Goal: Task Accomplishment & Management: Complete application form

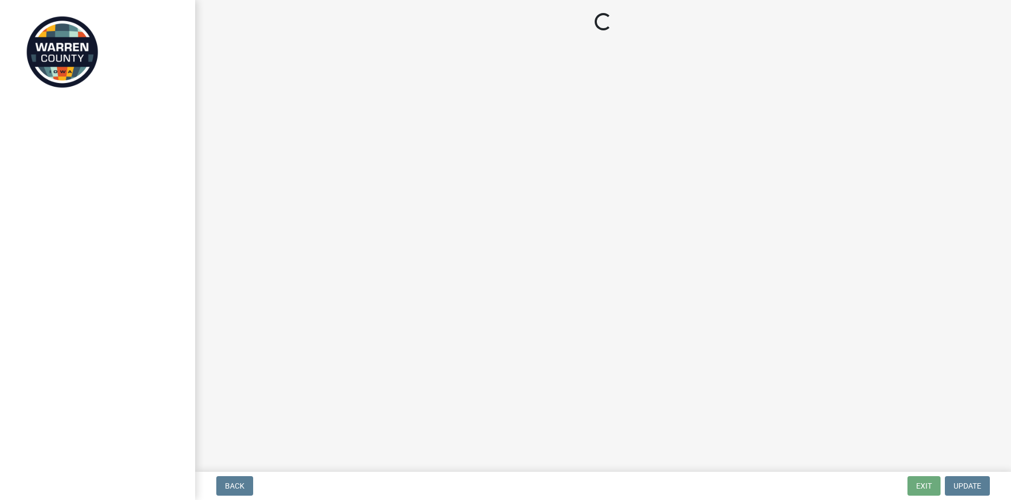
click at [950, 440] on main "Loading..." at bounding box center [603, 233] width 816 height 467
click at [518, 170] on main "Loading..." at bounding box center [603, 233] width 816 height 467
click at [896, 339] on main "Loading..." at bounding box center [603, 233] width 816 height 467
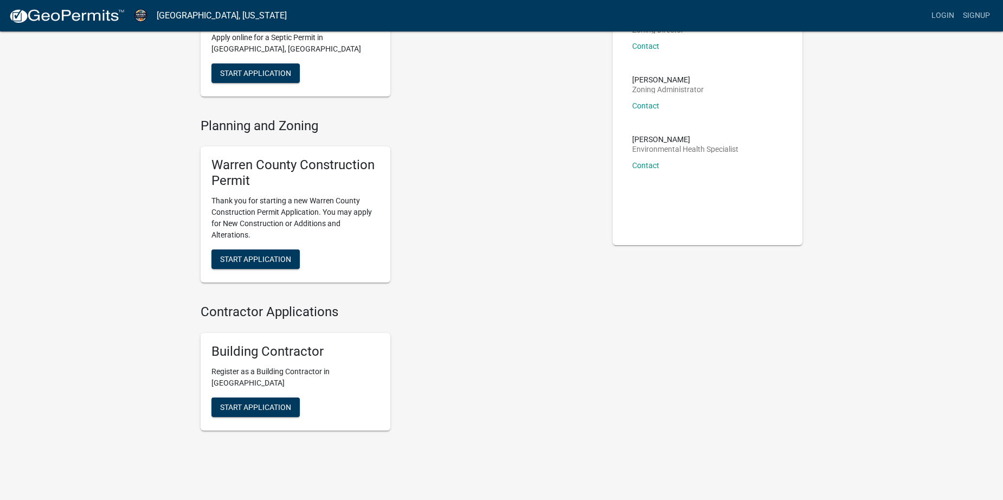
scroll to position [108, 0]
click at [279, 256] on span "Start Application" at bounding box center [255, 258] width 71 height 9
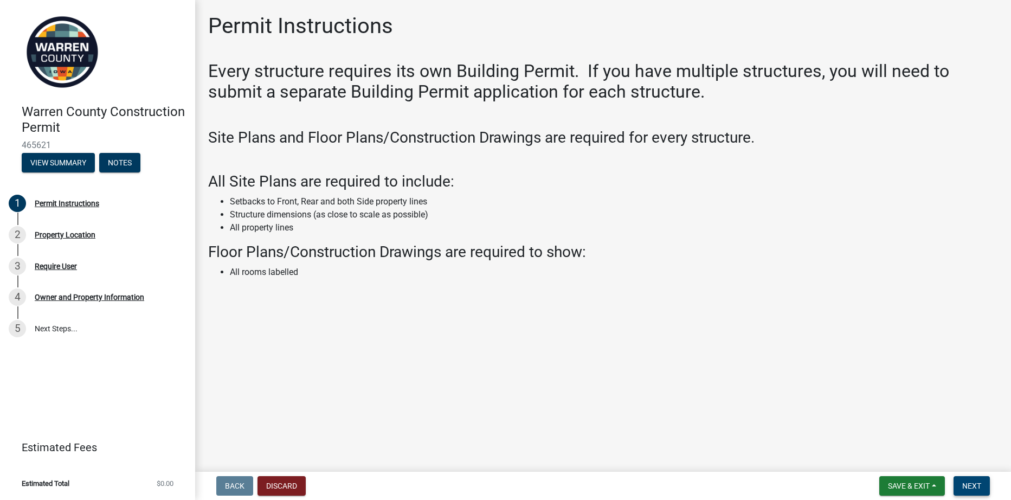
click at [975, 483] on span "Next" at bounding box center [971, 485] width 19 height 9
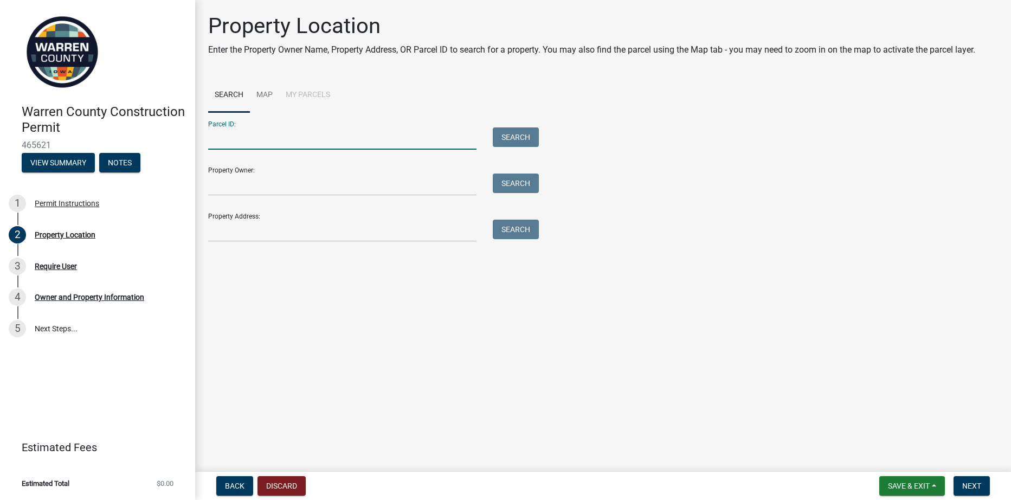
click at [448, 140] on input "Parcel ID:" at bounding box center [342, 138] width 268 height 22
type input "09240000030"
type input "[PERSON_NAME] & [PERSON_NAME]"
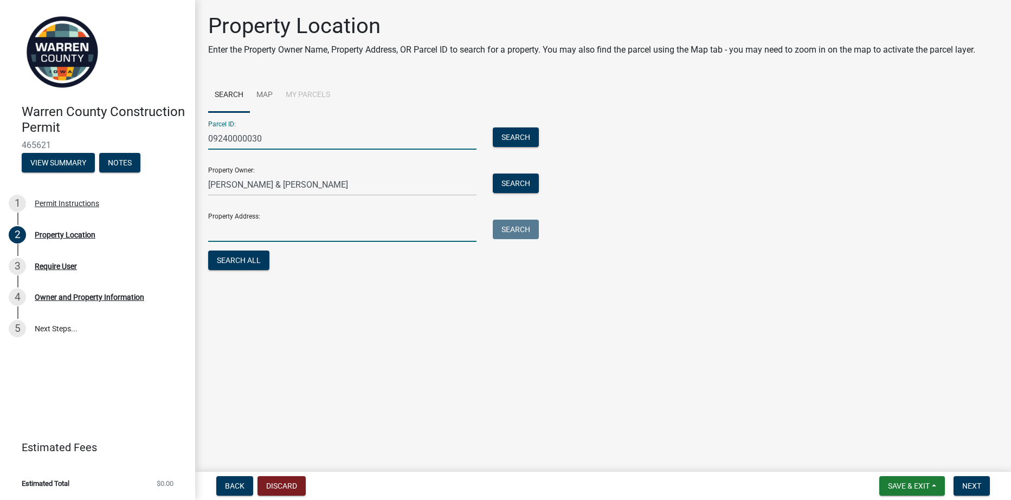
click at [262, 239] on input "Property Address:" at bounding box center [342, 231] width 268 height 22
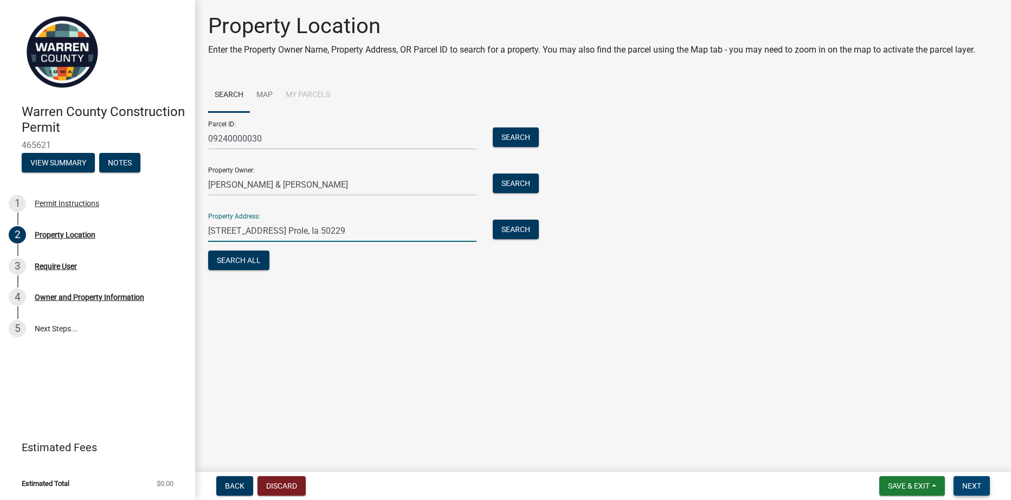
type input "[STREET_ADDRESS] Prole, Ia 50229"
click at [961, 486] on button "Next" at bounding box center [972, 486] width 36 height 20
click at [243, 260] on button "Search All" at bounding box center [238, 260] width 61 height 20
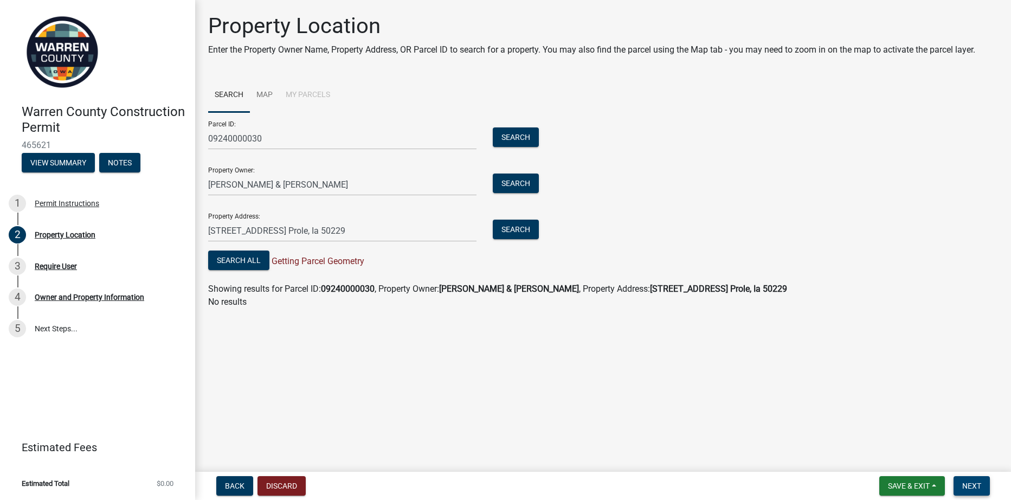
click at [983, 485] on button "Next" at bounding box center [972, 486] width 36 height 20
click at [976, 486] on span "Next" at bounding box center [971, 485] width 19 height 9
click at [660, 290] on strong "[STREET_ADDRESS] Prole, Ia 50229" at bounding box center [718, 289] width 137 height 10
drag, startPoint x: 659, startPoint y: 288, endPoint x: 759, endPoint y: 295, distance: 100.0
click at [759, 295] on wm-search-parcel-data-activity-input "Search Map My Parcels Parcel ID: 09240000030 Search Property Owner: [PERSON_NAM…" at bounding box center [603, 193] width 790 height 230
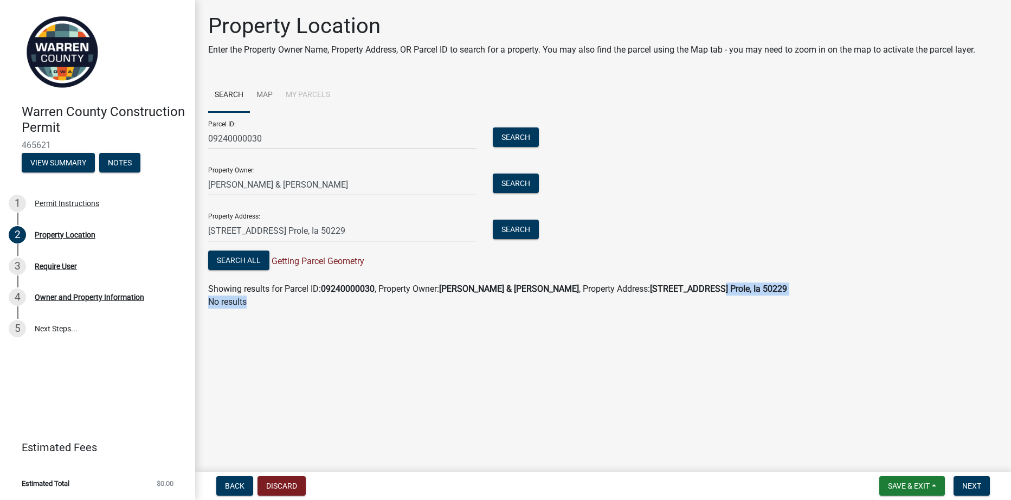
drag, startPoint x: 759, startPoint y: 295, endPoint x: 696, endPoint y: 286, distance: 63.6
drag, startPoint x: 696, startPoint y: 286, endPoint x: 750, endPoint y: 220, distance: 85.9
click at [750, 220] on div "Parcel ID: 09240000030 Search Property Owner: [PERSON_NAME] & [PERSON_NAME] Sea…" at bounding box center [603, 192] width 790 height 160
click at [695, 290] on strong "[STREET_ADDRESS] Prole, Ia 50229" at bounding box center [718, 289] width 137 height 10
drag, startPoint x: 663, startPoint y: 286, endPoint x: 682, endPoint y: 299, distance: 23.5
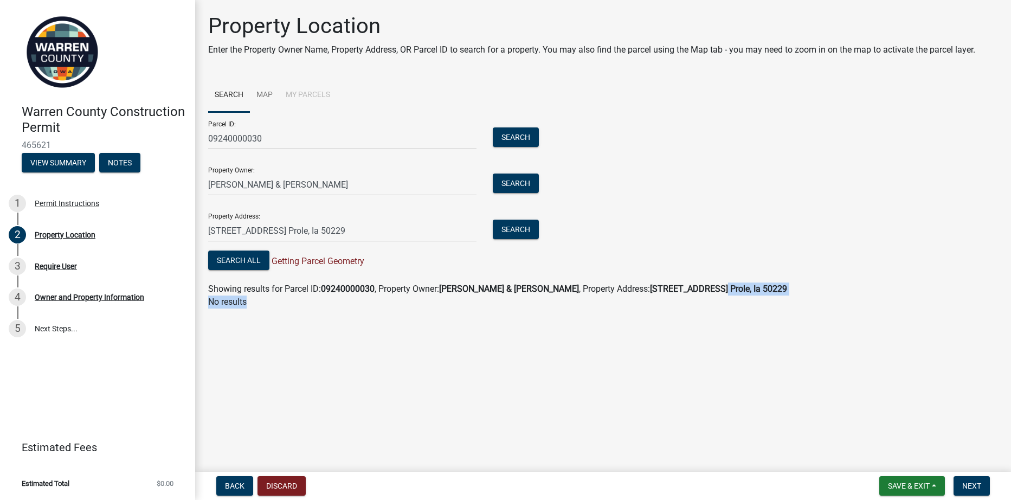
click at [682, 299] on wm-search-parcel-data-activity-input "Search Map My Parcels Parcel ID: 09240000030 Search Property Owner: [PERSON_NAM…" at bounding box center [603, 193] width 790 height 230
drag, startPoint x: 682, startPoint y: 299, endPoint x: 794, endPoint y: 182, distance: 161.8
click at [794, 182] on div "Parcel ID: 09240000030 Search Property Owner: [PERSON_NAME] & [PERSON_NAME] Sea…" at bounding box center [603, 192] width 790 height 160
click at [710, 290] on strong "[STREET_ADDRESS] Prole, Ia 50229" at bounding box center [718, 289] width 137 height 10
click at [973, 490] on span "Next" at bounding box center [971, 485] width 19 height 9
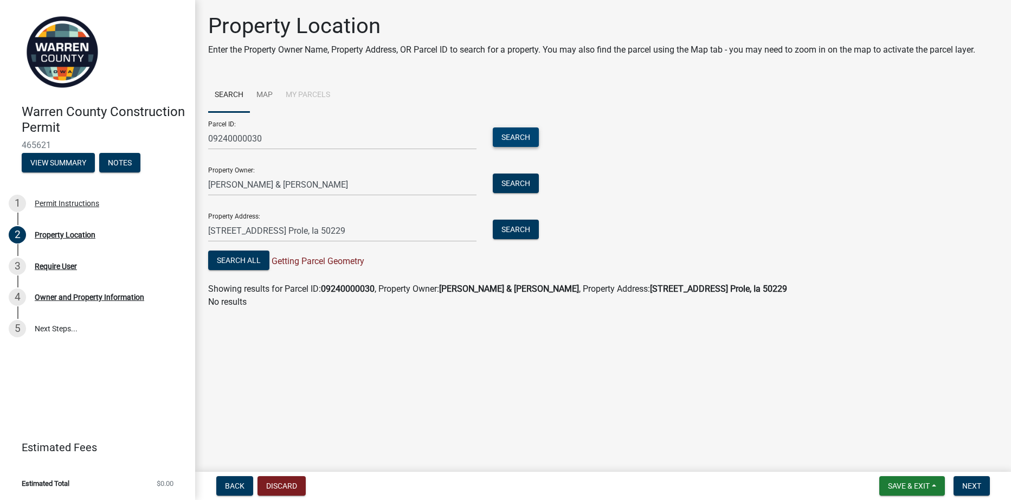
click at [516, 136] on button "Search" at bounding box center [516, 137] width 46 height 20
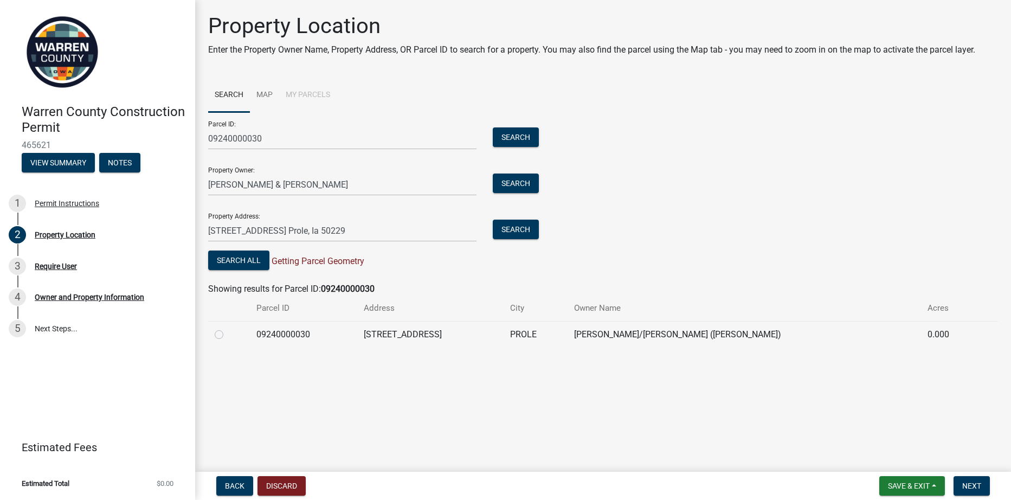
click at [673, 331] on td "[PERSON_NAME]/[PERSON_NAME] ([PERSON_NAME])" at bounding box center [745, 334] width 354 height 27
click at [977, 485] on span "Next" at bounding box center [971, 485] width 19 height 9
click at [975, 485] on span "Next" at bounding box center [971, 485] width 19 height 9
drag, startPoint x: 283, startPoint y: 260, endPoint x: 256, endPoint y: 290, distance: 39.5
click at [256, 290] on div "Showing results for Parcel ID: 09240000030" at bounding box center [603, 288] width 790 height 13
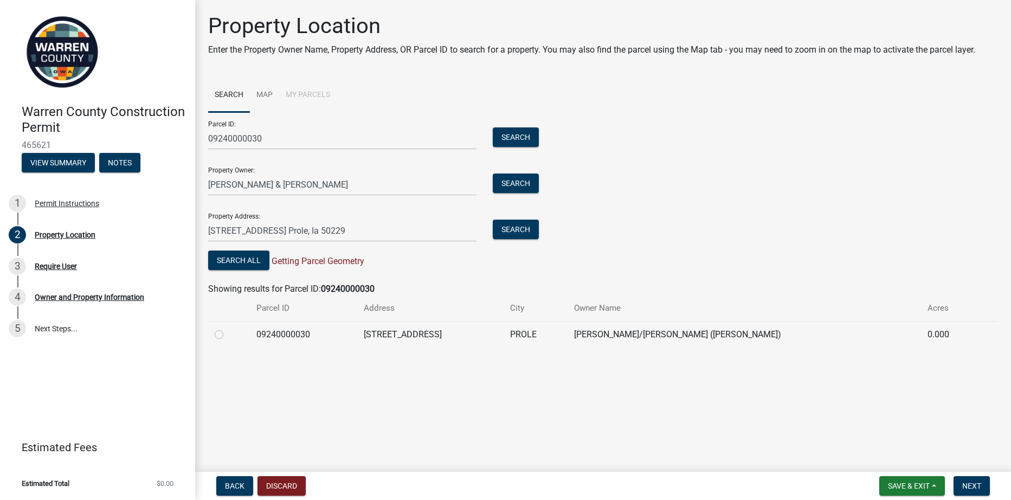
click at [228, 328] on label at bounding box center [228, 328] width 0 height 0
click at [228, 335] on input "radio" at bounding box center [231, 331] width 7 height 7
radio input "true"
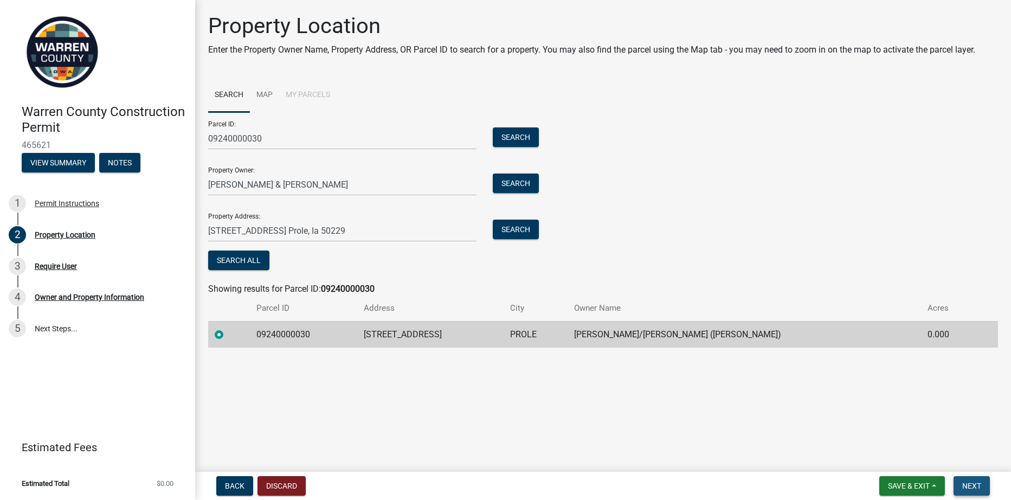
click at [975, 480] on button "Next" at bounding box center [972, 486] width 36 height 20
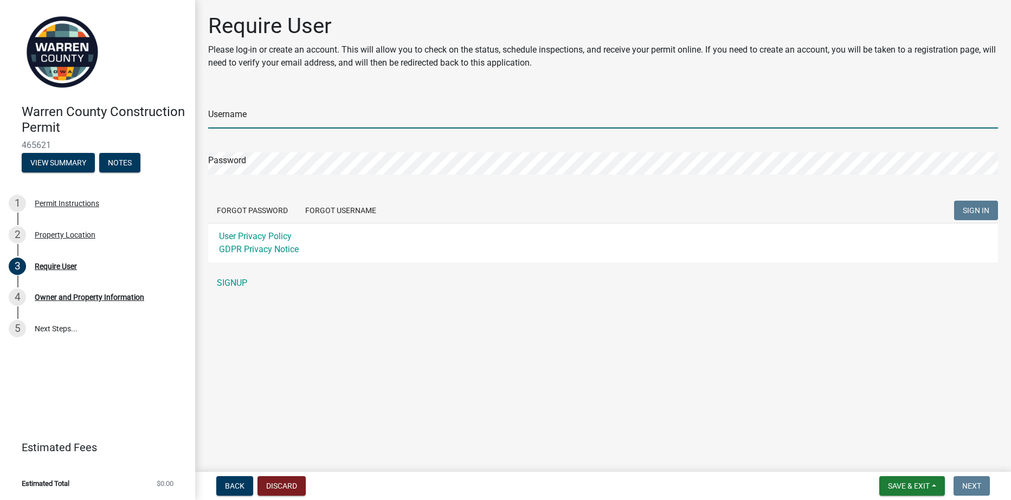
type input "[EMAIL_ADDRESS][DOMAIN_NAME]"
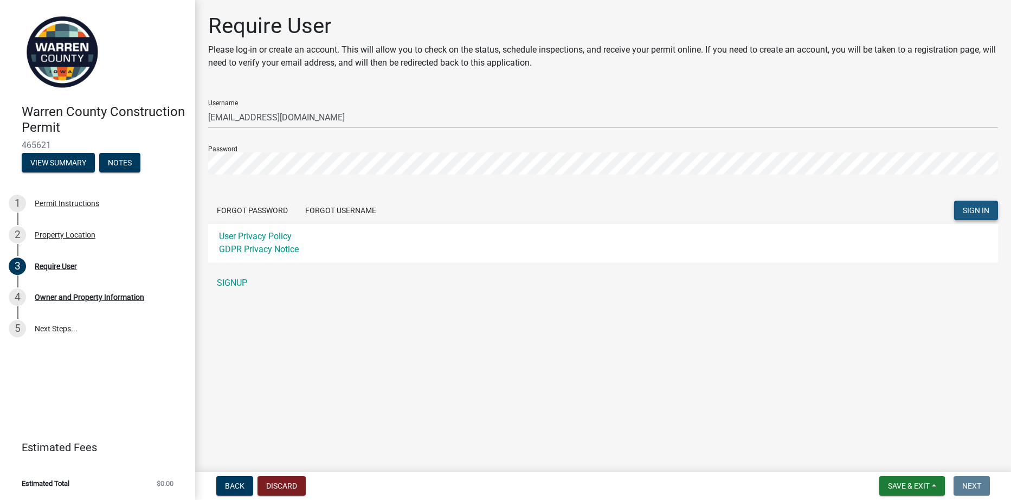
click at [985, 206] on span "SIGN IN" at bounding box center [976, 210] width 27 height 9
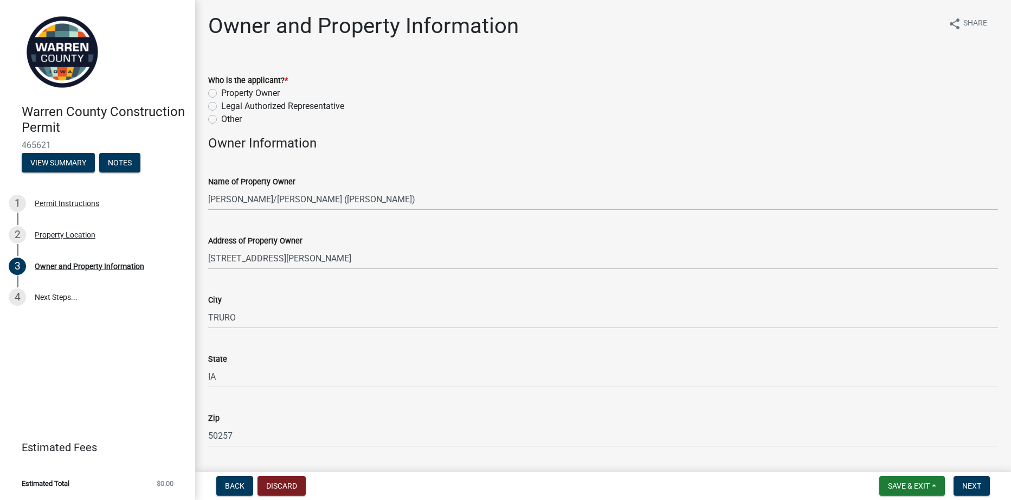
click at [221, 92] on label "Property Owner" at bounding box center [250, 93] width 59 height 13
click at [221, 92] on input "Property Owner" at bounding box center [224, 90] width 7 height 7
radio input "true"
click at [221, 115] on label "Other" at bounding box center [231, 119] width 21 height 13
click at [221, 115] on input "Other" at bounding box center [224, 116] width 7 height 7
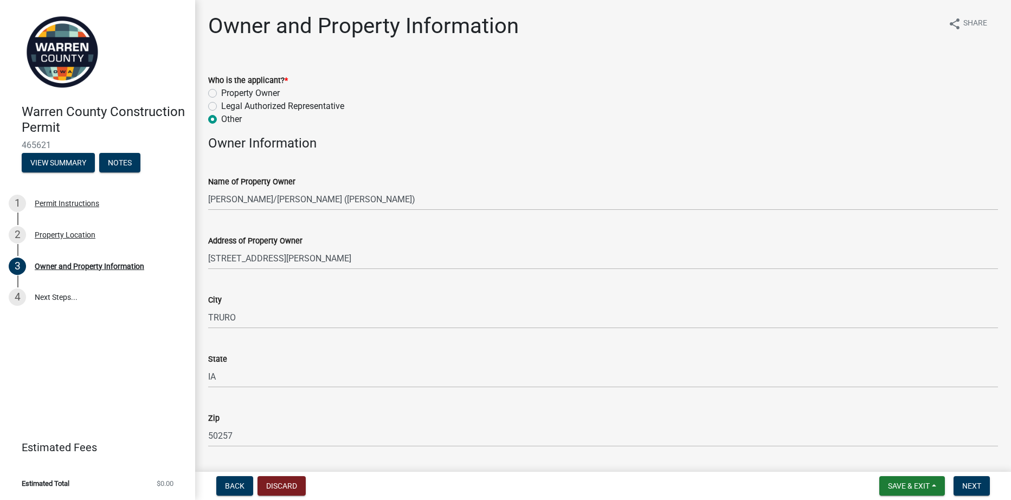
radio input "true"
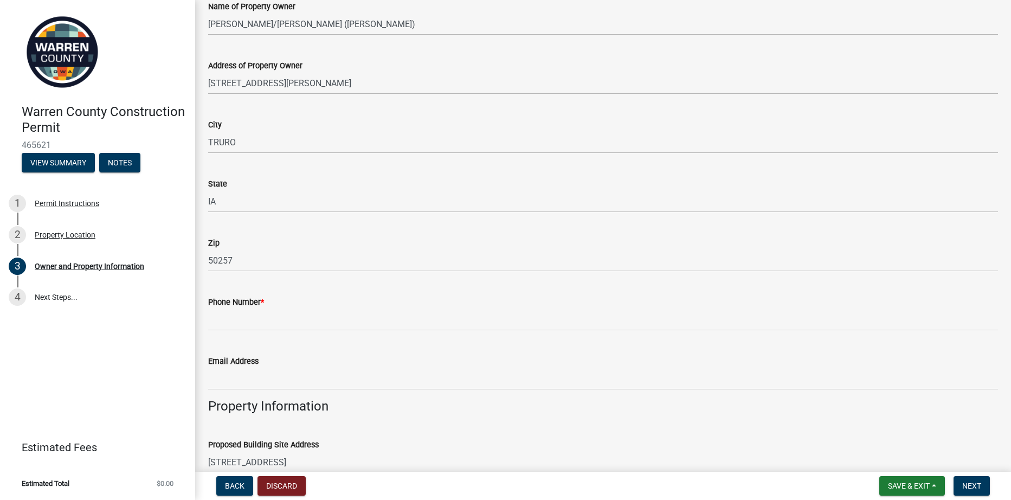
scroll to position [217, 0]
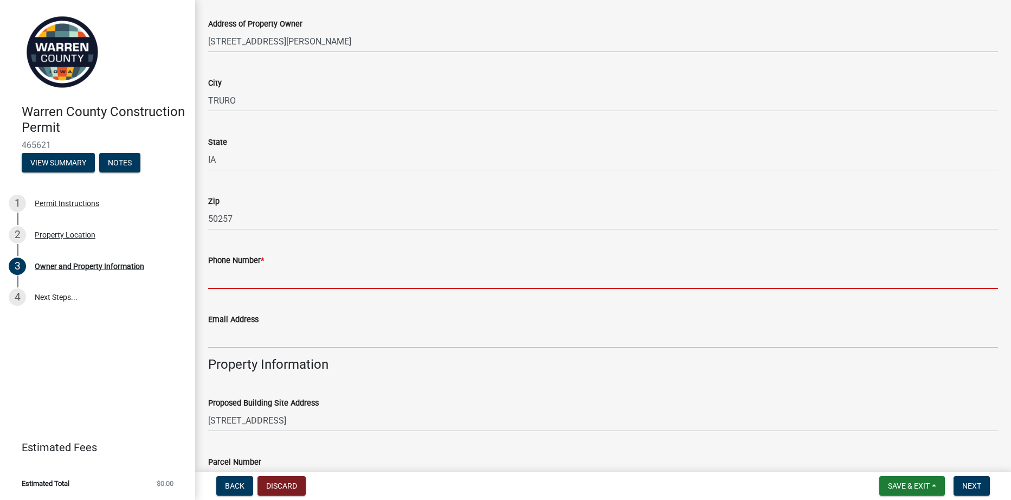
click at [284, 280] on input "Phone Number *" at bounding box center [603, 278] width 790 height 22
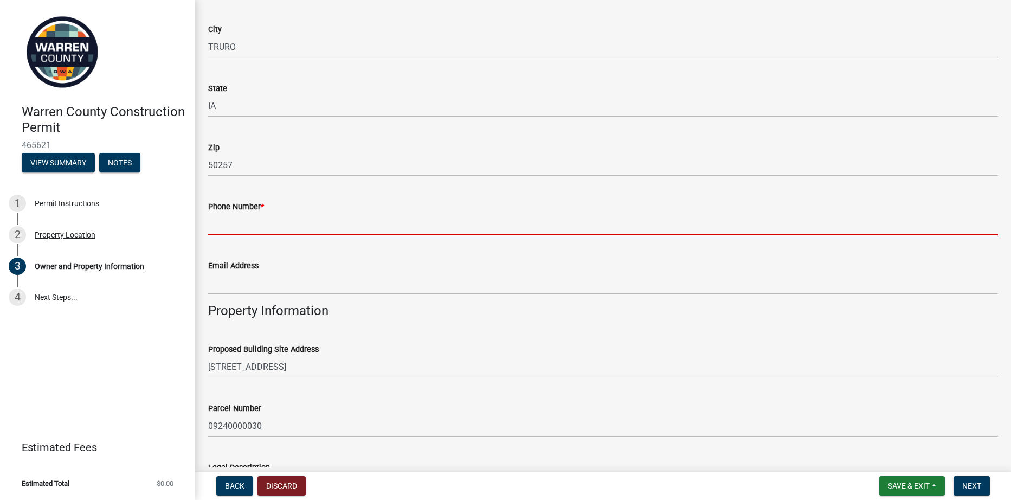
scroll to position [271, 0]
click at [274, 230] on input "Phone Number *" at bounding box center [603, 224] width 790 height 22
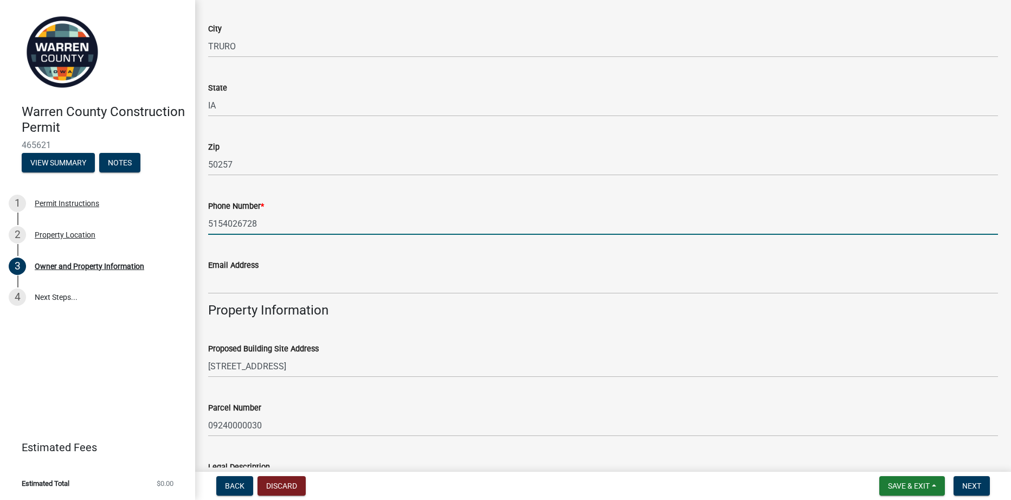
type input "5154026728"
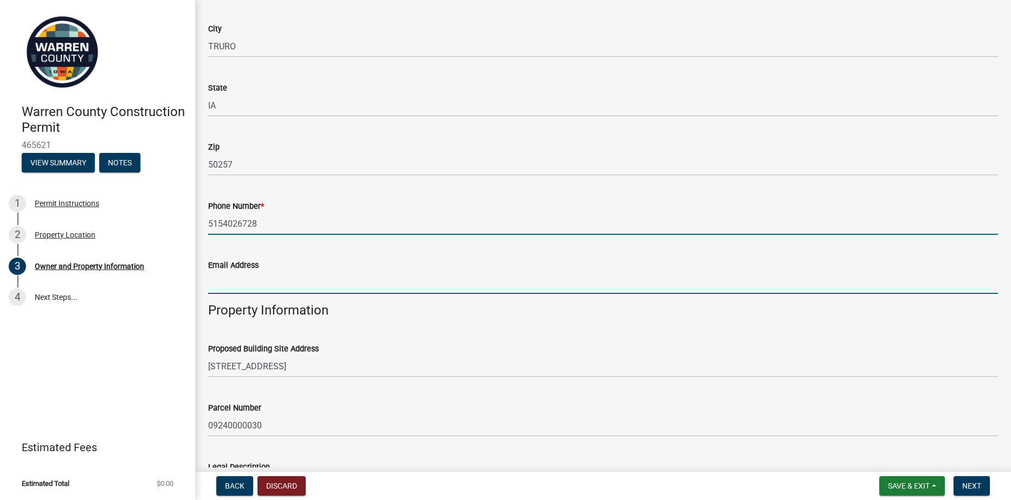
click at [273, 287] on input "Email Address" at bounding box center [603, 283] width 790 height 22
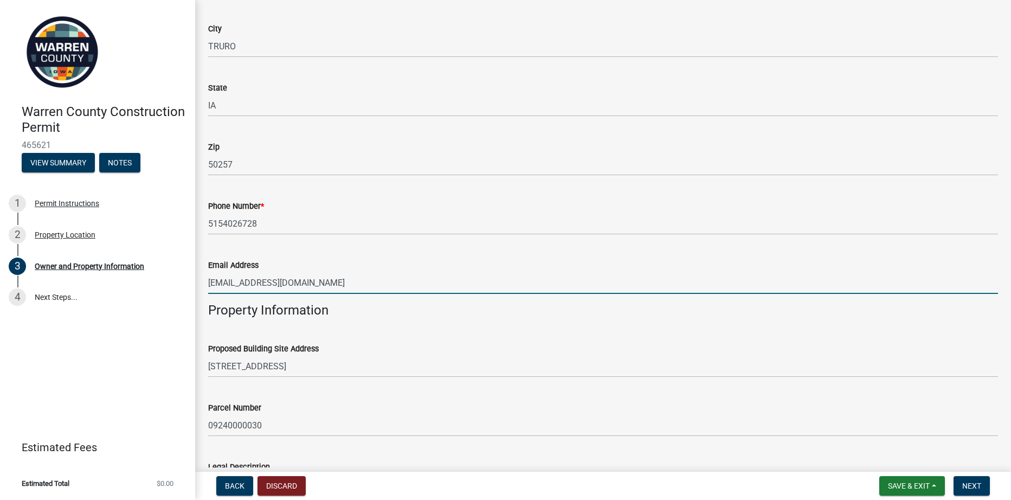
type input "[EMAIL_ADDRESS][DOMAIN_NAME]"
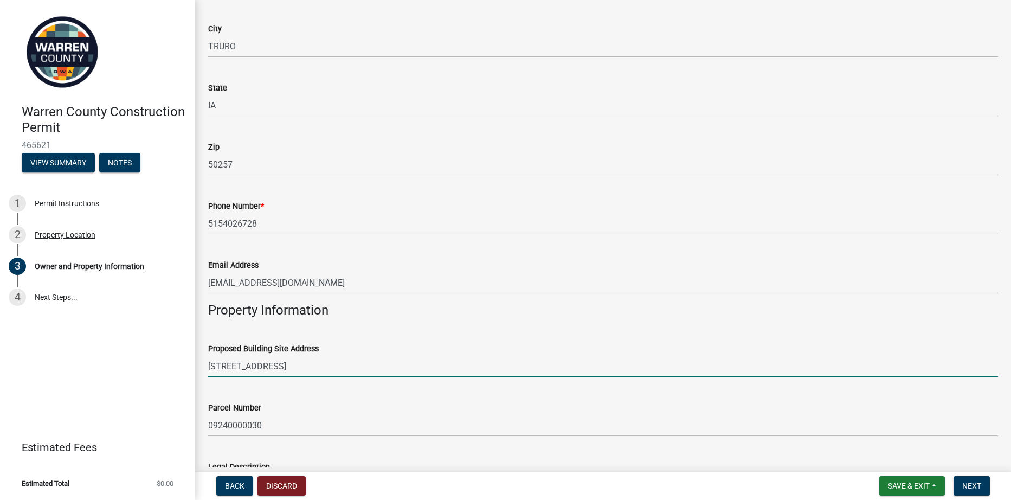
click at [304, 358] on input "[STREET_ADDRESS]" at bounding box center [603, 366] width 790 height 22
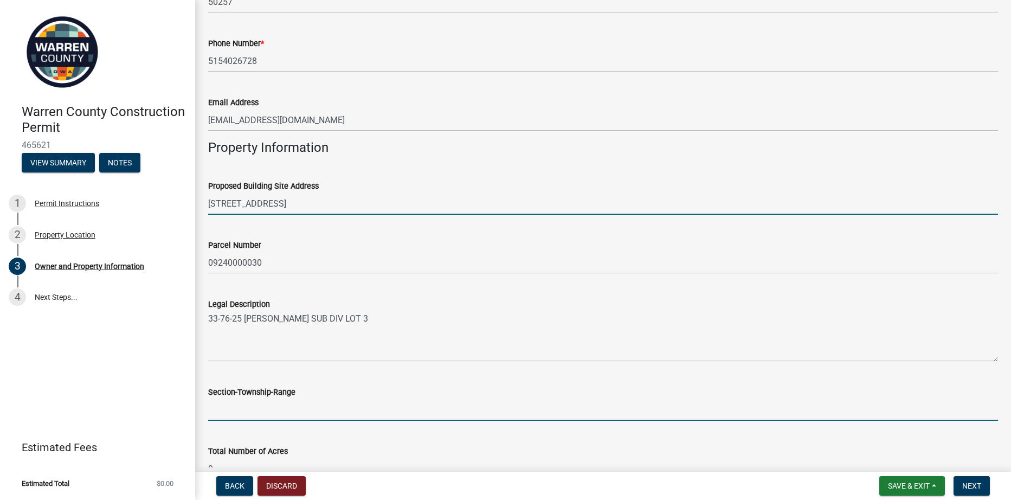
click at [287, 415] on input "Section-Township-Range" at bounding box center [603, 409] width 790 height 22
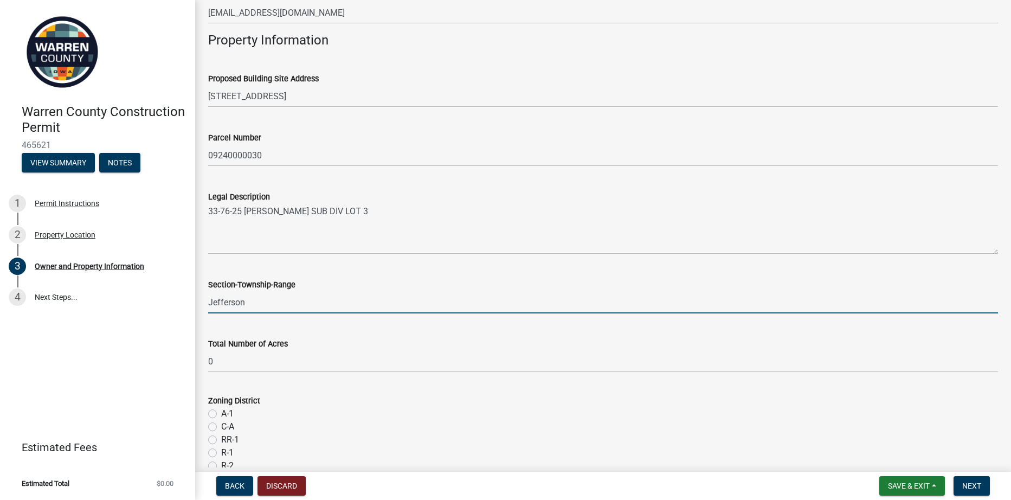
scroll to position [596, 0]
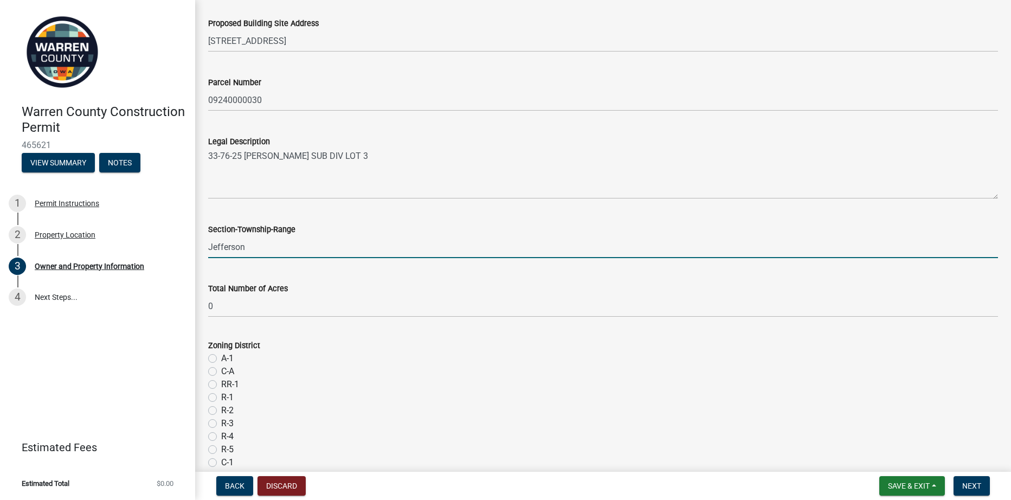
click at [212, 247] on input "Jefferson" at bounding box center [603, 247] width 790 height 22
type input "33-76-25 Jefferson"
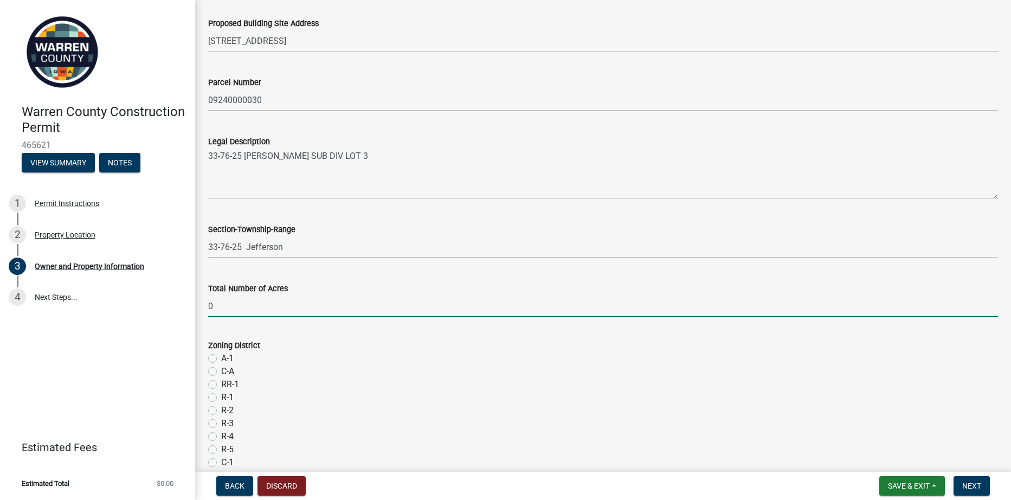
click at [261, 306] on input "0" at bounding box center [603, 306] width 790 height 22
click at [212, 304] on input "0N/A" at bounding box center [603, 306] width 790 height 22
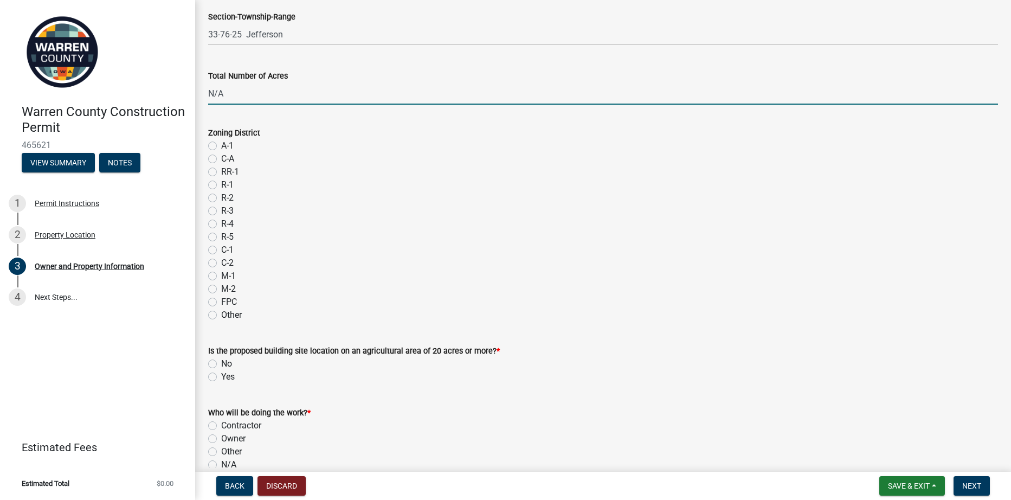
scroll to position [813, 0]
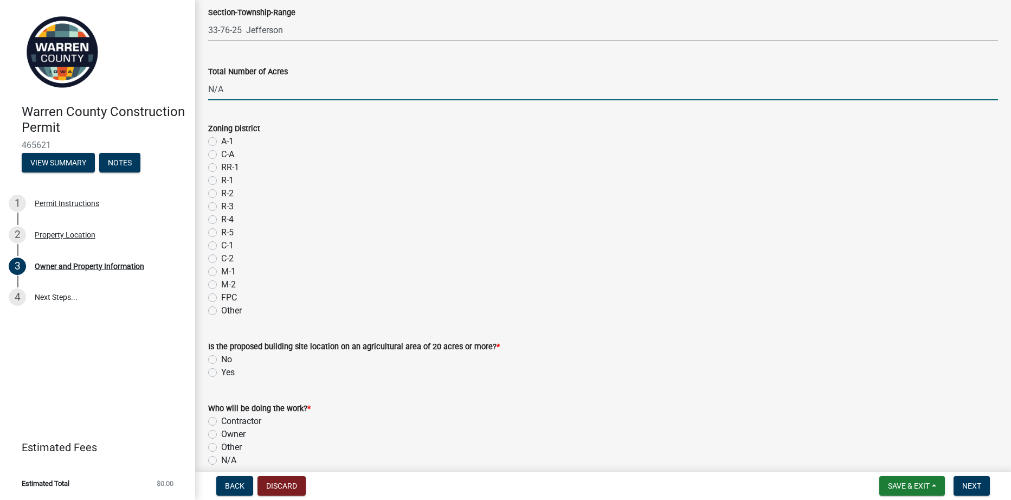
type input "N/A"
click at [221, 359] on label "No" at bounding box center [226, 359] width 11 height 13
click at [221, 359] on input "No" at bounding box center [224, 356] width 7 height 7
radio input "true"
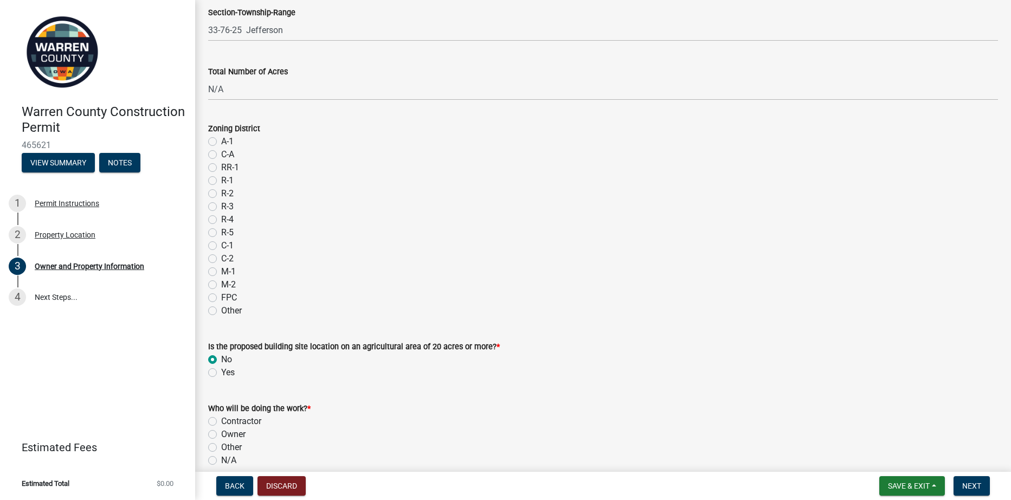
click at [221, 182] on label "R-1" at bounding box center [227, 180] width 12 height 13
click at [221, 181] on input "R-1" at bounding box center [224, 177] width 7 height 7
radio input "true"
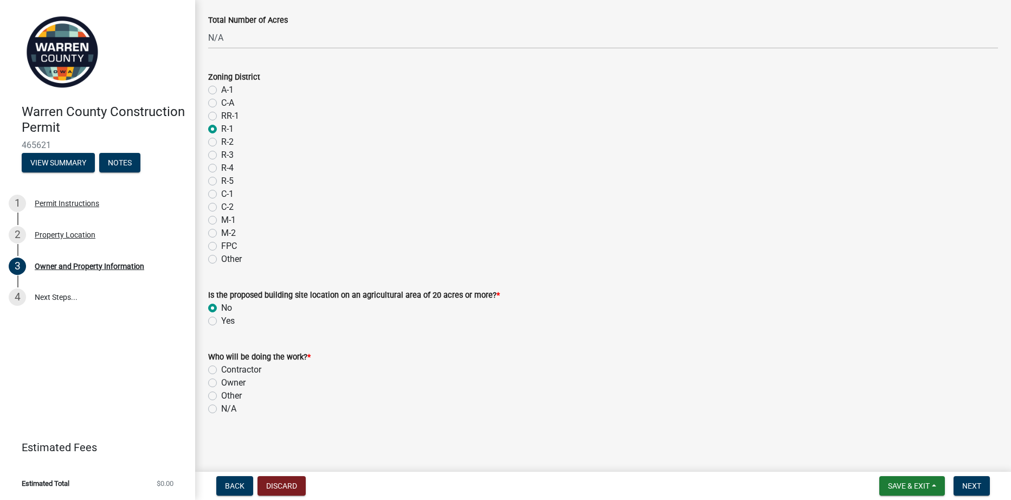
click at [208, 370] on div "Who will be doing the work? * [DEMOGRAPHIC_DATA] Owner Other N/A" at bounding box center [603, 376] width 806 height 78
click at [221, 369] on label "Contractor" at bounding box center [241, 369] width 40 height 13
click at [221, 369] on input "Contractor" at bounding box center [224, 366] width 7 height 7
radio input "true"
click at [972, 486] on span "Next" at bounding box center [971, 485] width 19 height 9
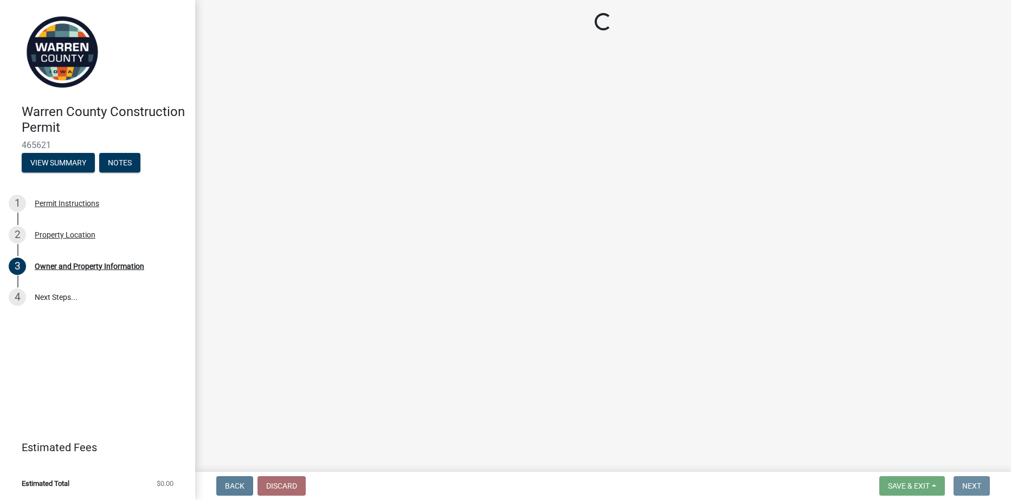
scroll to position [0, 0]
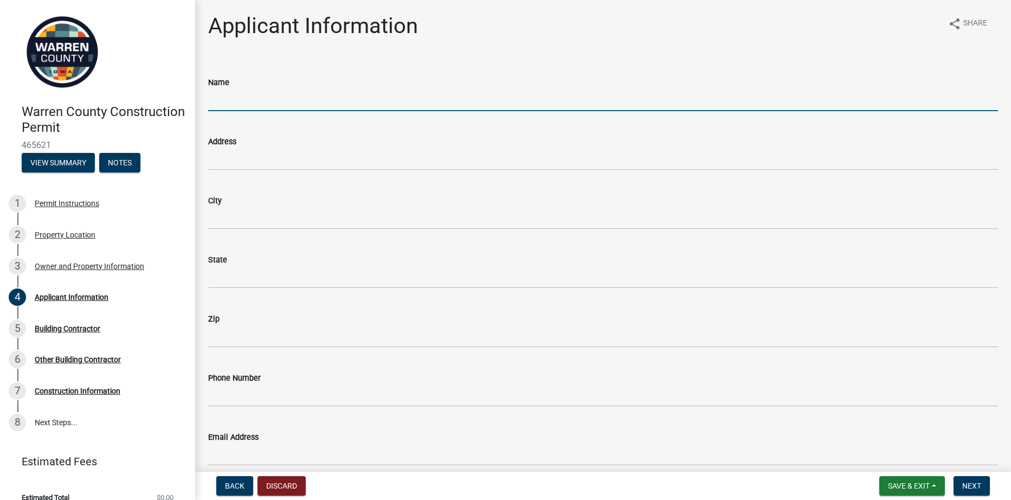
click at [230, 101] on input "Name" at bounding box center [603, 100] width 790 height 22
type input "[PERSON_NAME]"
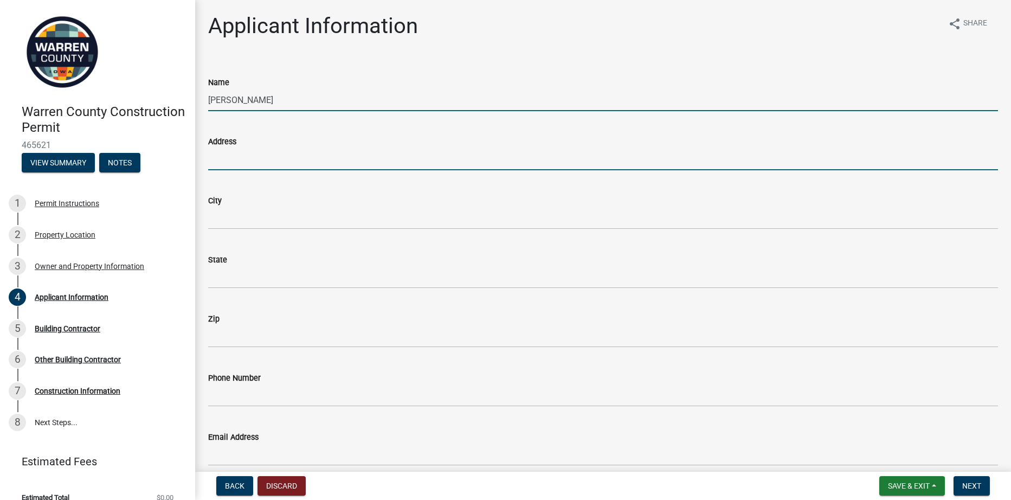
type input "[STREET_ADDRESS]"
type input "St [PERSON_NAME]"
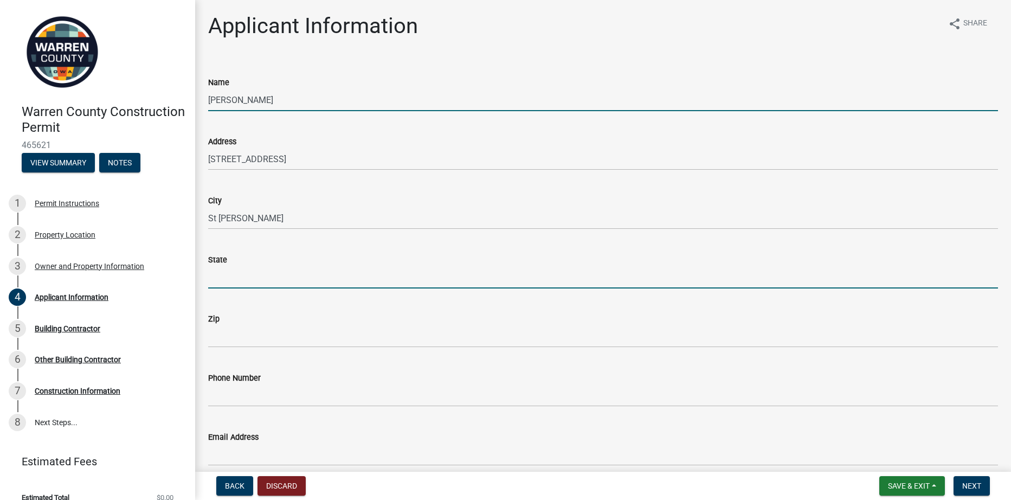
type input "IA"
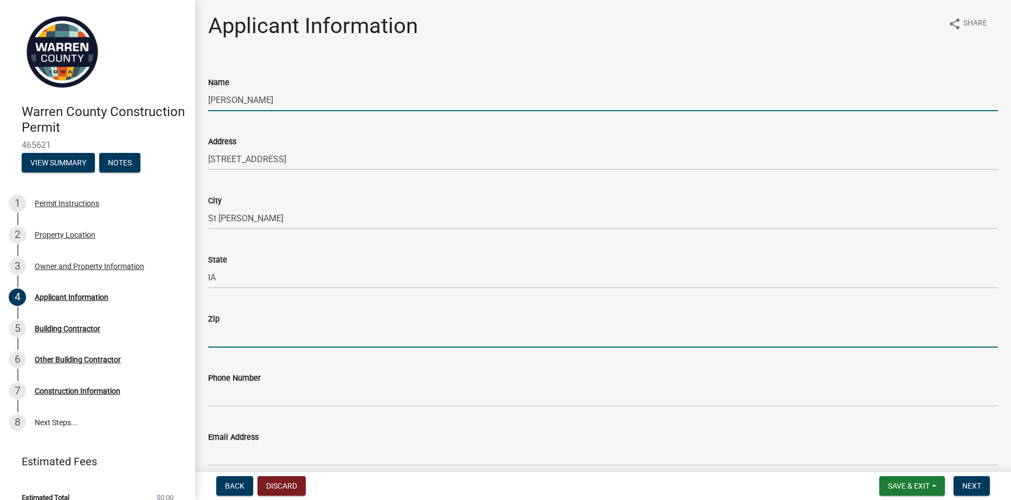
type input "50240-8510"
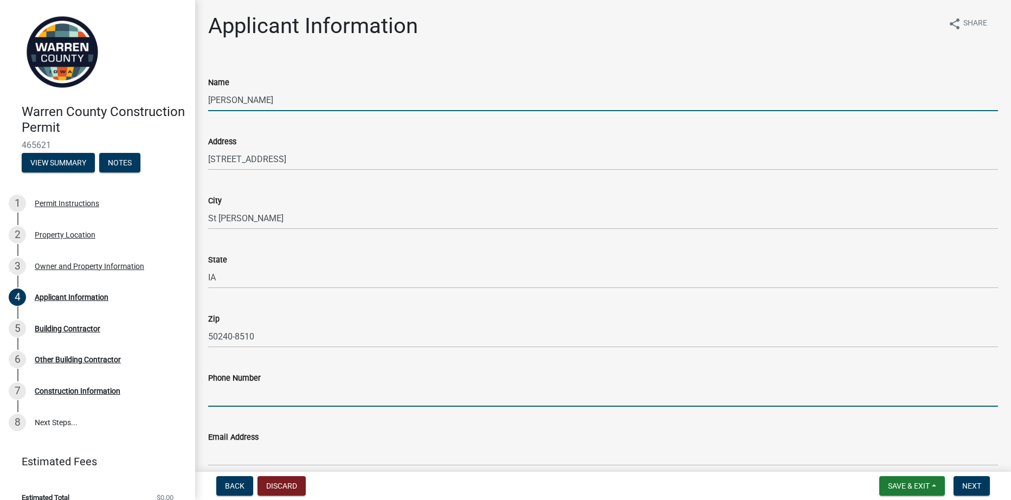
type input "5159759191"
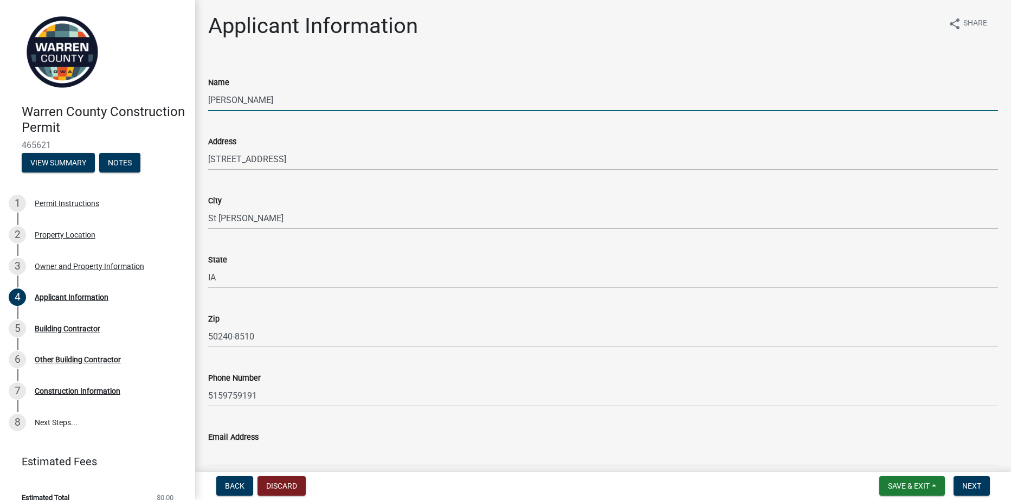
type input "[EMAIL_ADDRESS][DOMAIN_NAME]"
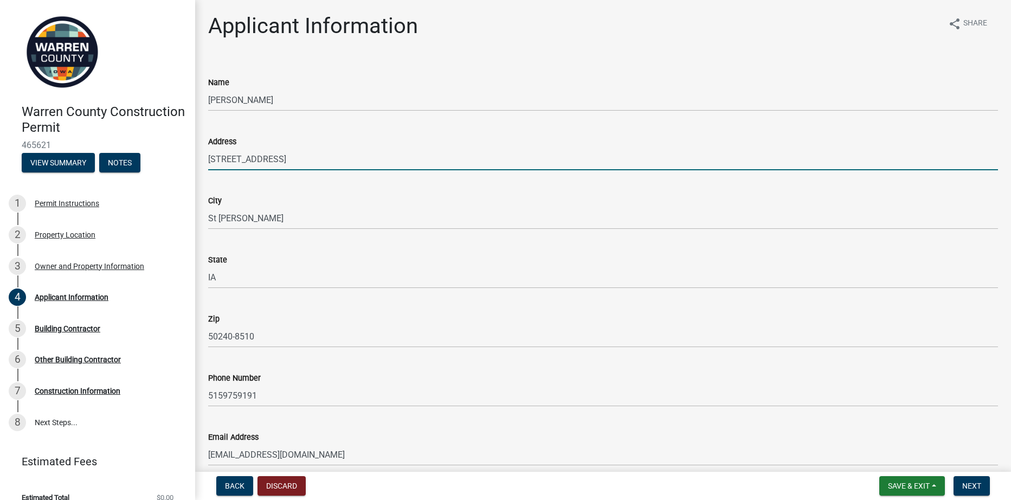
drag, startPoint x: 285, startPoint y: 162, endPoint x: 191, endPoint y: 150, distance: 95.1
click at [191, 150] on div "Warren County Construction Permit 465621 View Summary Notes 1 Permit Instructio…" at bounding box center [505, 250] width 1011 height 500
type input "[STREET_ADDRESS][PERSON_NAME]"
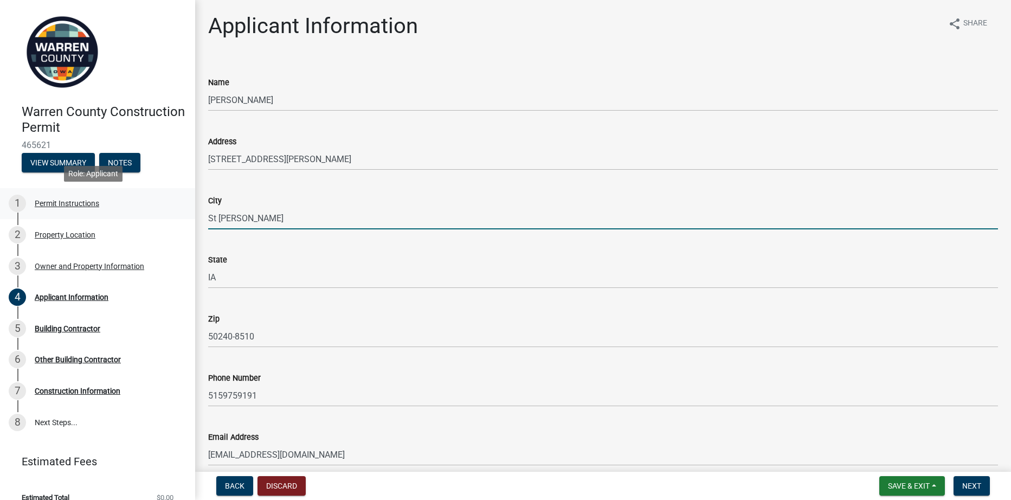
drag, startPoint x: 259, startPoint y: 215, endPoint x: 183, endPoint y: 208, distance: 76.2
click at [183, 208] on div "Warren County Construction Permit 465621 View Summary Notes 1 Permit Instructio…" at bounding box center [505, 250] width 1011 height 500
type input "Winterset, [GEOGRAPHIC_DATA]"
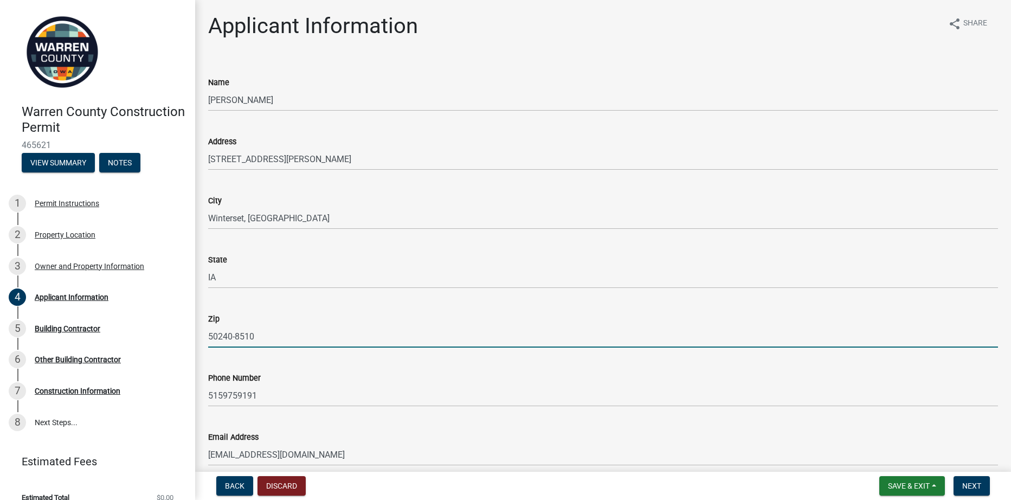
drag, startPoint x: 272, startPoint y: 332, endPoint x: 227, endPoint y: 338, distance: 45.3
click at [227, 338] on input "50240-8510" at bounding box center [603, 336] width 790 height 22
click at [299, 330] on input "50273" at bounding box center [603, 336] width 790 height 22
type input "50273"
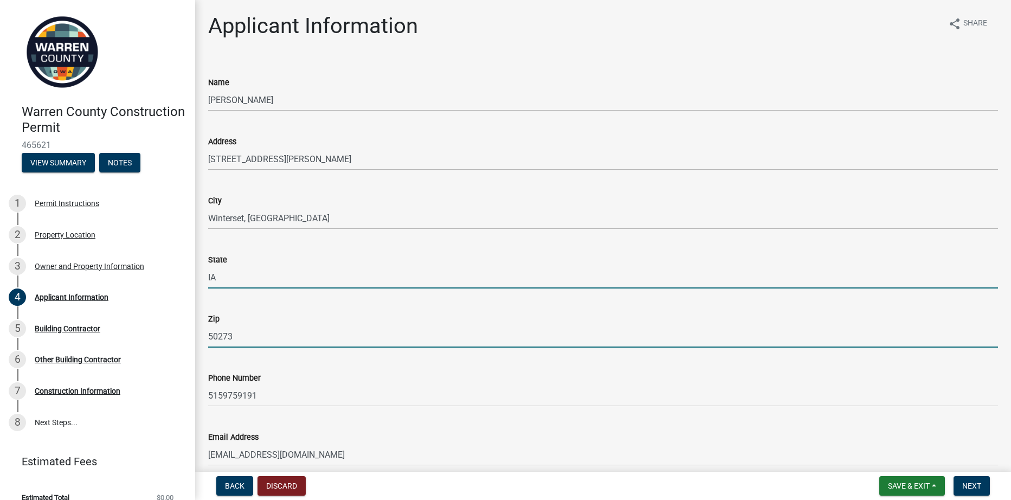
click at [324, 278] on input "IA" at bounding box center [603, 277] width 790 height 22
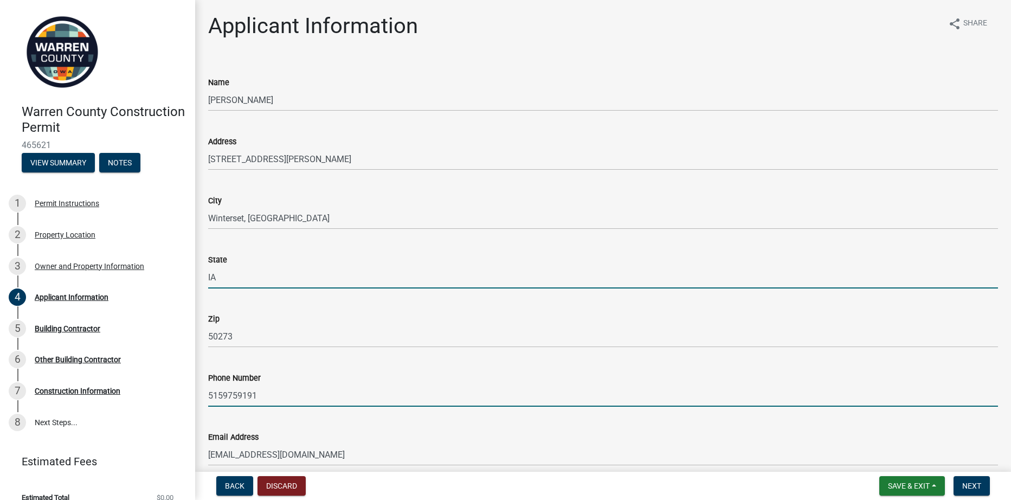
click at [274, 397] on input "5159759191" at bounding box center [603, 395] width 790 height 22
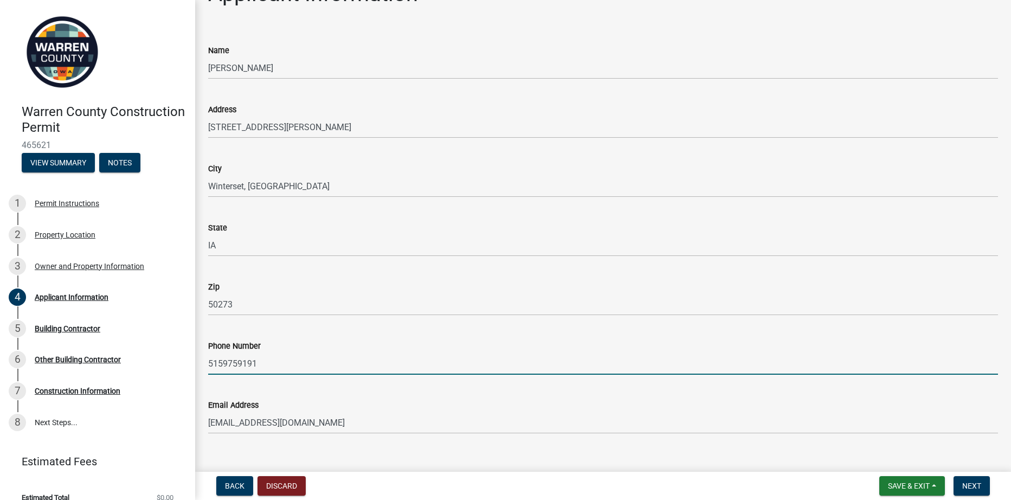
scroll to position [49, 0]
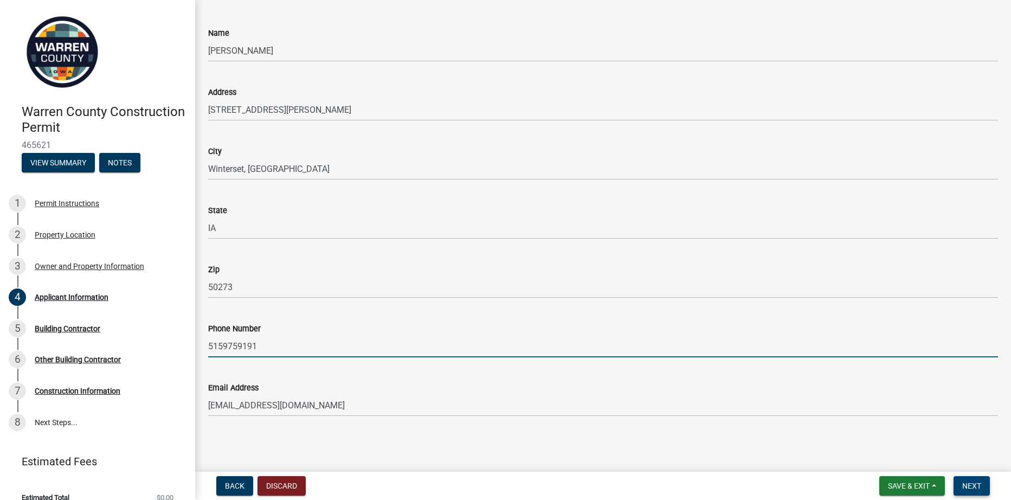
click at [981, 485] on span "Next" at bounding box center [971, 485] width 19 height 9
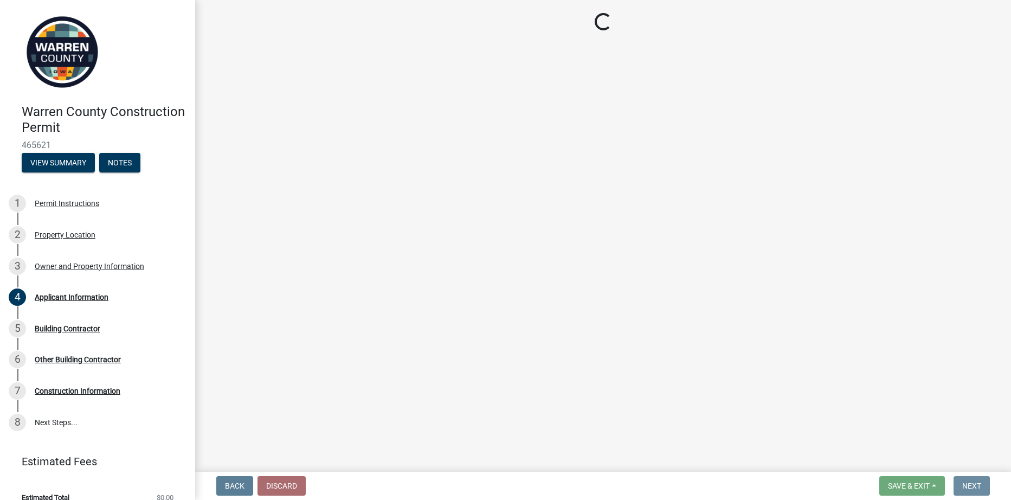
scroll to position [0, 0]
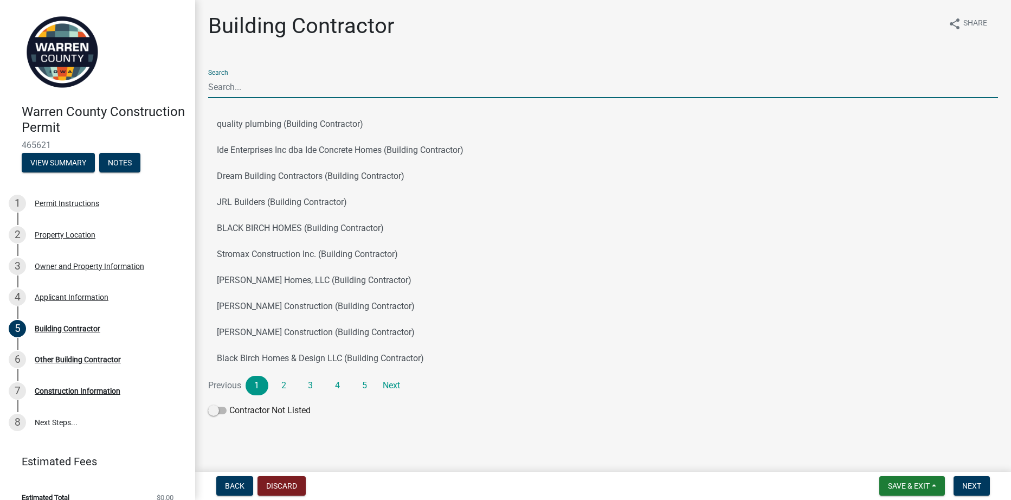
click at [240, 90] on input "Search" at bounding box center [603, 87] width 790 height 22
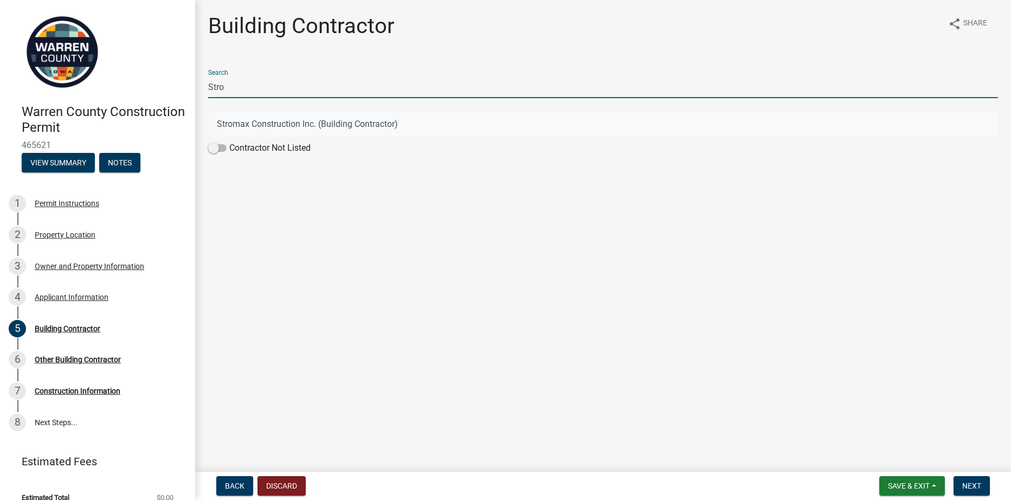
type input "Stro"
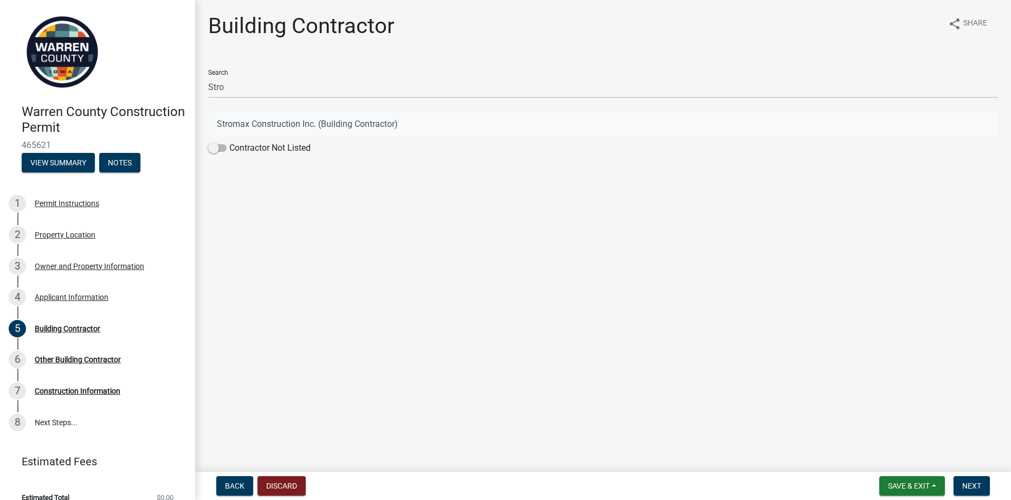
click at [228, 125] on button "Stromax Construction Inc. (Building Contractor)" at bounding box center [603, 124] width 790 height 26
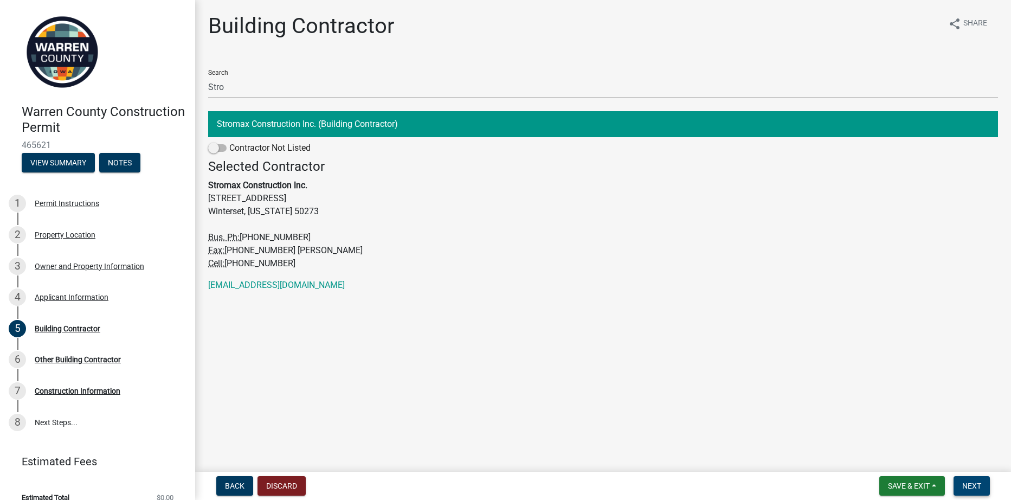
click at [973, 486] on span "Next" at bounding box center [971, 485] width 19 height 9
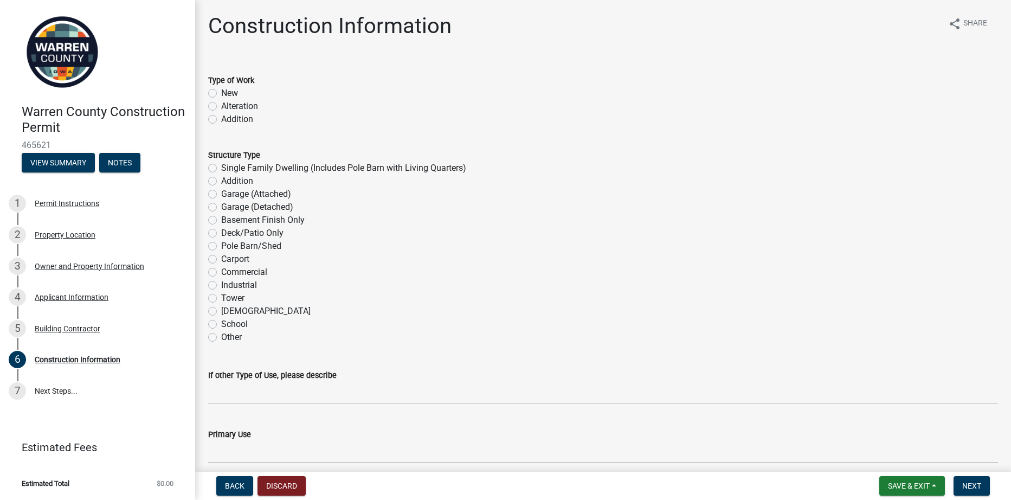
click at [221, 91] on label "New" at bounding box center [229, 93] width 17 height 13
click at [221, 91] on input "New" at bounding box center [224, 90] width 7 height 7
radio input "true"
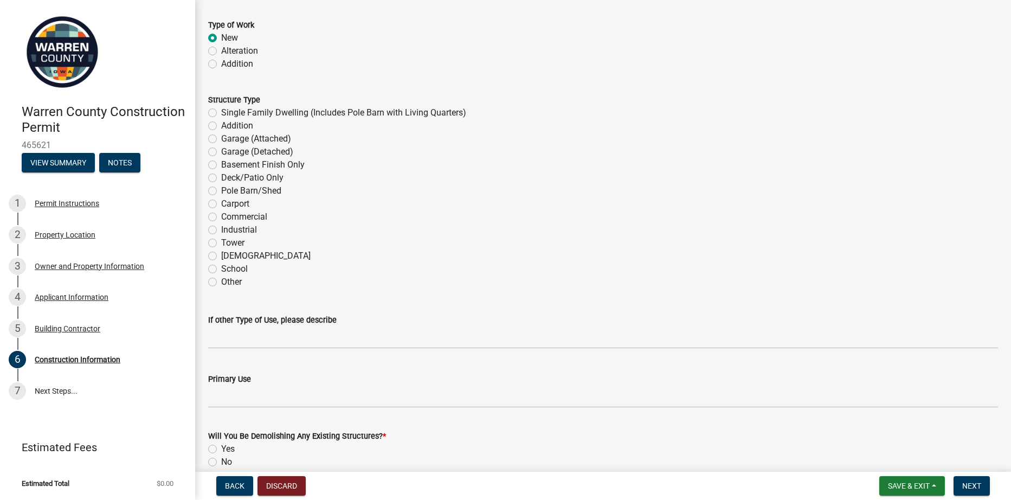
scroll to position [54, 0]
click at [221, 112] on label "Single Family Dwelling (Includes Pole Barn with Living Quarters)" at bounding box center [343, 113] width 245 height 13
click at [221, 112] on input "Single Family Dwelling (Includes Pole Barn with Living Quarters)" at bounding box center [224, 110] width 7 height 7
radio input "true"
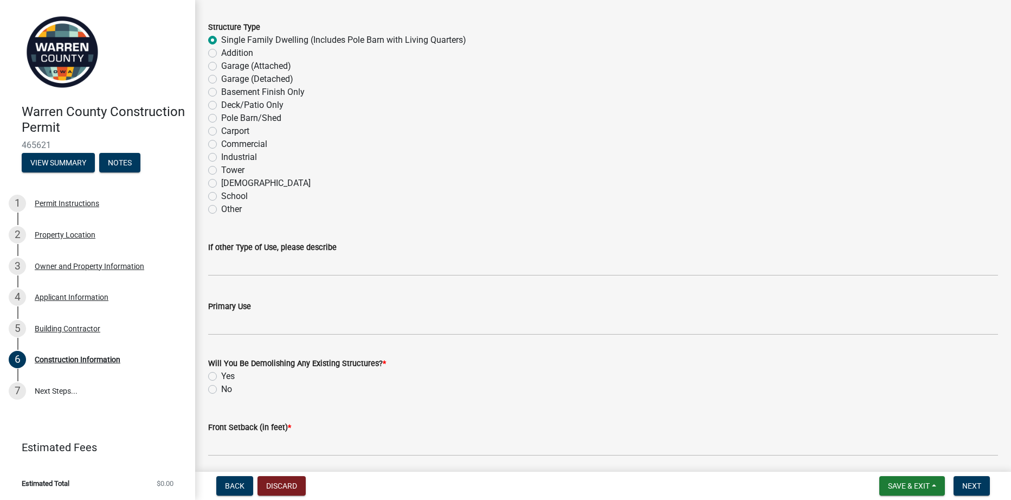
scroll to position [108, 0]
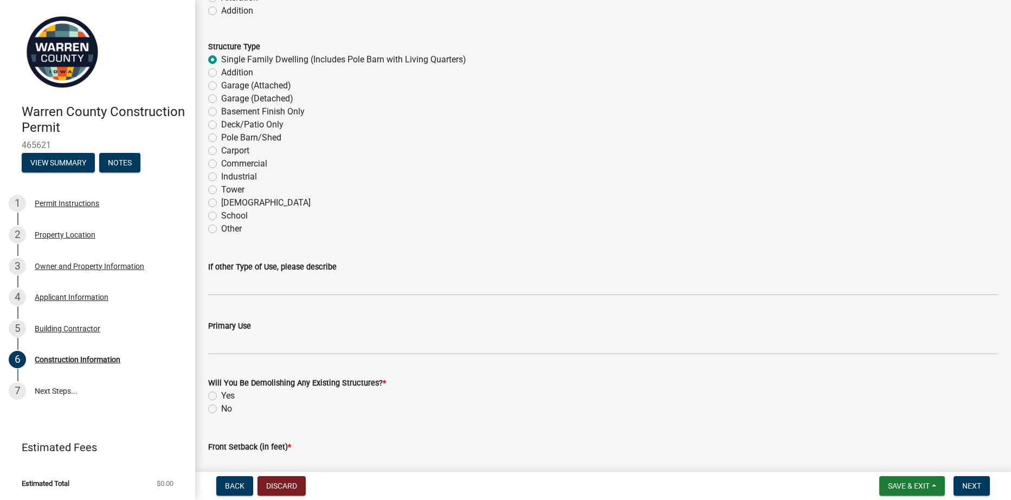
click at [221, 83] on label "Garage (Attached)" at bounding box center [256, 85] width 70 height 13
click at [221, 83] on input "Garage (Attached)" at bounding box center [224, 82] width 7 height 7
radio input "true"
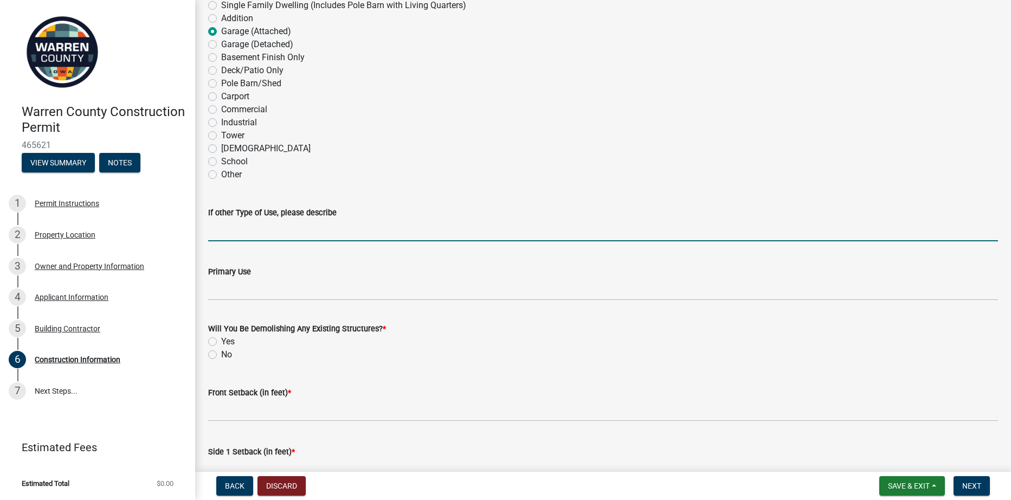
click at [286, 237] on input "If other Type of Use, please describe" at bounding box center [603, 230] width 790 height 22
type input "M"
type input "Northstar Systembuilt Modular Home"
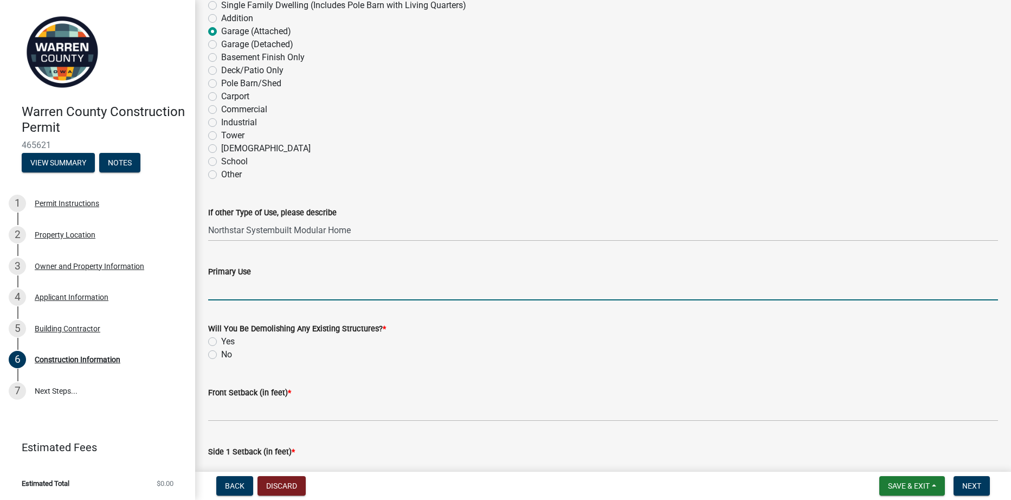
click at [249, 299] on input "Primary Use" at bounding box center [603, 289] width 790 height 22
type input "Residential"
click at [221, 352] on label "No" at bounding box center [226, 354] width 11 height 13
click at [221, 352] on input "No" at bounding box center [224, 351] width 7 height 7
radio input "true"
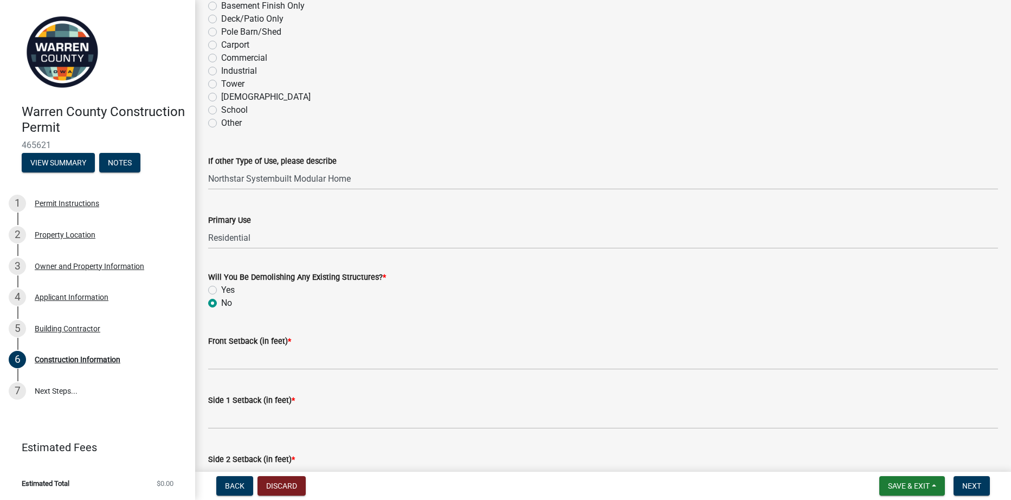
scroll to position [271, 0]
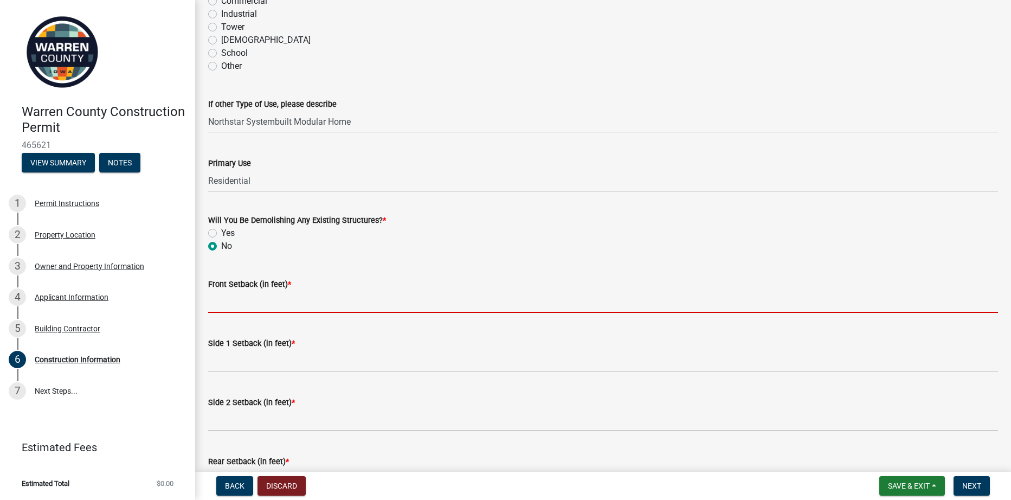
click at [288, 305] on input "Front Setback (in feet) *" at bounding box center [603, 302] width 790 height 22
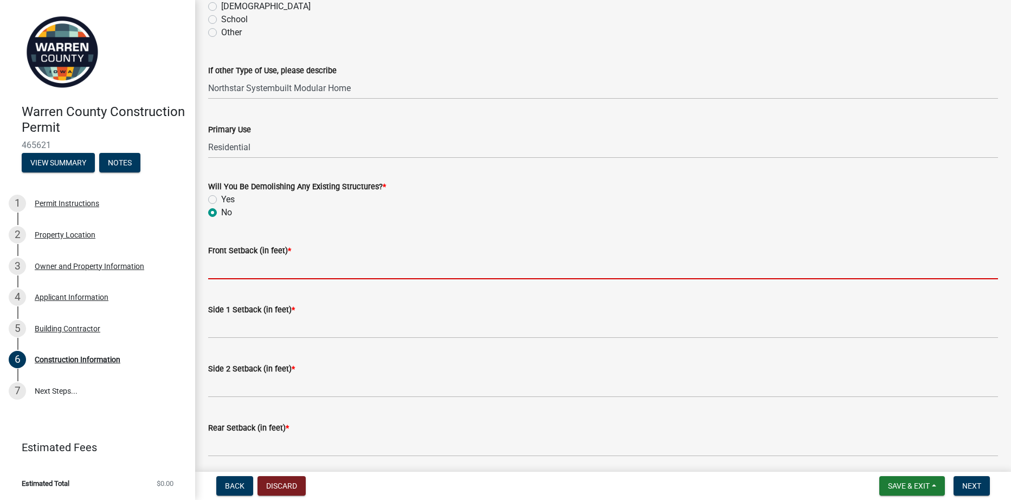
scroll to position [345, 0]
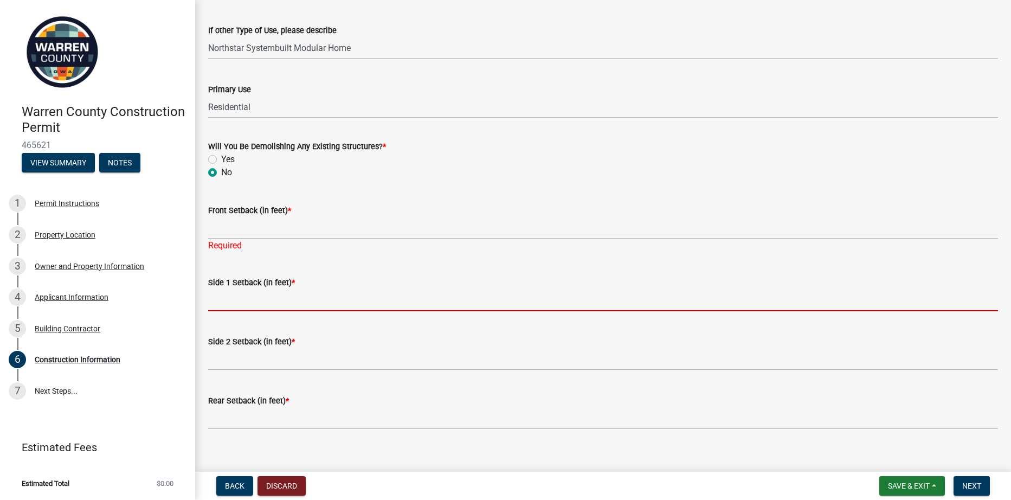
click at [259, 288] on form "Side 1 Setback (in feet) *" at bounding box center [603, 293] width 790 height 35
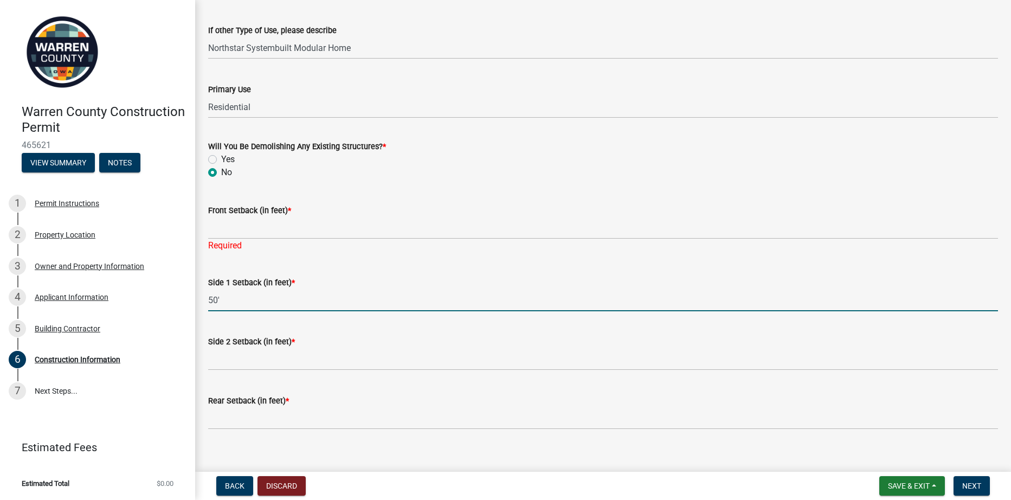
type input "50'"
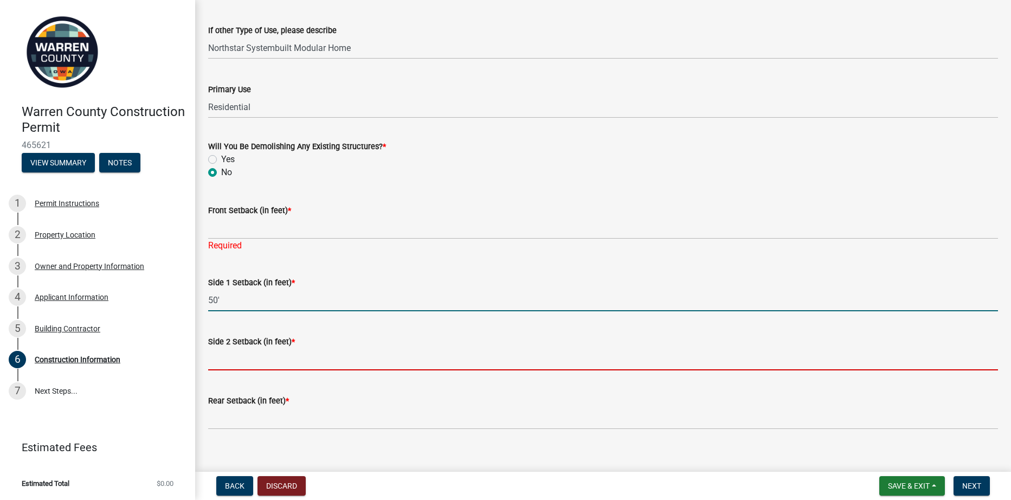
click at [237, 364] on input "Side 2 Setback (in feet) *" at bounding box center [603, 359] width 790 height 22
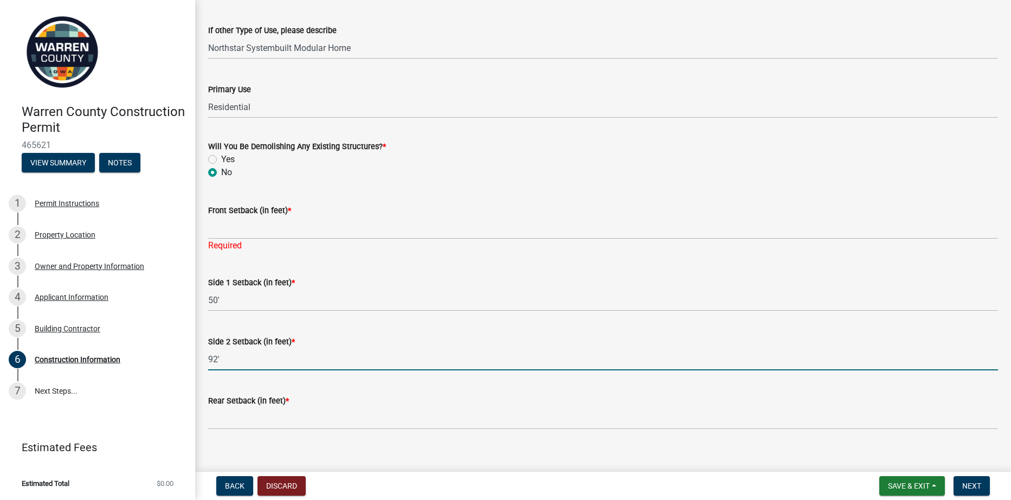
type input "92'"
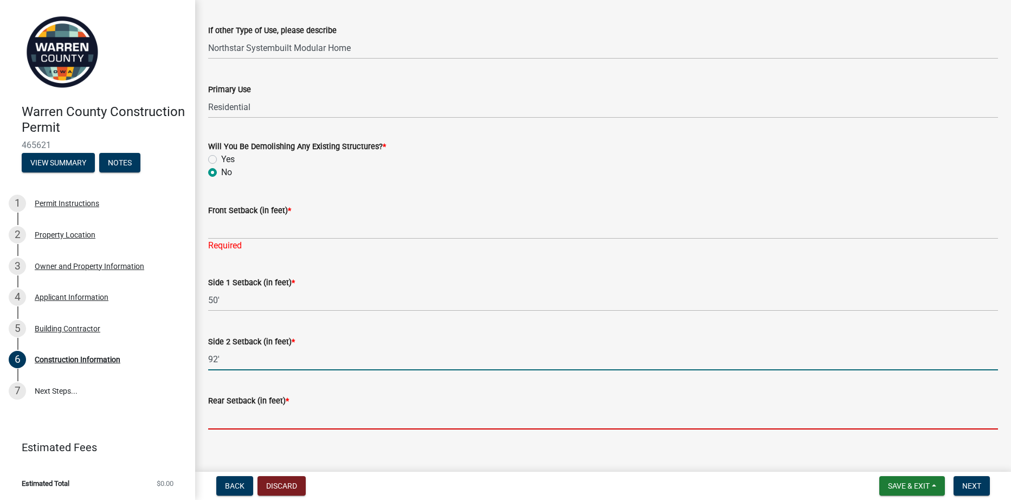
click at [269, 421] on input "Rear Setback (in feet) *" at bounding box center [603, 418] width 790 height 22
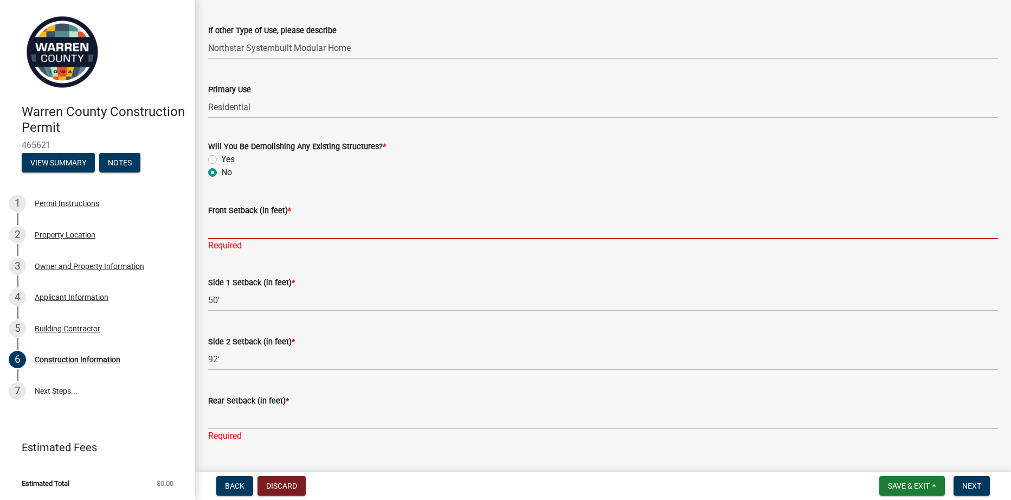
click at [245, 229] on input "Front Setback (in feet) *" at bounding box center [603, 228] width 790 height 22
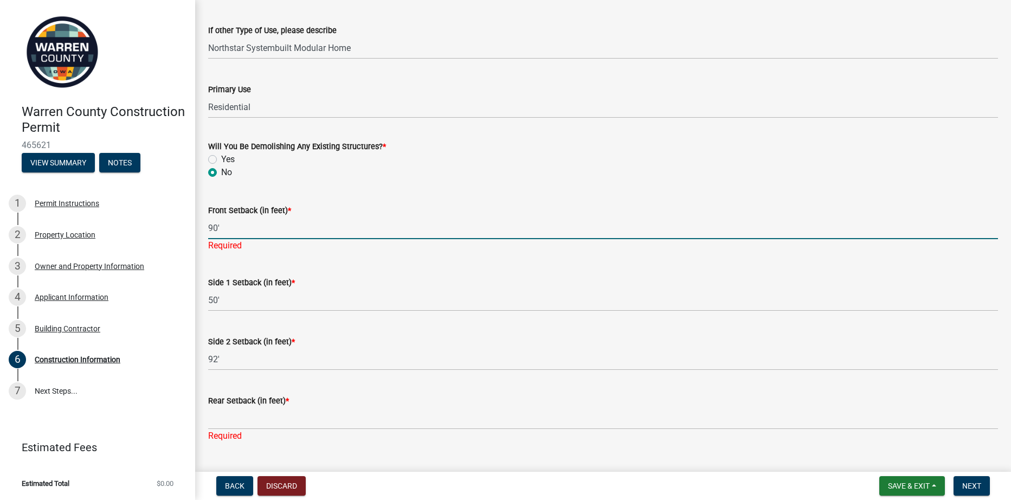
type input "90'"
click at [256, 442] on div "Construction Information share Share Type of Work New Alteration Addition Struc…" at bounding box center [603, 64] width 806 height 793
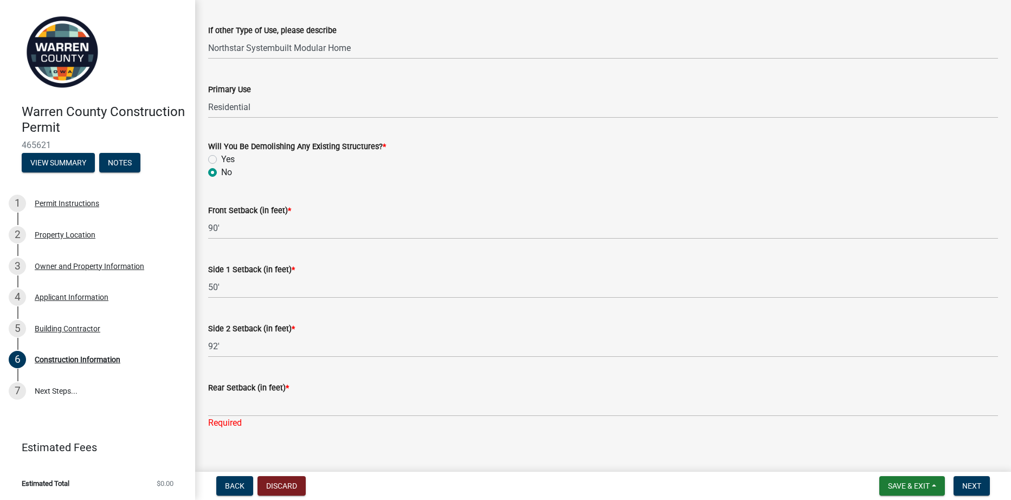
click at [258, 429] on div "Required" at bounding box center [603, 422] width 790 height 13
click at [260, 421] on div "Required" at bounding box center [603, 422] width 790 height 13
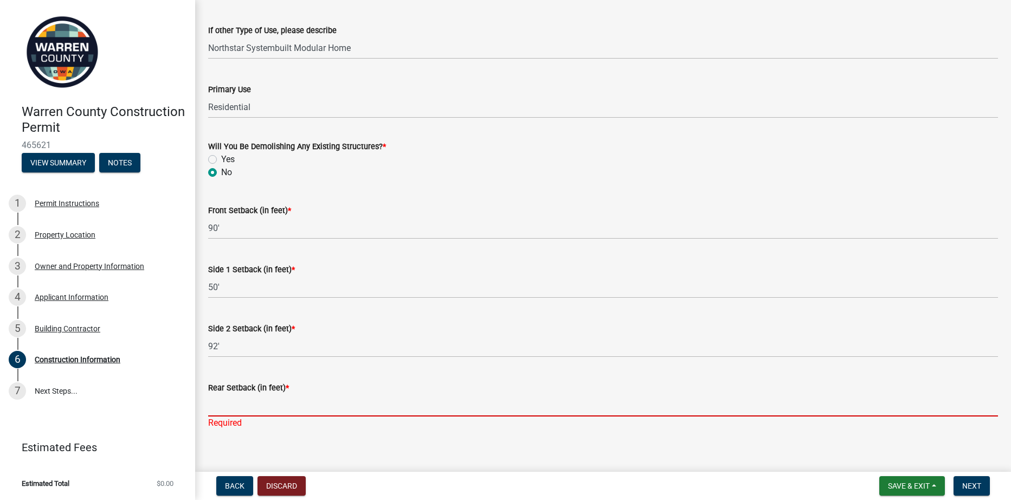
click at [258, 408] on input "Rear Setback (in feet) *" at bounding box center [603, 405] width 790 height 22
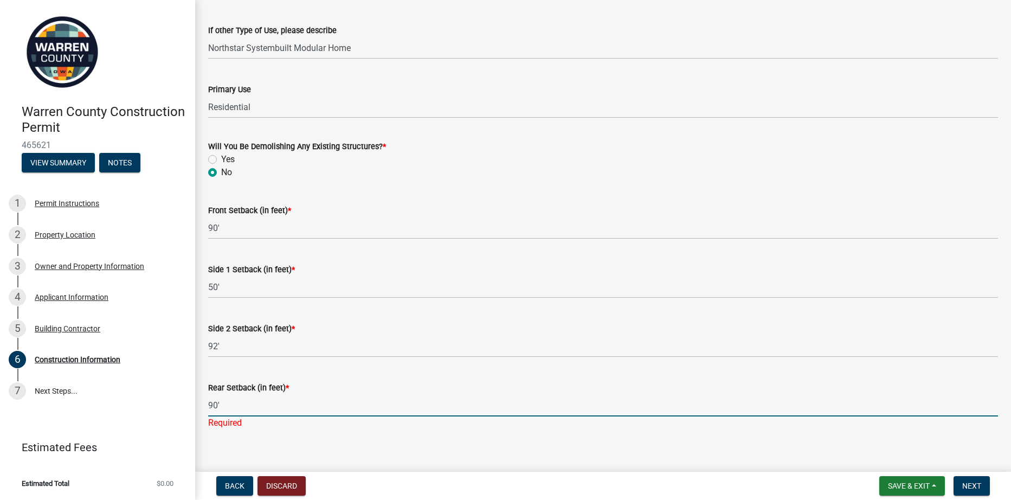
type input "90'"
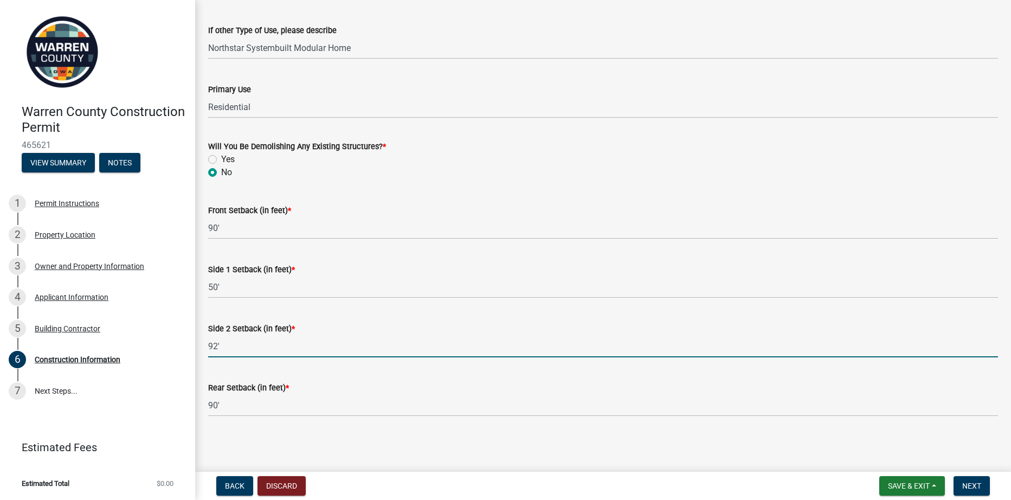
click at [390, 343] on input "92'" at bounding box center [603, 346] width 790 height 22
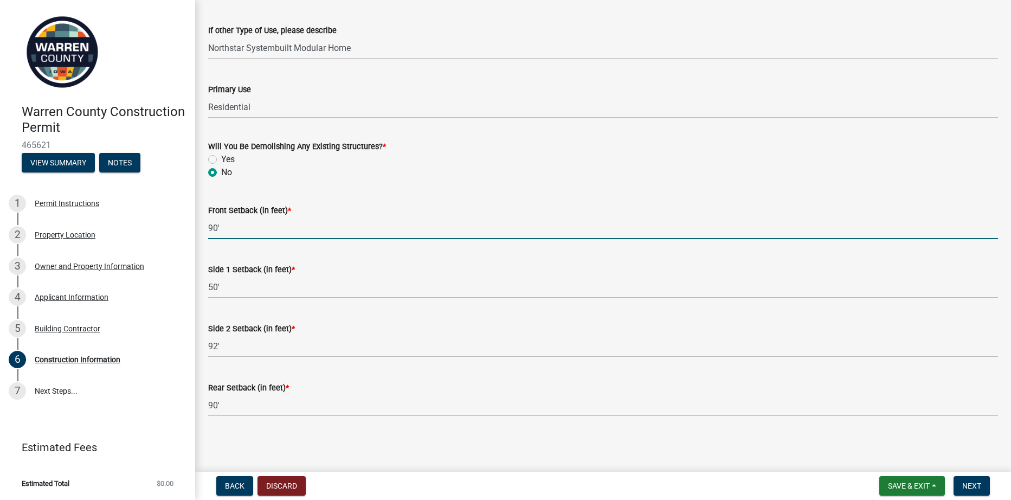
drag, startPoint x: 216, startPoint y: 227, endPoint x: 209, endPoint y: 227, distance: 7.6
click at [209, 227] on input "90'" at bounding box center [603, 228] width 790 height 22
type input "'"
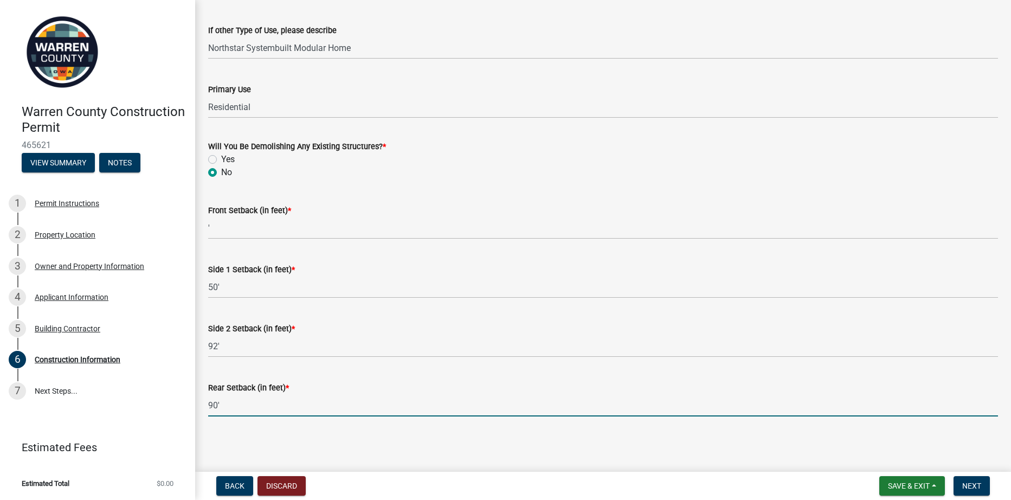
click at [208, 407] on input "90'" at bounding box center [603, 405] width 790 height 22
type input "50'"
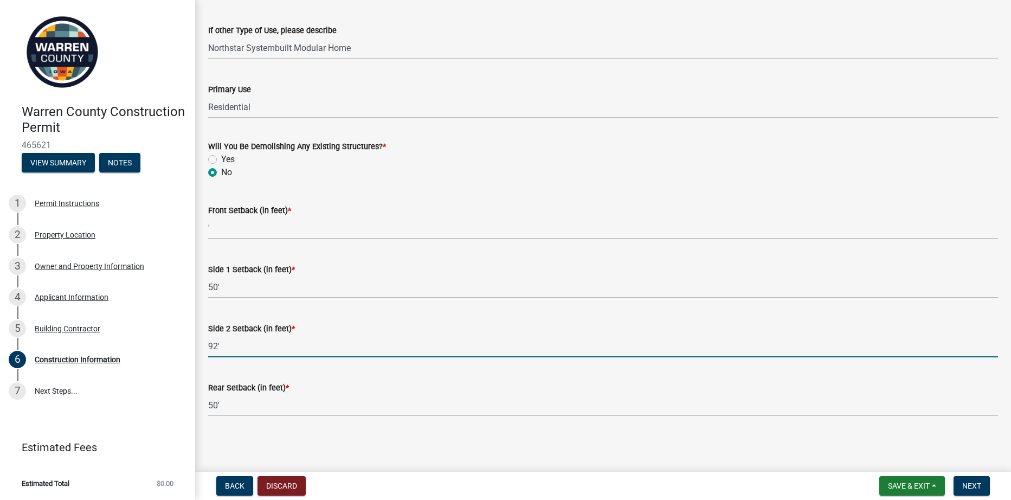
drag, startPoint x: 212, startPoint y: 348, endPoint x: 205, endPoint y: 348, distance: 7.0
click at [205, 348] on div "Side 2 Setback (in feet) * 92'" at bounding box center [603, 332] width 806 height 50
type input "50'"
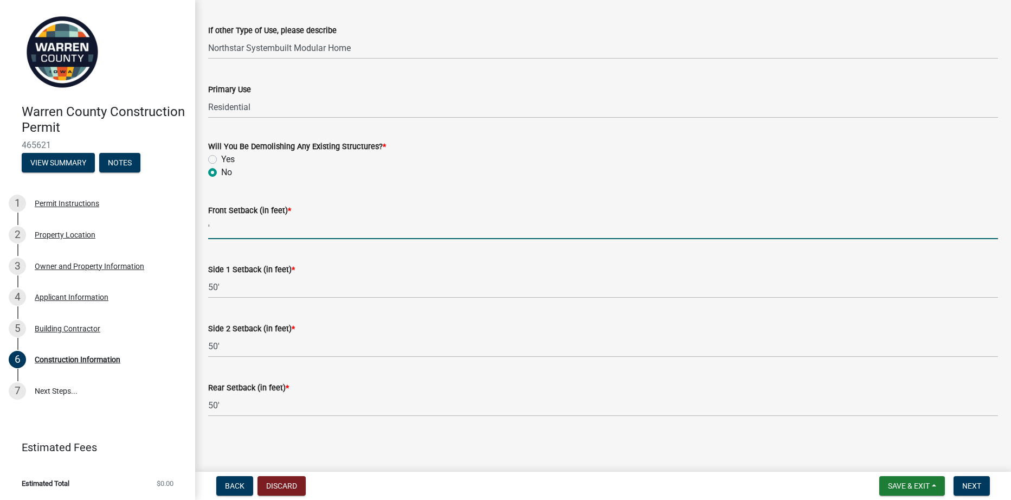
click at [209, 226] on input "'" at bounding box center [603, 228] width 790 height 22
type input "90'"
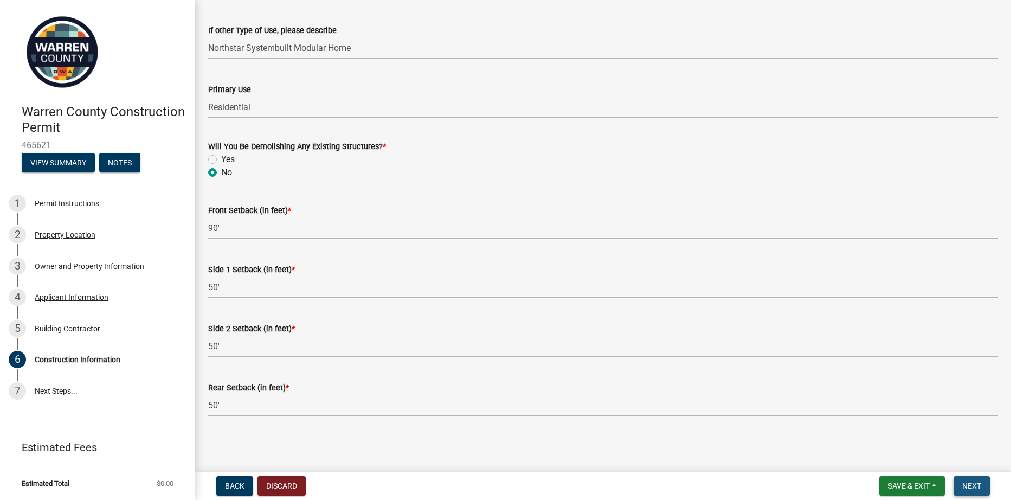
click at [976, 481] on span "Next" at bounding box center [971, 485] width 19 height 9
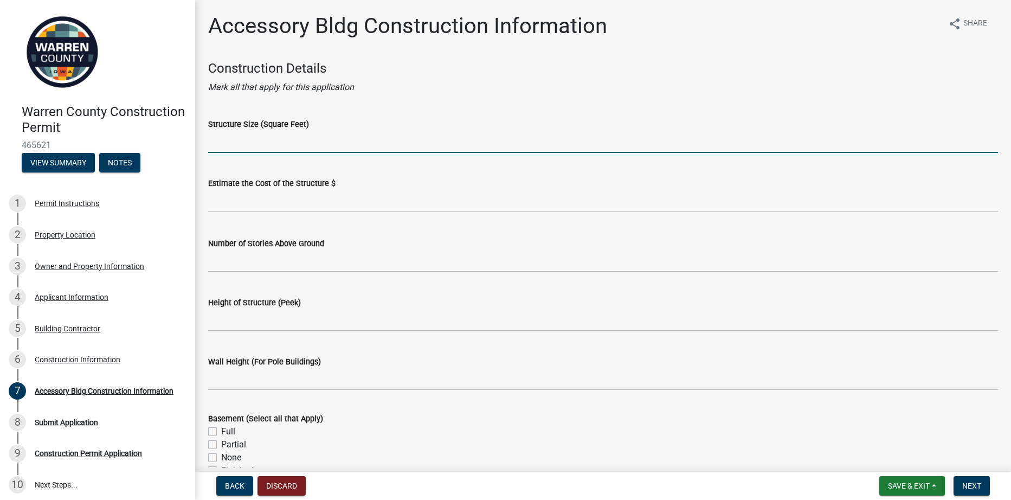
click at [255, 145] on input "Structure Size (Square Feet)" at bounding box center [603, 142] width 790 height 22
type input "1680"
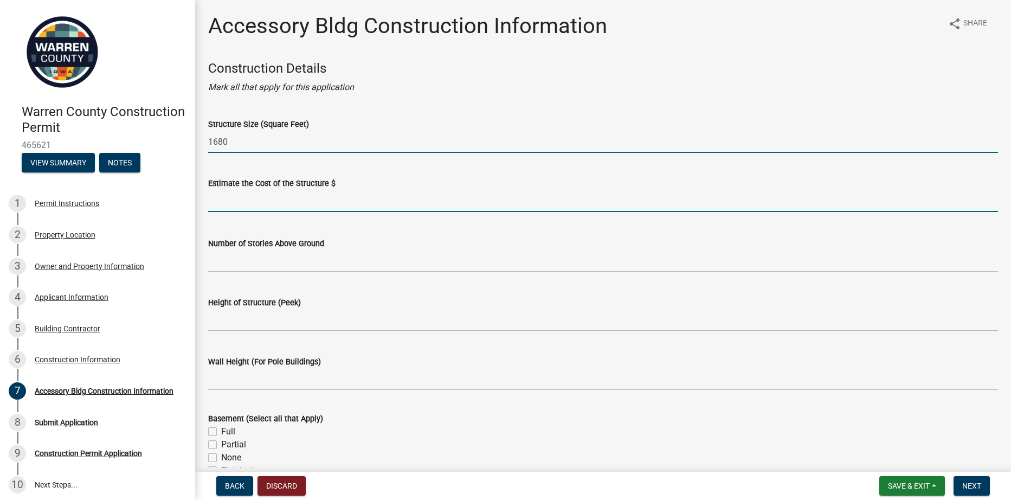
click at [275, 202] on input "text" at bounding box center [603, 201] width 790 height 22
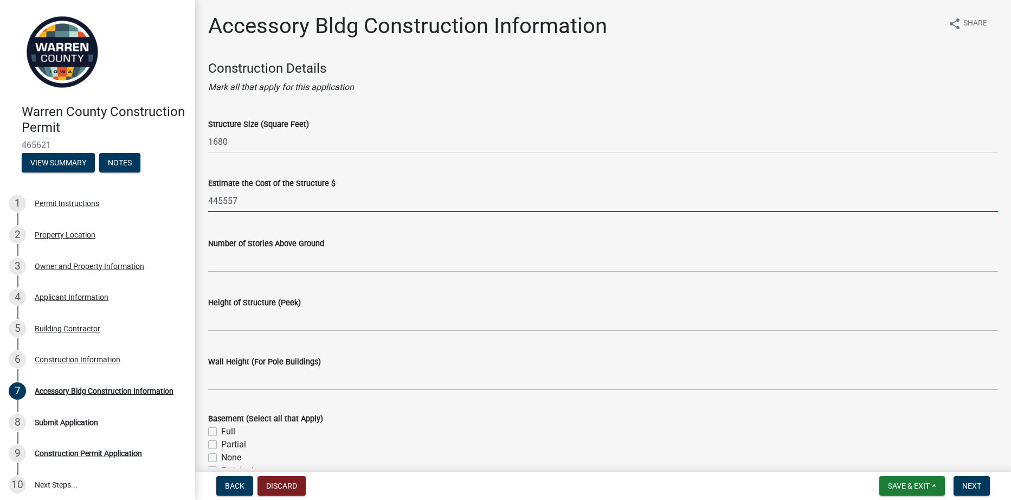
type input "445557"
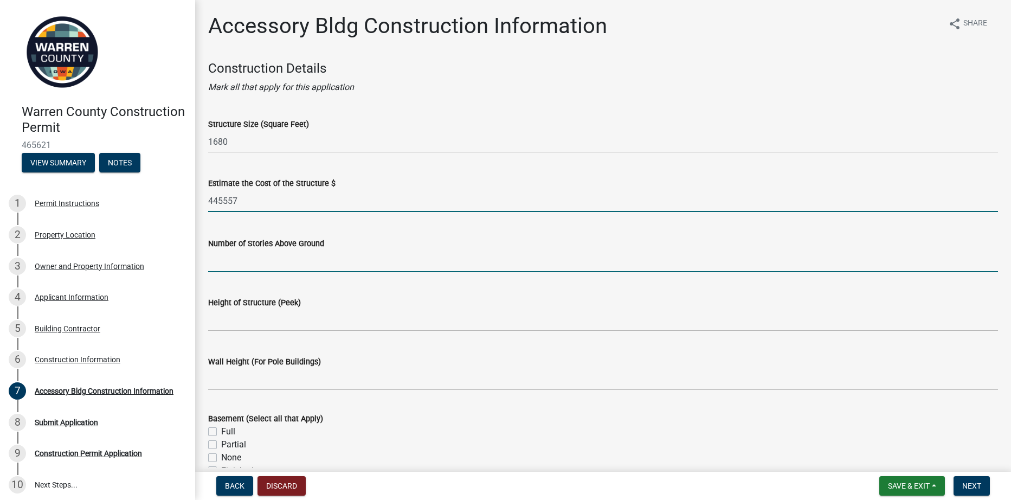
click at [292, 266] on input "Number of Stories Above Ground" at bounding box center [603, 261] width 790 height 22
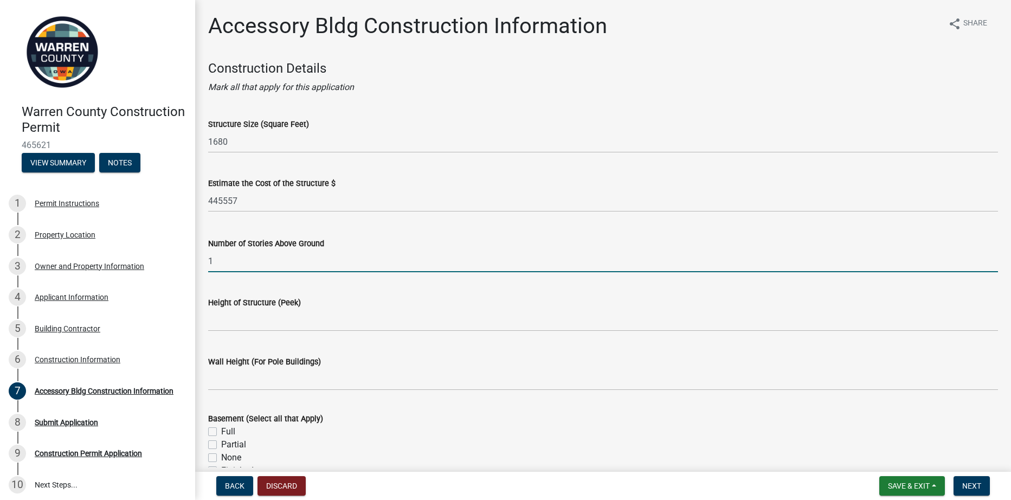
type input "1"
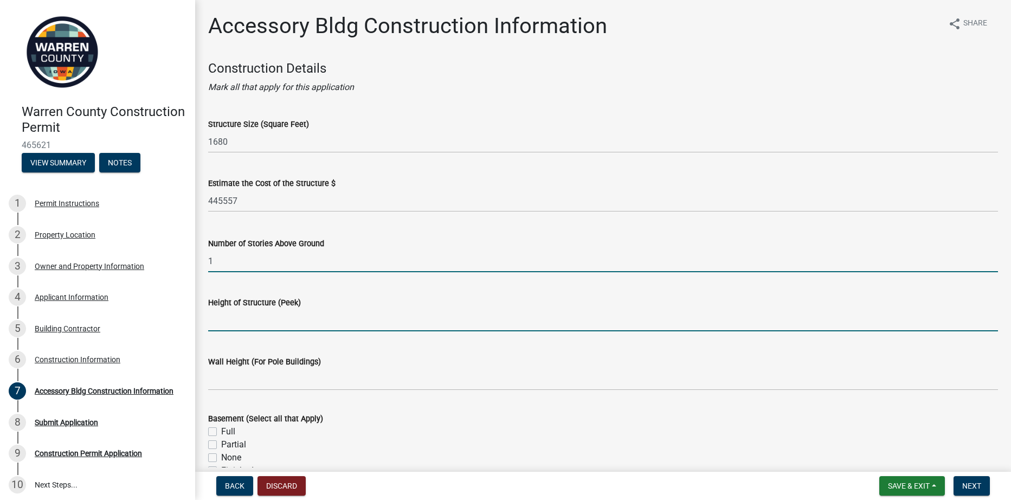
click at [236, 320] on input "Height of Structure (Peek)" at bounding box center [603, 320] width 790 height 22
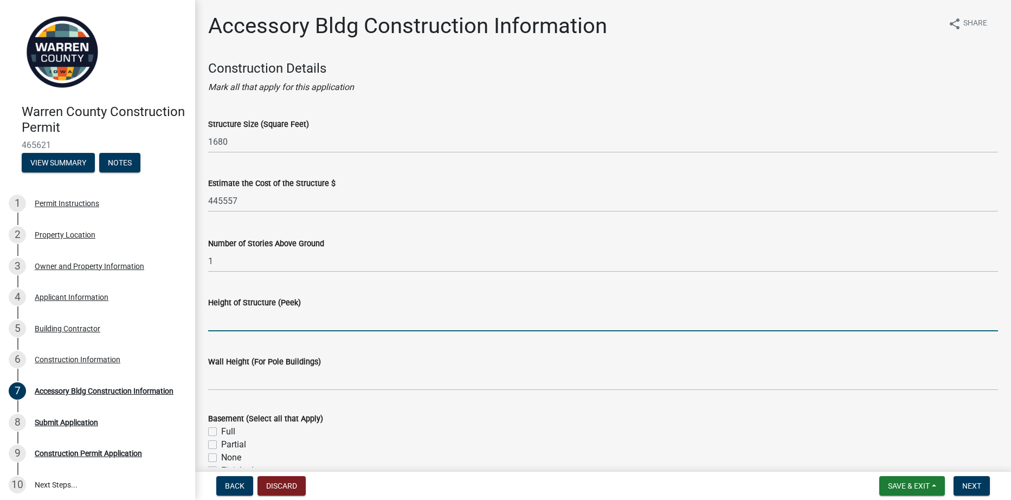
click at [256, 319] on input "Height of Structure (Peek)" at bounding box center [603, 320] width 790 height 22
click at [223, 319] on input "15'&5/8"" at bounding box center [603, 320] width 790 height 22
click at [220, 320] on input "15'& 5/8"" at bounding box center [603, 320] width 790 height 22
type input "15' & 5/8""
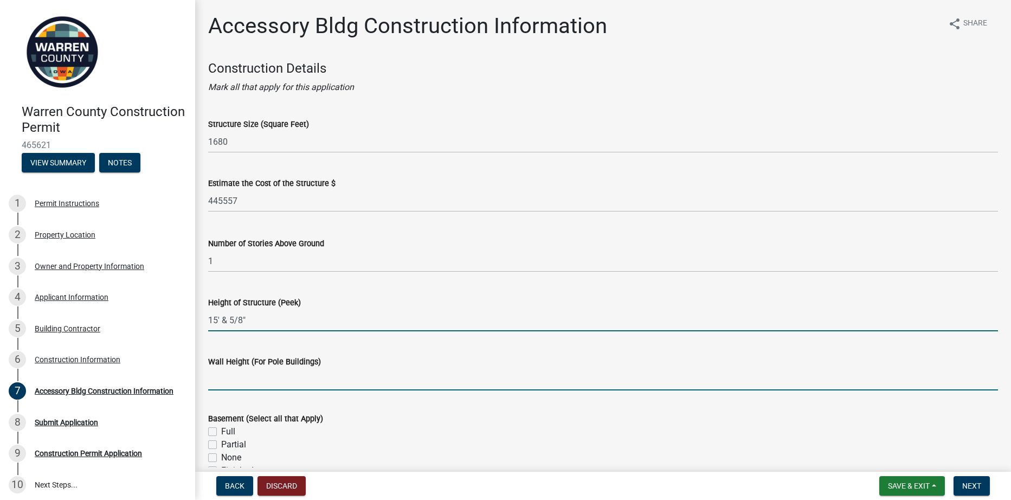
click at [343, 388] on input "Wall Height (For Pole Buildings)" at bounding box center [603, 379] width 790 height 22
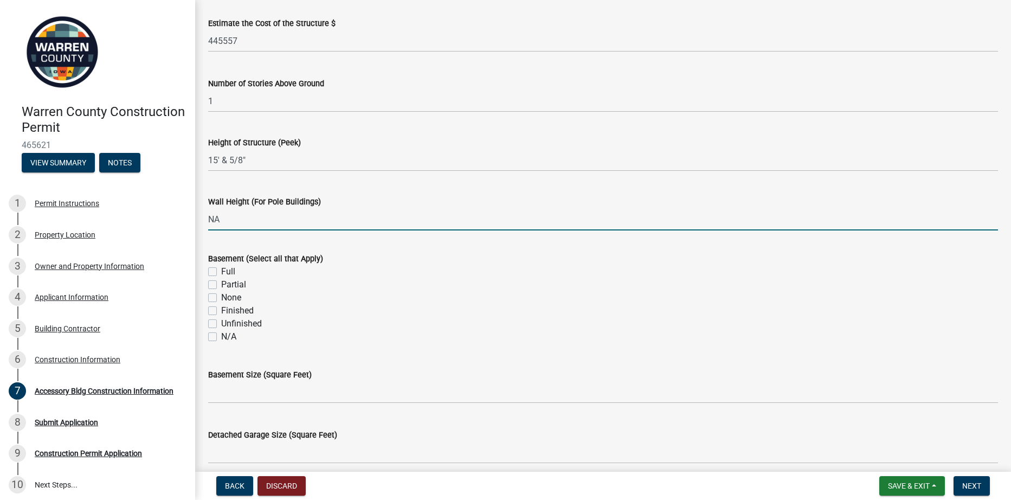
scroll to position [163, 0]
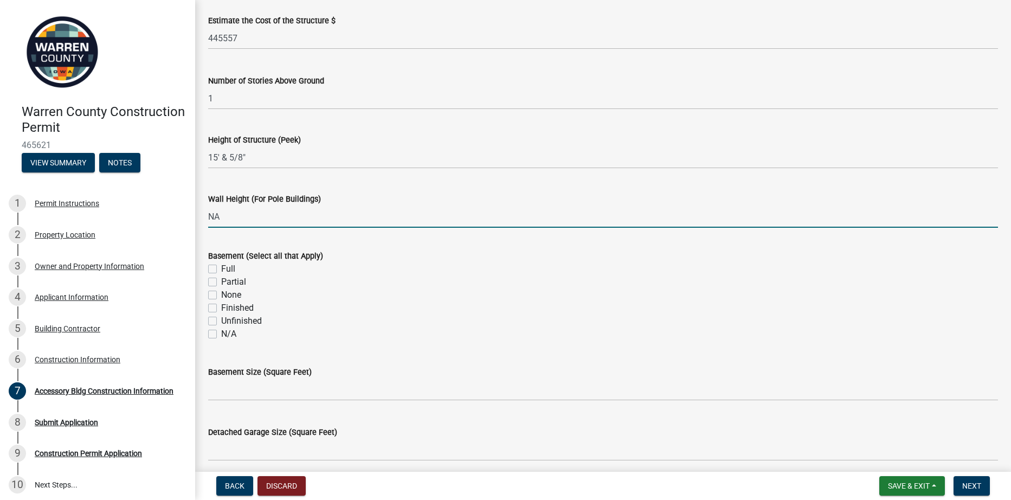
type input "NA"
click at [221, 270] on label "Full" at bounding box center [228, 268] width 14 height 13
click at [221, 269] on input "Full" at bounding box center [224, 265] width 7 height 7
checkbox input "true"
checkbox input "false"
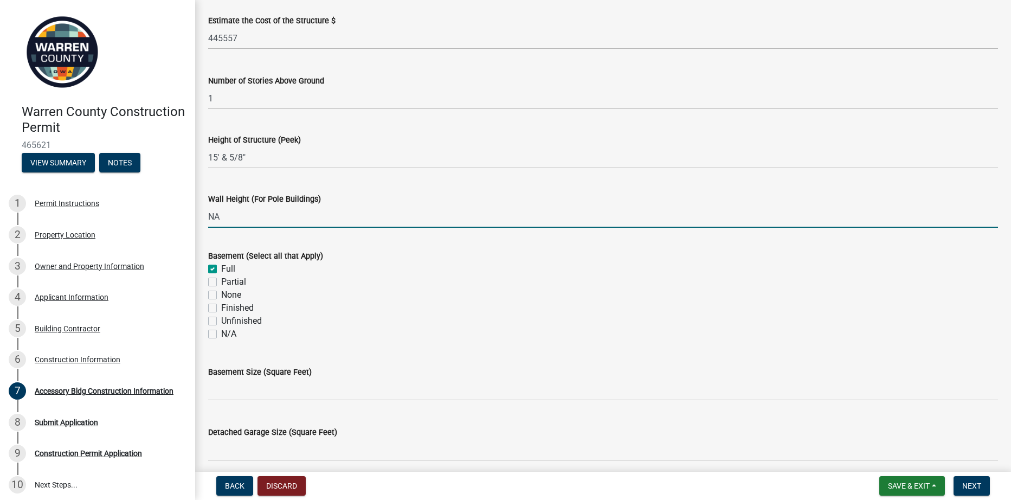
checkbox input "false"
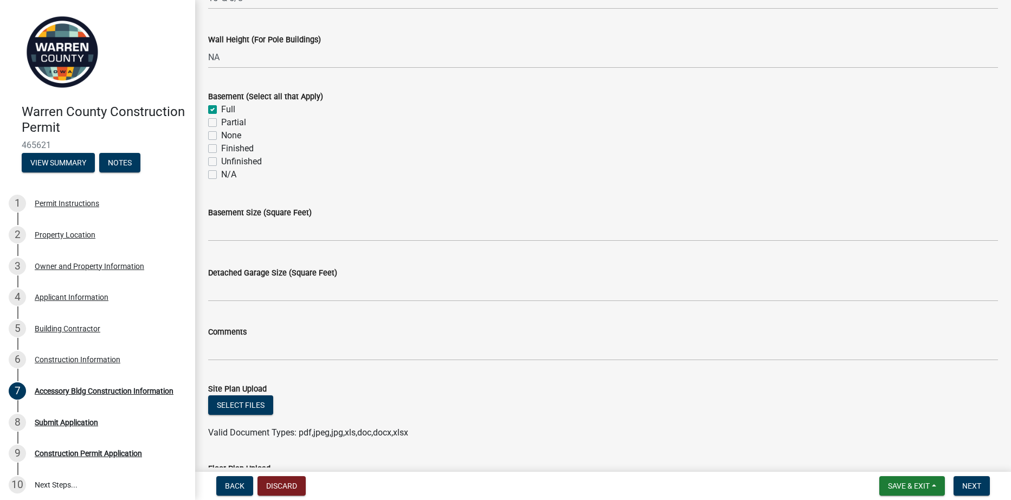
scroll to position [325, 0]
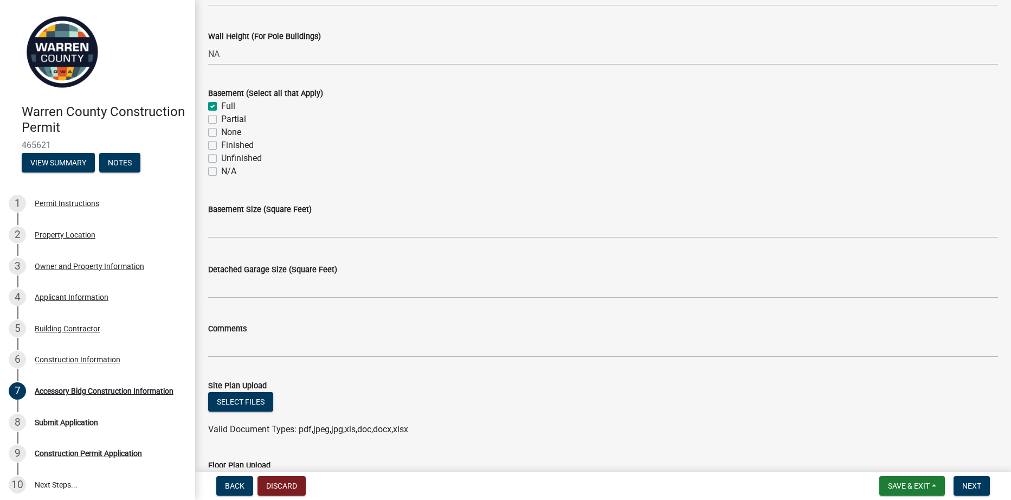
click at [221, 157] on label "Unfinished" at bounding box center [241, 158] width 41 height 13
click at [221, 157] on input "Unfinished" at bounding box center [224, 155] width 7 height 7
checkbox input "true"
checkbox input "false"
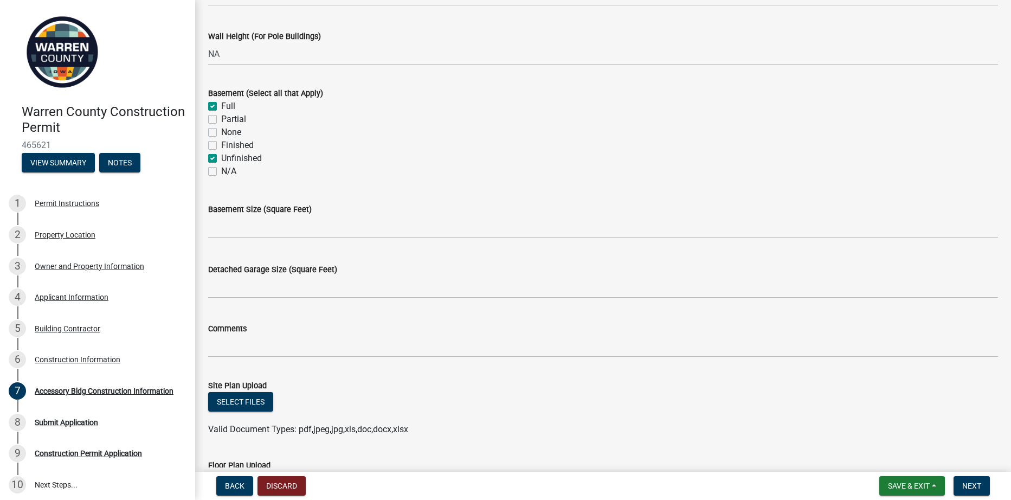
checkbox input "false"
checkbox input "true"
checkbox input "false"
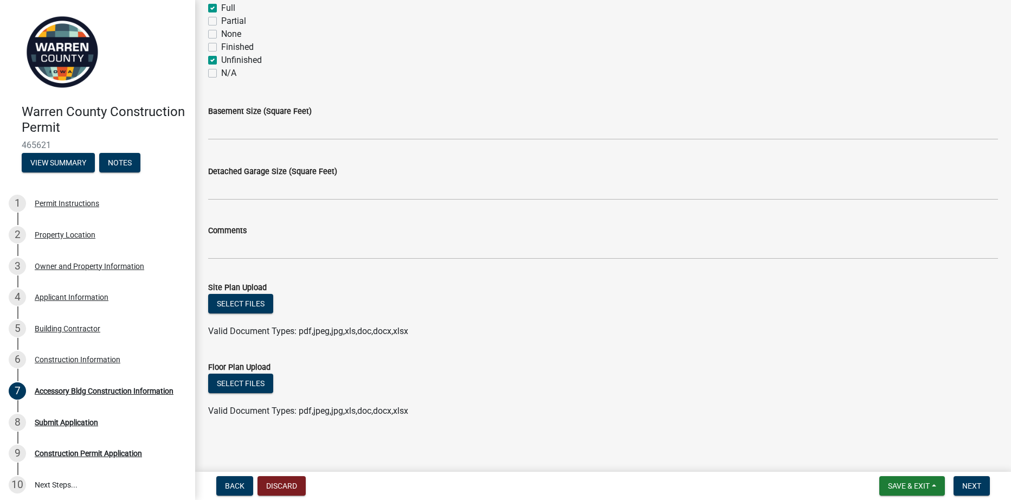
scroll to position [426, 0]
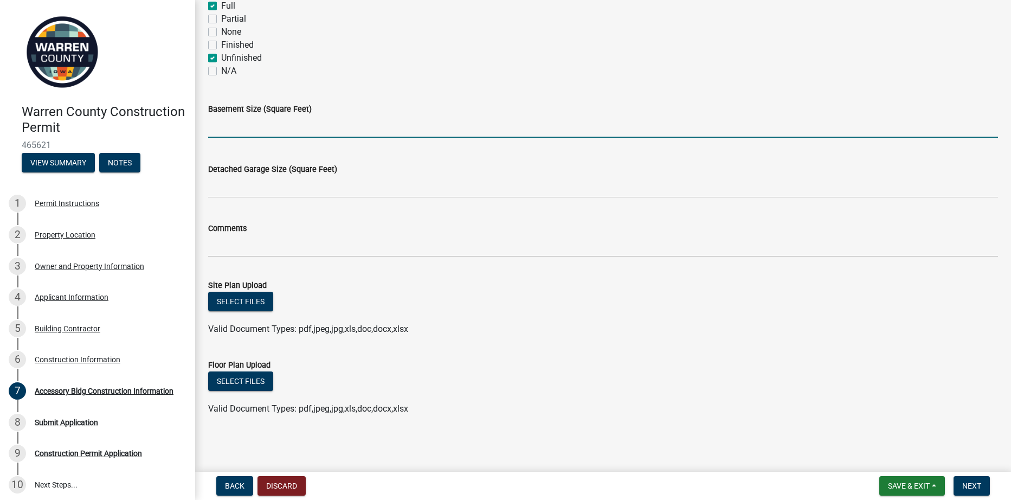
click at [254, 131] on input "text" at bounding box center [603, 126] width 790 height 22
type input "1680"
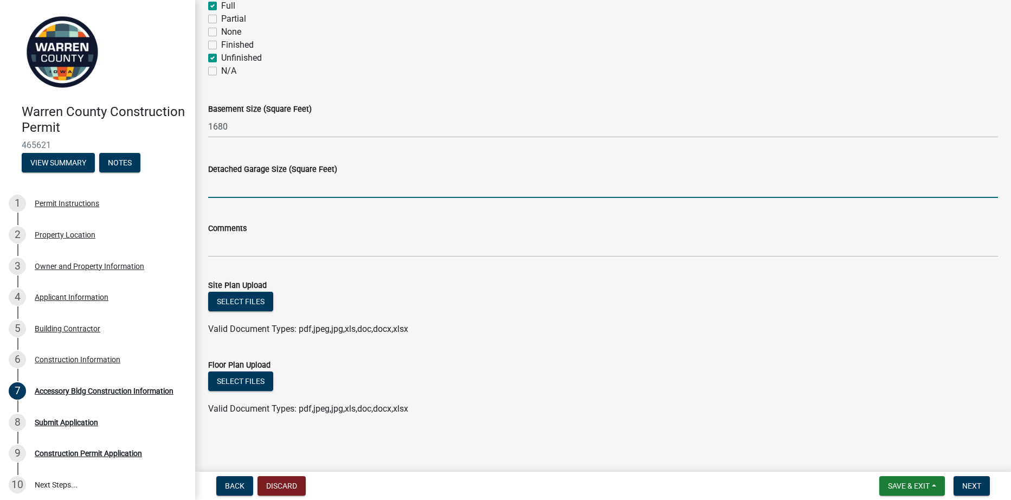
click at [278, 195] on input "Detached Garage Size (Square Feet)" at bounding box center [603, 187] width 790 height 22
type input "attached garage 24'x28'"
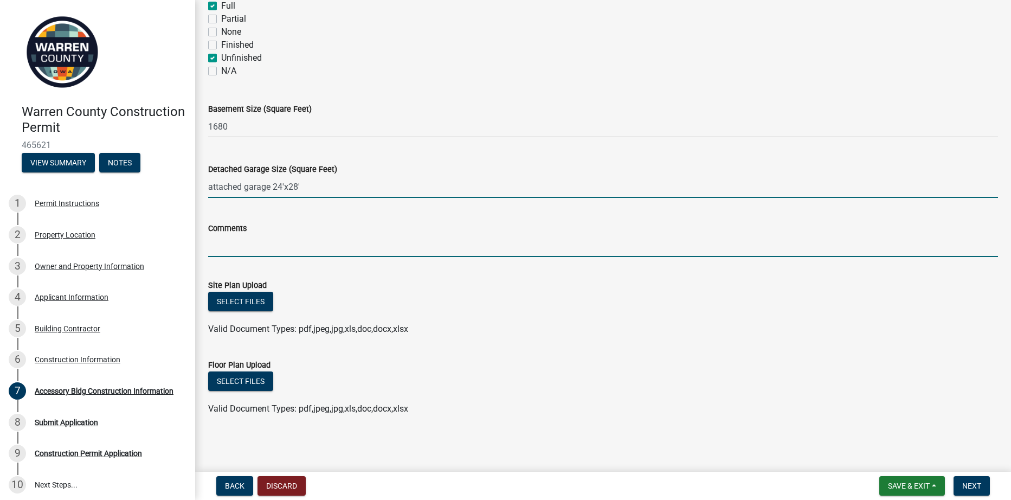
click at [258, 246] on input "Comments" at bounding box center [603, 246] width 790 height 22
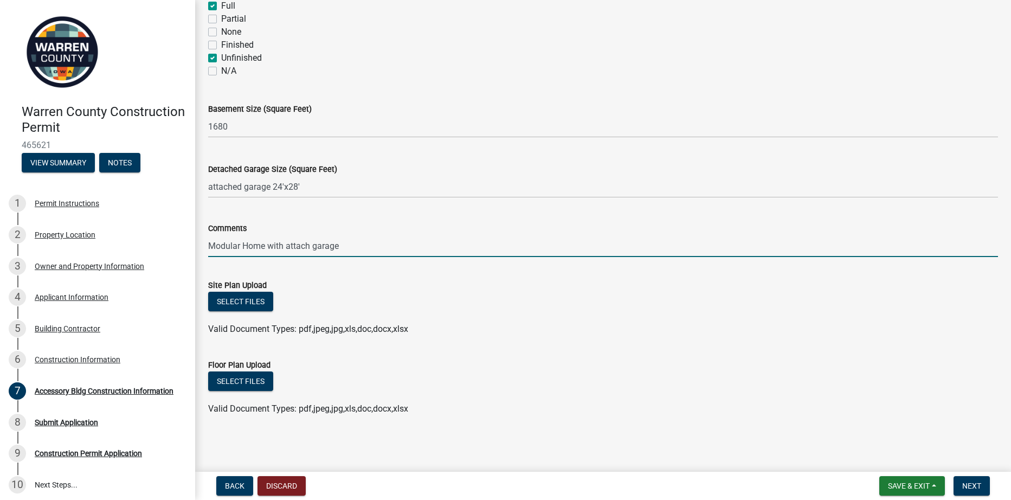
type input "Modular Home with attach garage"
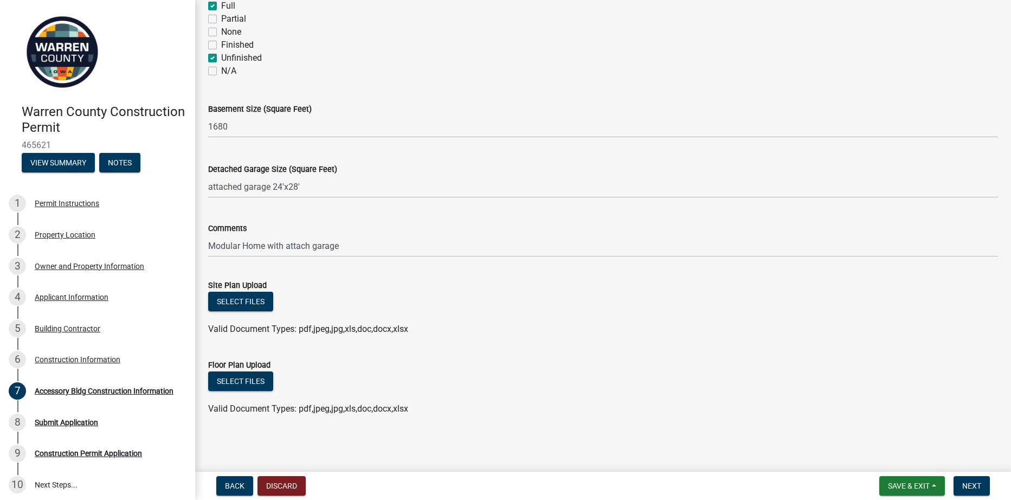
click at [335, 301] on div "Select files" at bounding box center [603, 303] width 790 height 22
click at [253, 376] on button "Select files" at bounding box center [240, 381] width 65 height 20
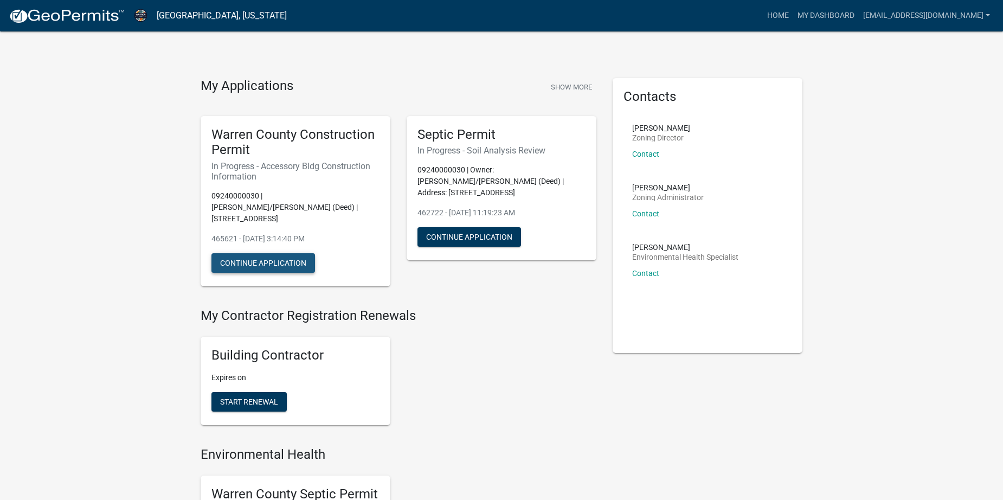
click at [278, 253] on button "Continue Application" at bounding box center [263, 263] width 104 height 20
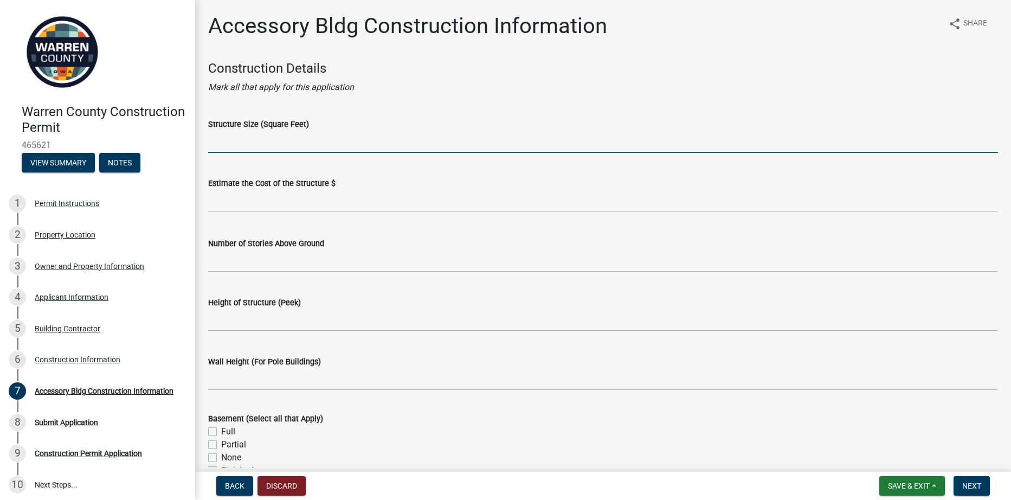
click at [268, 147] on input "Structure Size (Square Feet)" at bounding box center [603, 142] width 790 height 22
type input "1680 Sq. Ft."
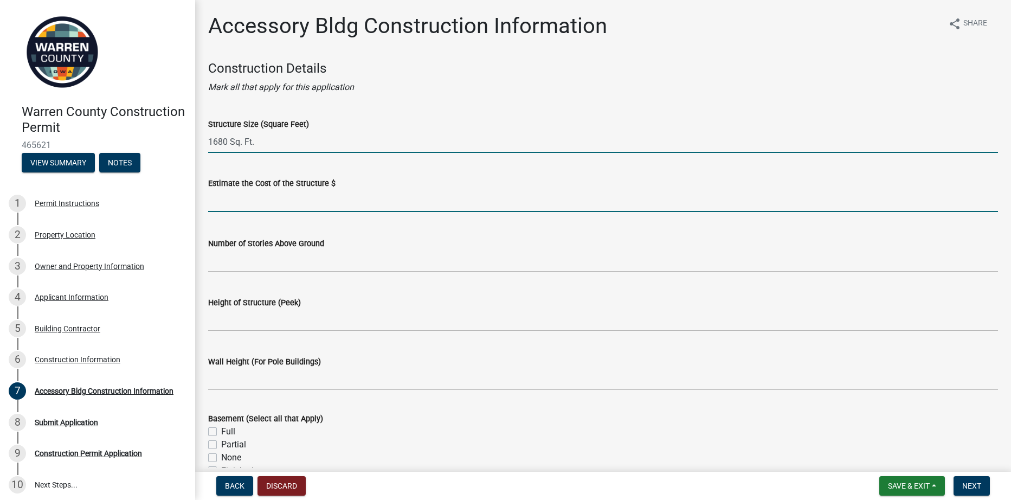
click at [228, 198] on input "text" at bounding box center [603, 201] width 790 height 22
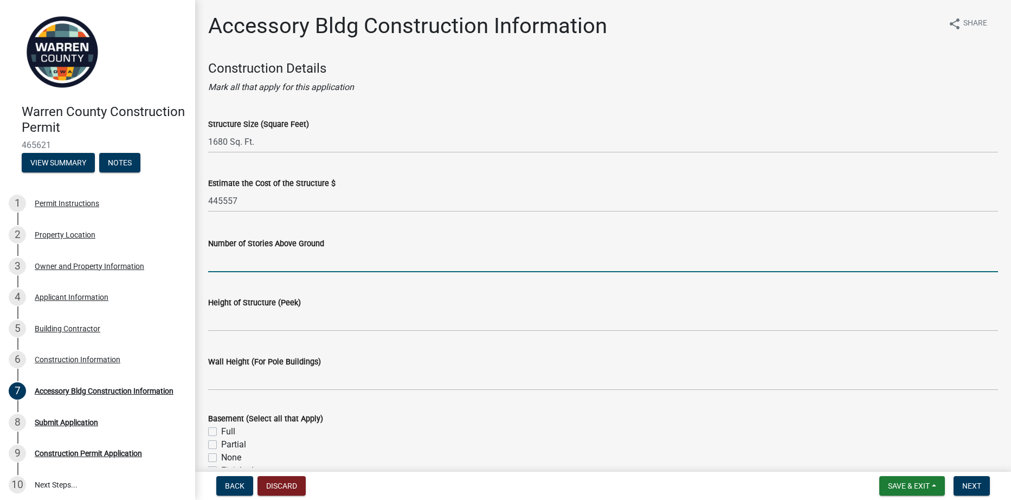
click at [238, 263] on input "Number of Stories Above Ground" at bounding box center [603, 261] width 790 height 22
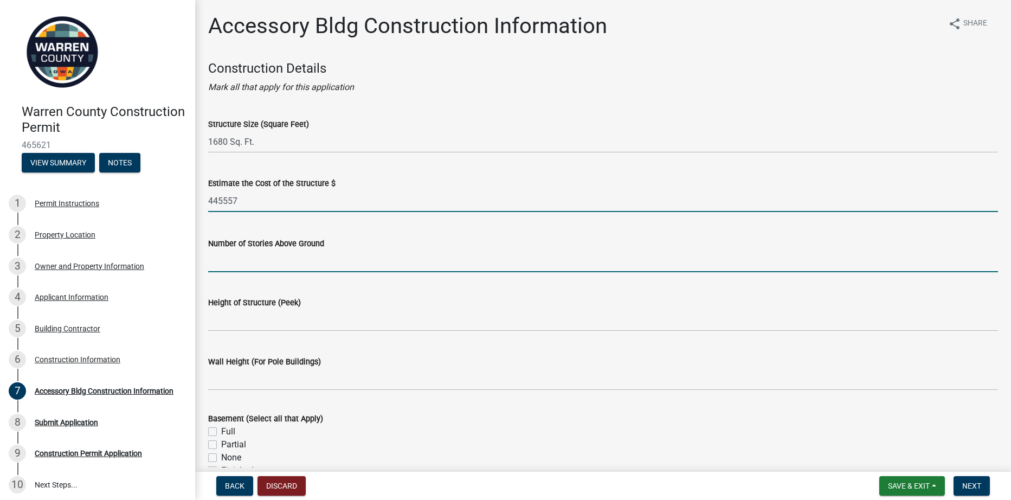
click at [210, 200] on input "445557" at bounding box center [603, 201] width 790 height 22
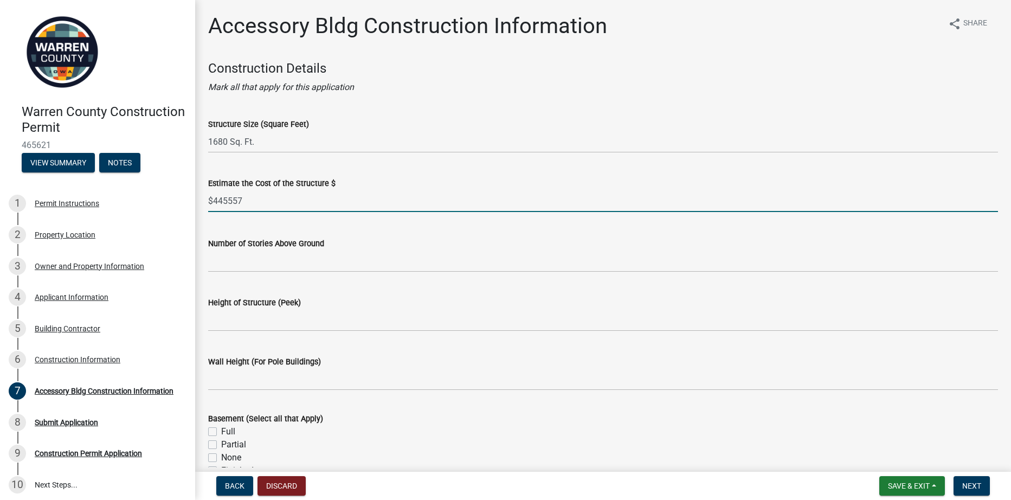
click at [226, 199] on input "$445557" at bounding box center [603, 201] width 790 height 22
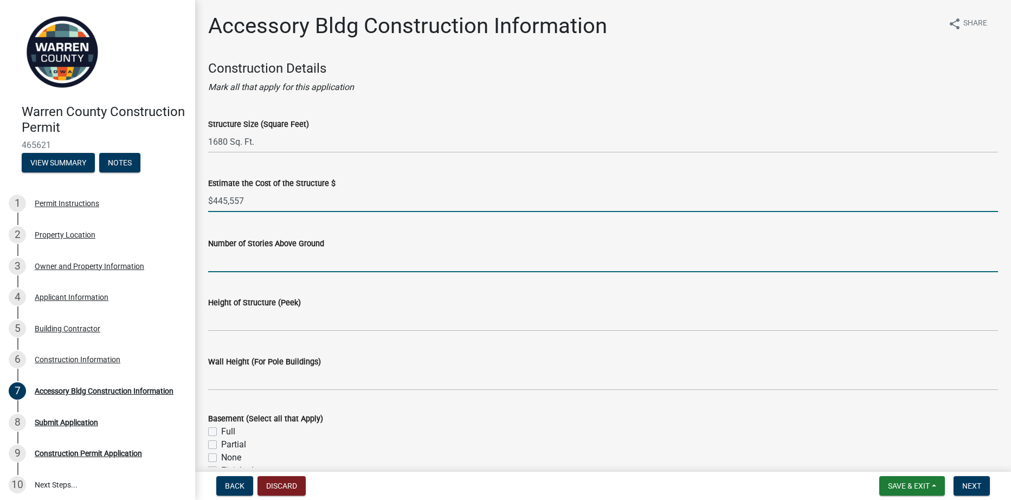
type input "445557"
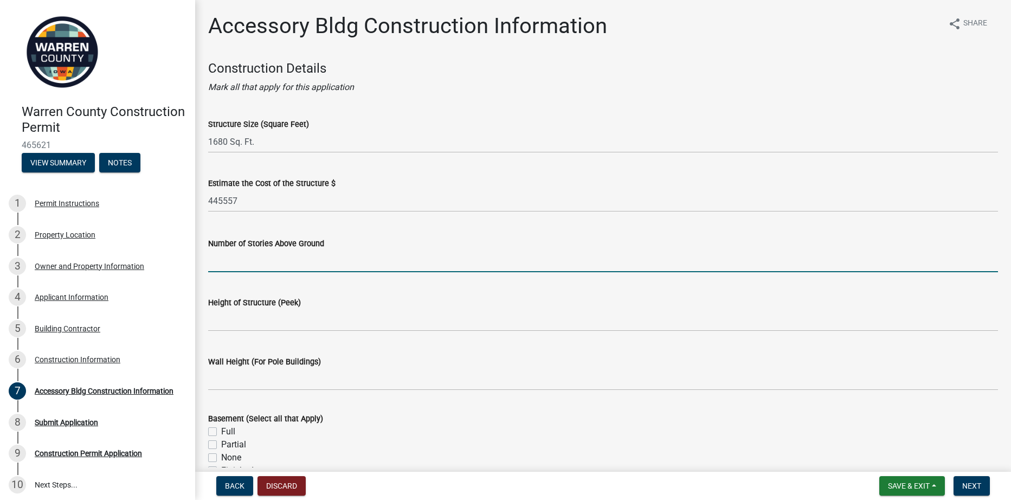
click at [283, 266] on input "Number of Stories Above Ground" at bounding box center [603, 261] width 790 height 22
type input "1"
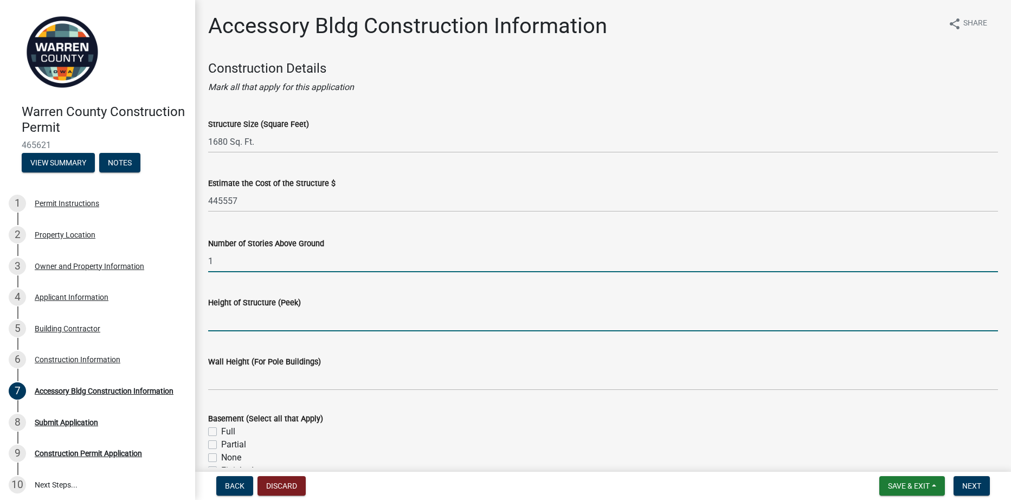
click at [221, 326] on input "Height of Structure (Peek)" at bounding box center [603, 320] width 790 height 22
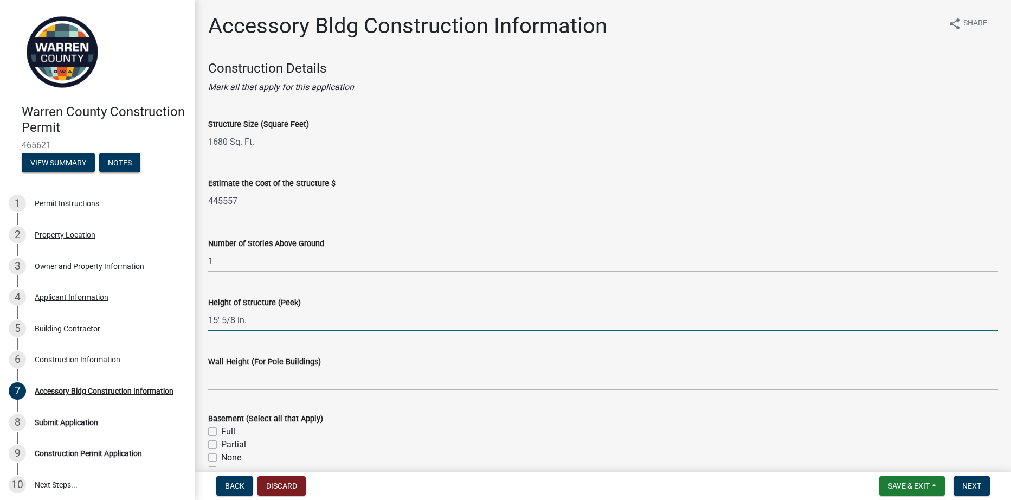
type input "15' 5/8 in."
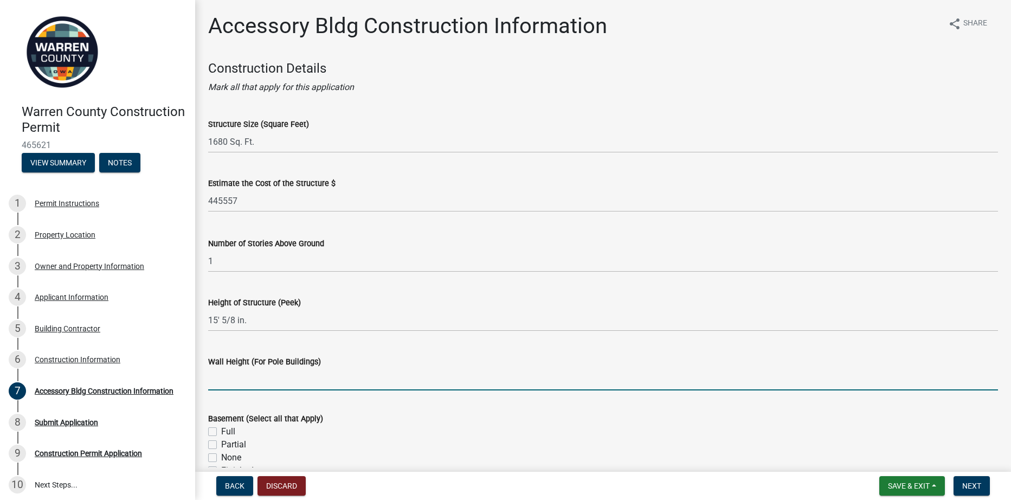
click at [250, 381] on input "Wall Height (For Pole Buildings)" at bounding box center [603, 379] width 790 height 22
type input "NA"
click at [221, 432] on label "Full" at bounding box center [228, 431] width 14 height 13
click at [221, 432] on input "Full" at bounding box center [224, 428] width 7 height 7
checkbox input "true"
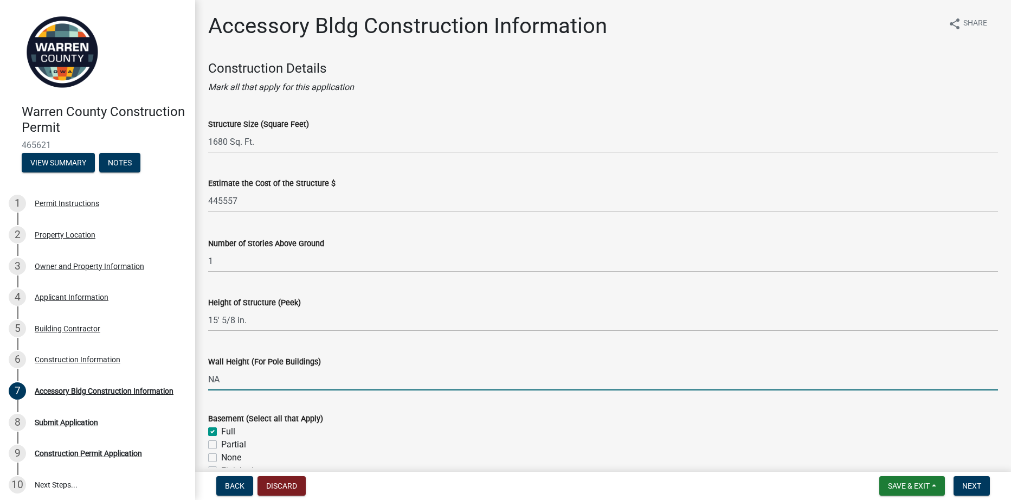
checkbox input "false"
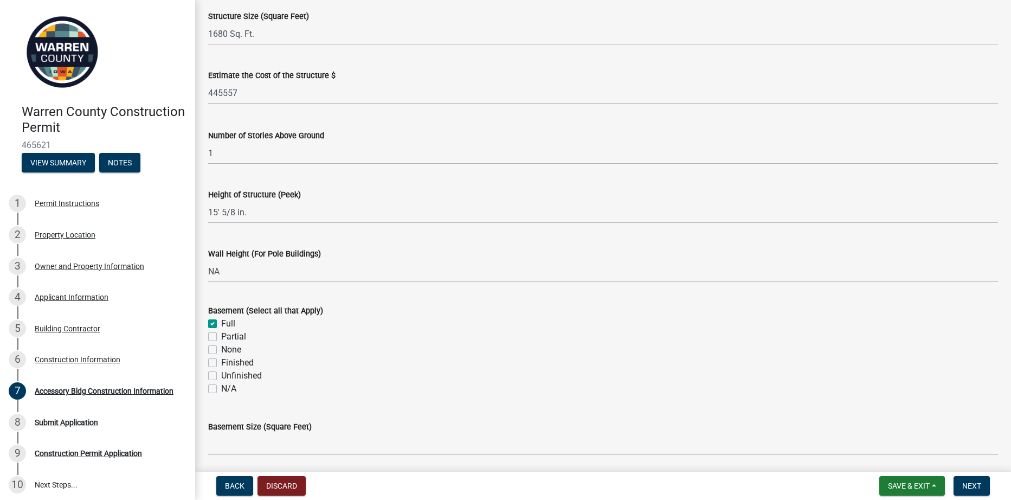
scroll to position [108, 0]
click at [221, 373] on label "Unfinished" at bounding box center [241, 375] width 41 height 13
click at [221, 373] on input "Unfinished" at bounding box center [224, 372] width 7 height 7
checkbox input "true"
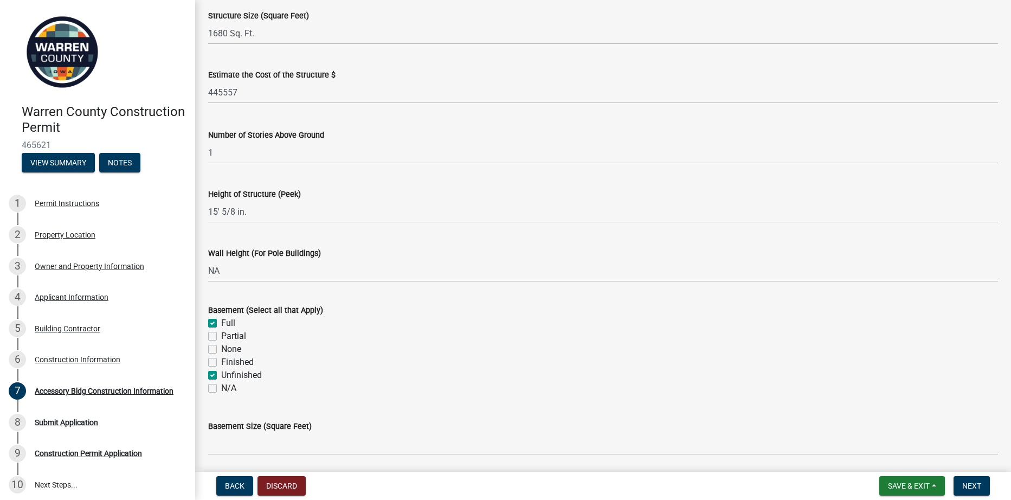
checkbox input "false"
checkbox input "true"
checkbox input "false"
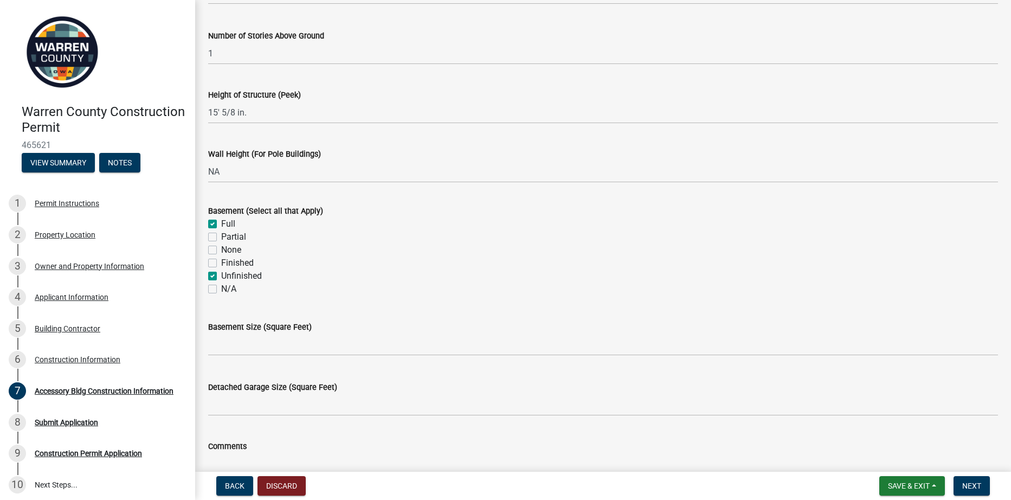
scroll to position [217, 0]
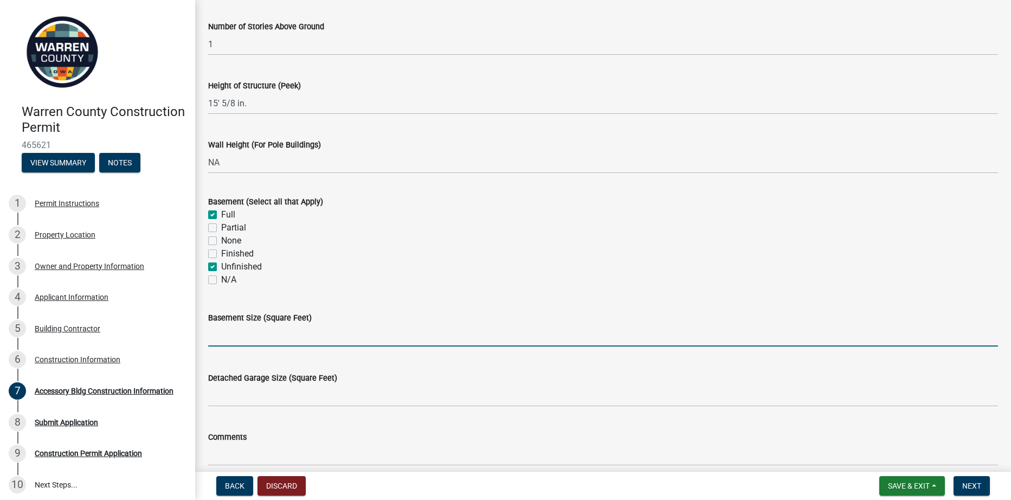
click at [279, 338] on input "text" at bounding box center [603, 335] width 790 height 22
type input "1680"
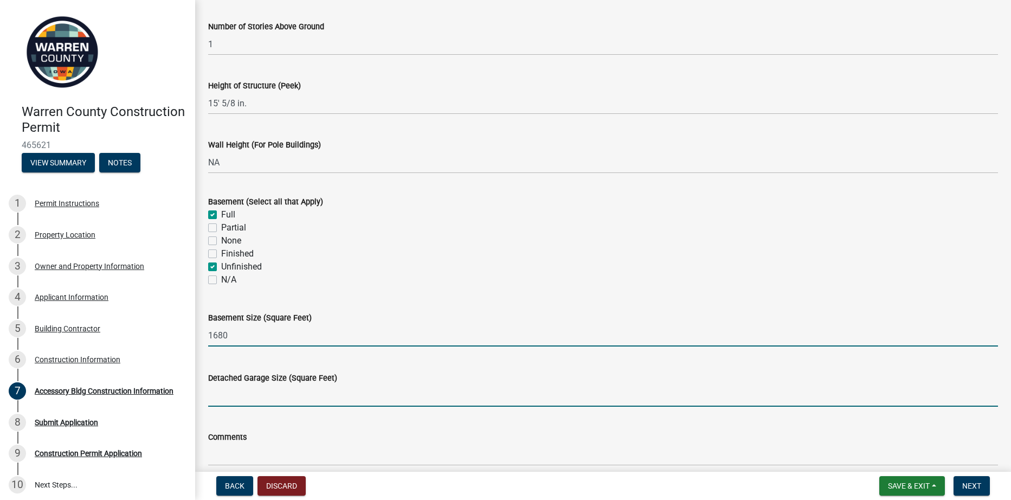
click at [300, 396] on input "Detached Garage Size (Square Feet)" at bounding box center [603, 395] width 790 height 22
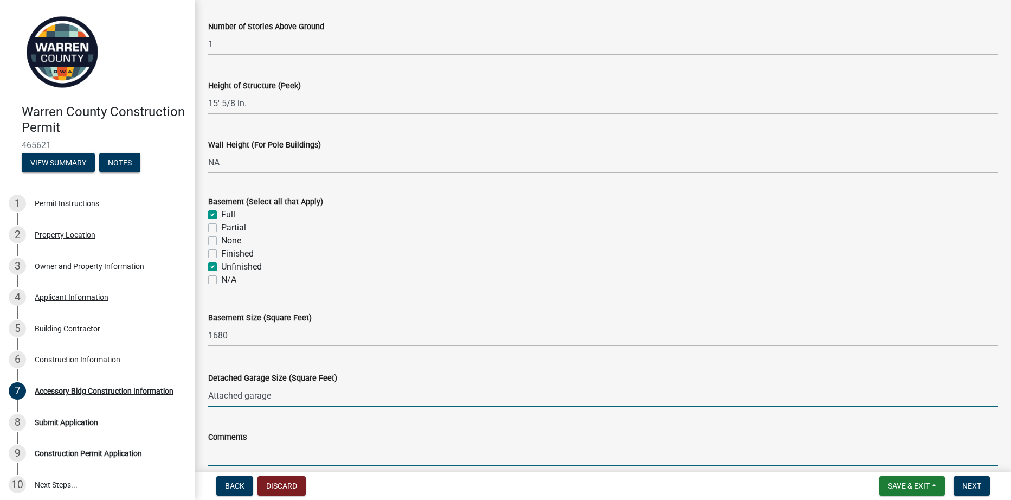
click at [255, 460] on input "Comments" at bounding box center [603, 454] width 790 height 22
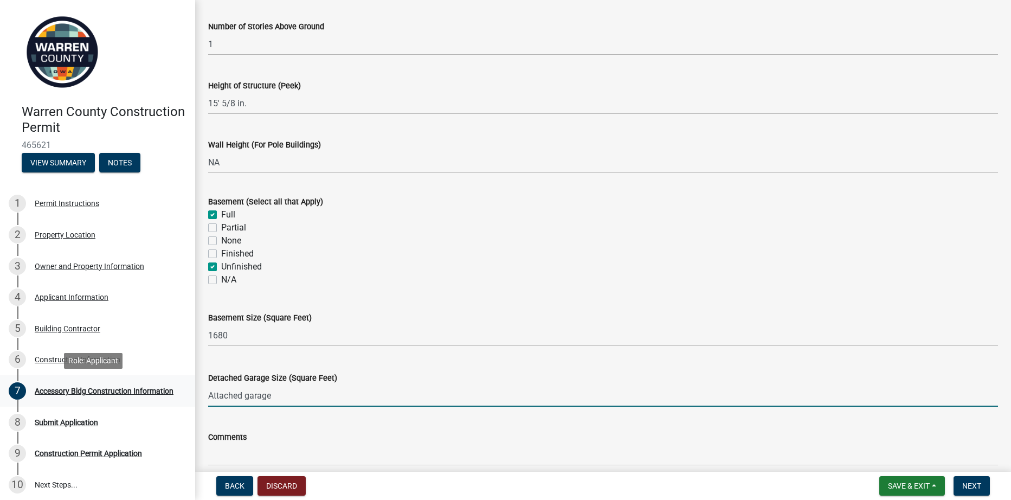
drag, startPoint x: 272, startPoint y: 397, endPoint x: 159, endPoint y: 391, distance: 112.9
click at [159, 391] on div "Warren County Construction Permit 465621 View Summary Notes 1 Permit Instructio…" at bounding box center [505, 250] width 1011 height 500
type input "NA"
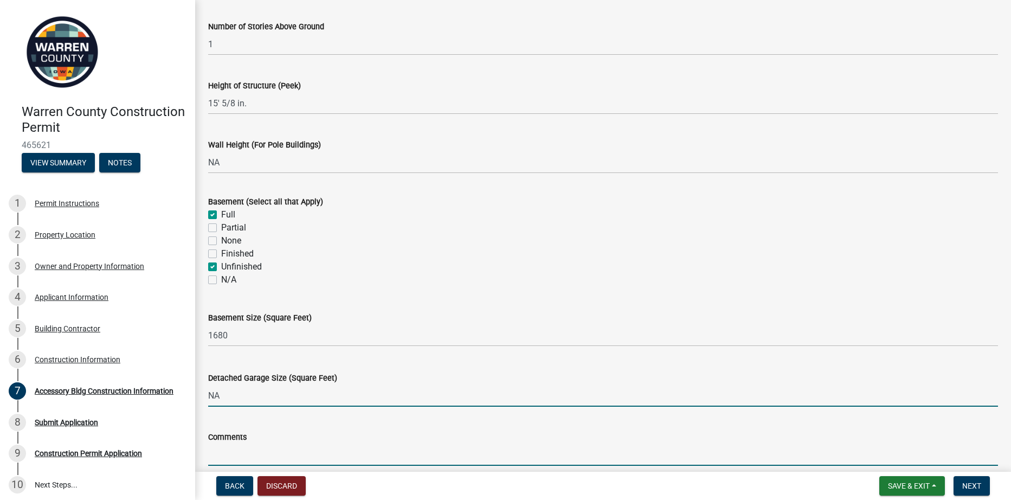
click at [219, 458] on input "Comments" at bounding box center [603, 454] width 790 height 22
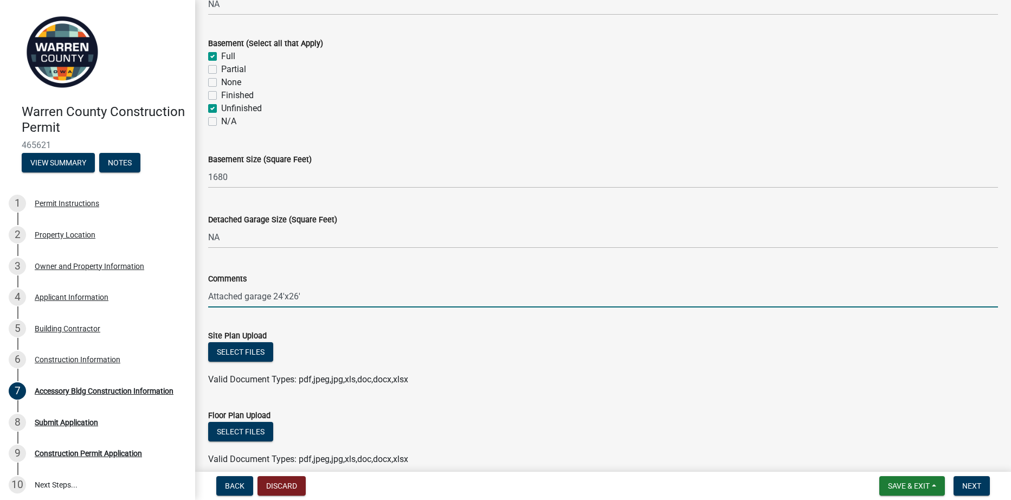
scroll to position [380, 0]
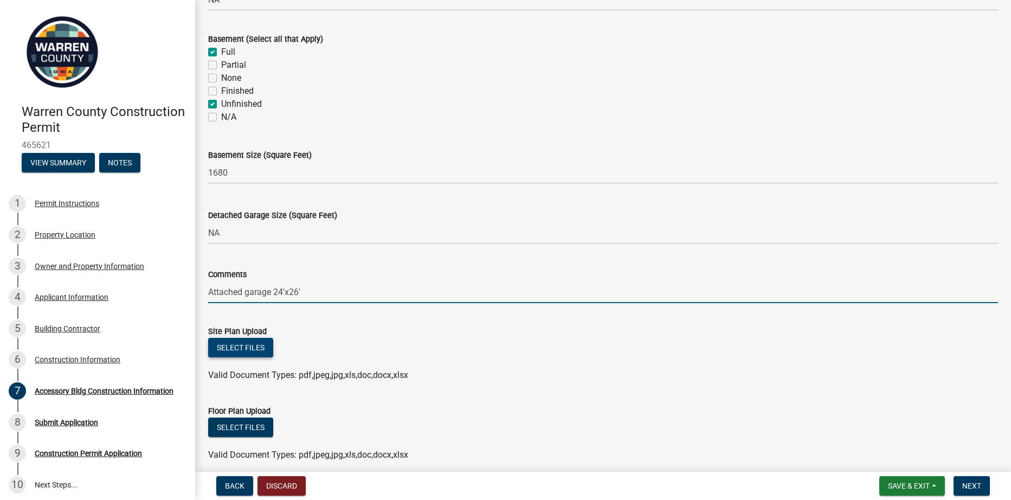
type input "Attached garage 24'x26'"
click at [249, 346] on button "Select files" at bounding box center [240, 348] width 65 height 20
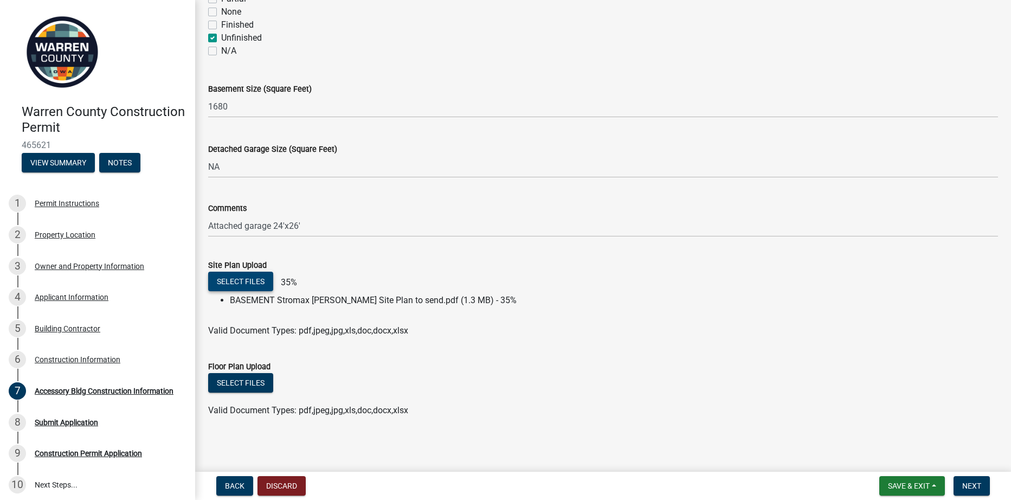
scroll to position [447, 0]
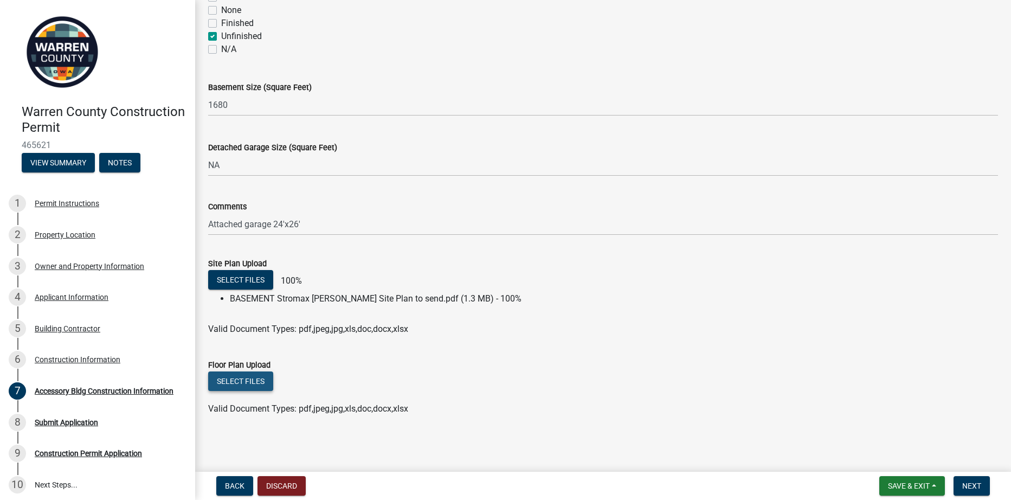
click at [252, 376] on button "Select files" at bounding box center [240, 381] width 65 height 20
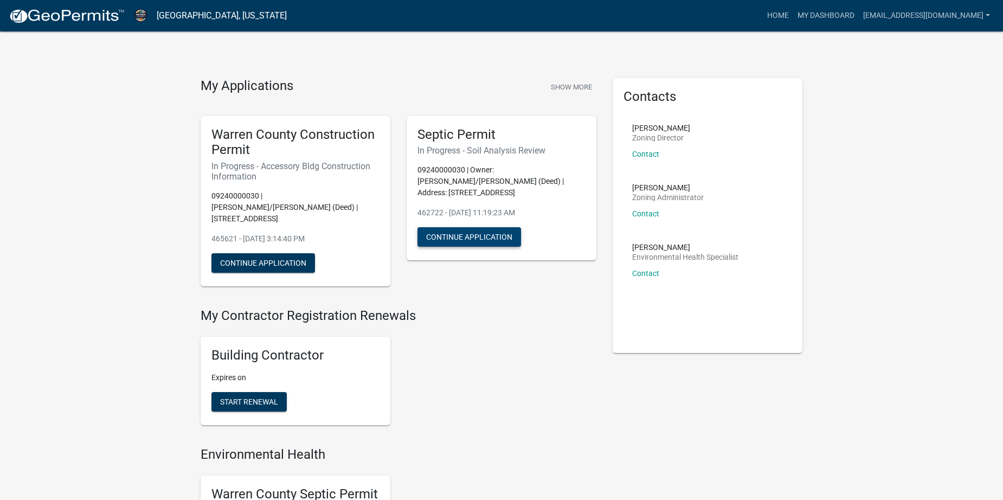
click at [480, 227] on button "Continue Application" at bounding box center [469, 237] width 104 height 20
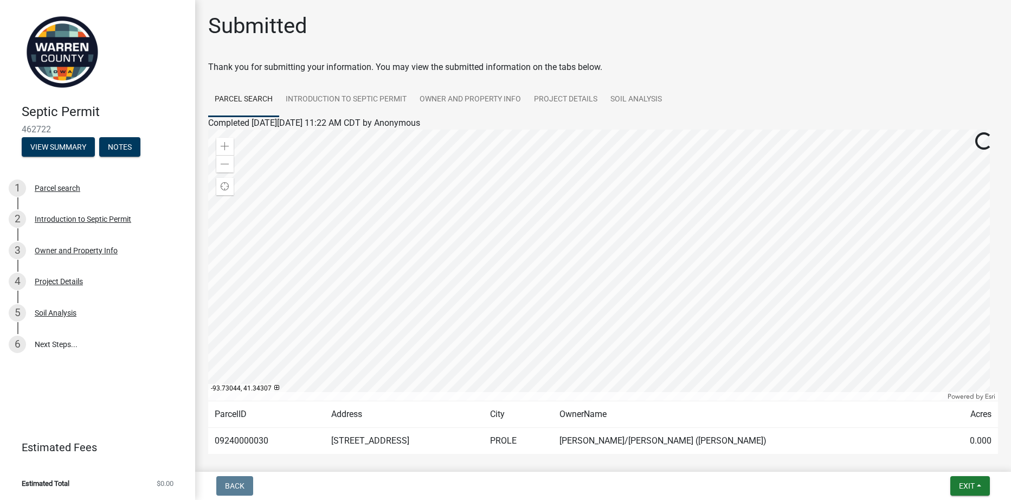
scroll to position [50, 0]
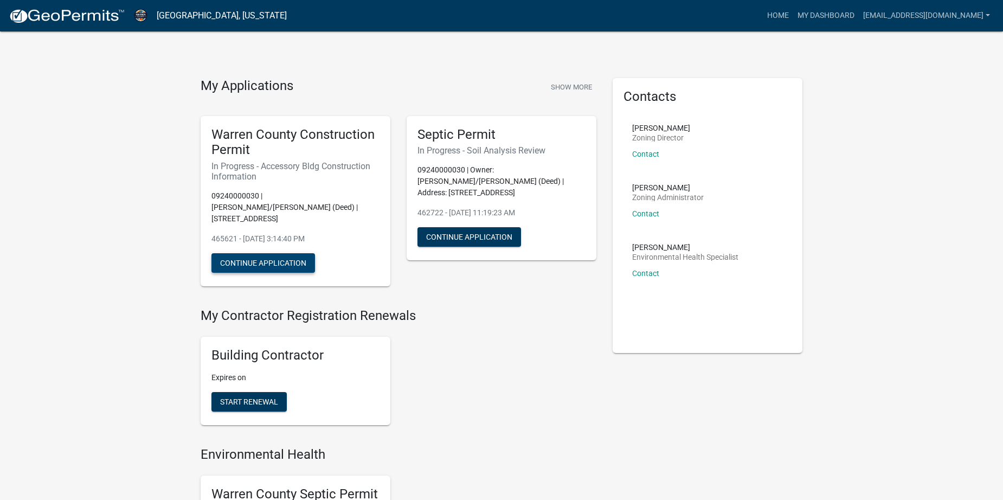
click at [281, 253] on button "Continue Application" at bounding box center [263, 263] width 104 height 20
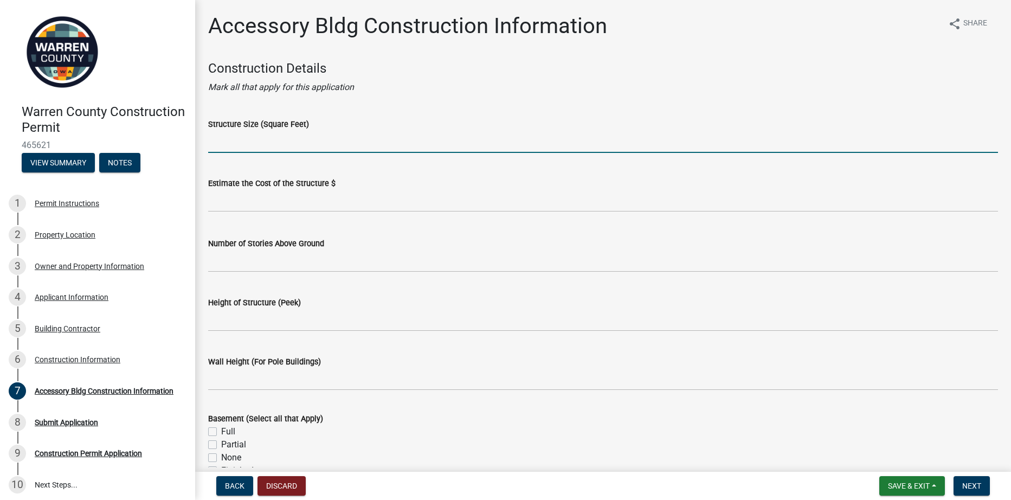
click at [266, 146] on input "Structure Size (Square Feet)" at bounding box center [603, 142] width 790 height 22
type input "1680 Sq. Ft."
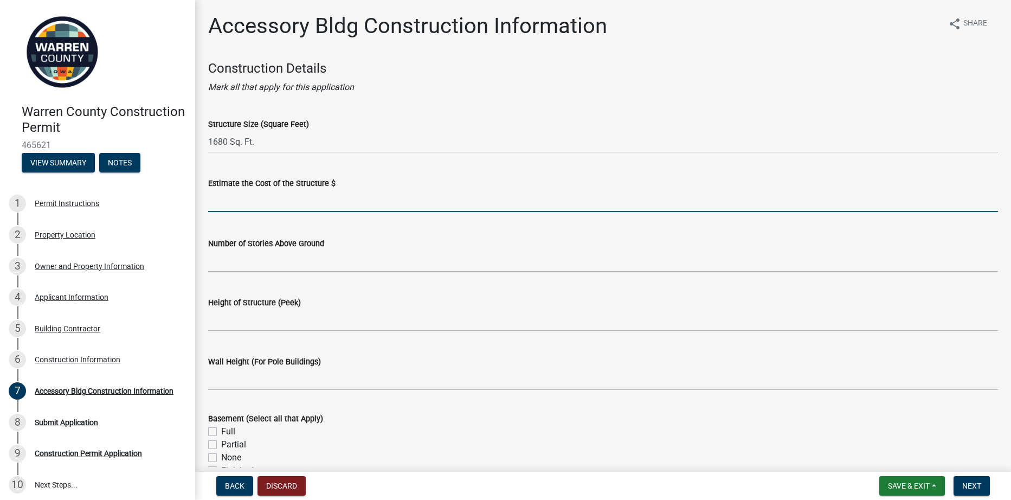
click at [260, 203] on input "text" at bounding box center [603, 201] width 790 height 22
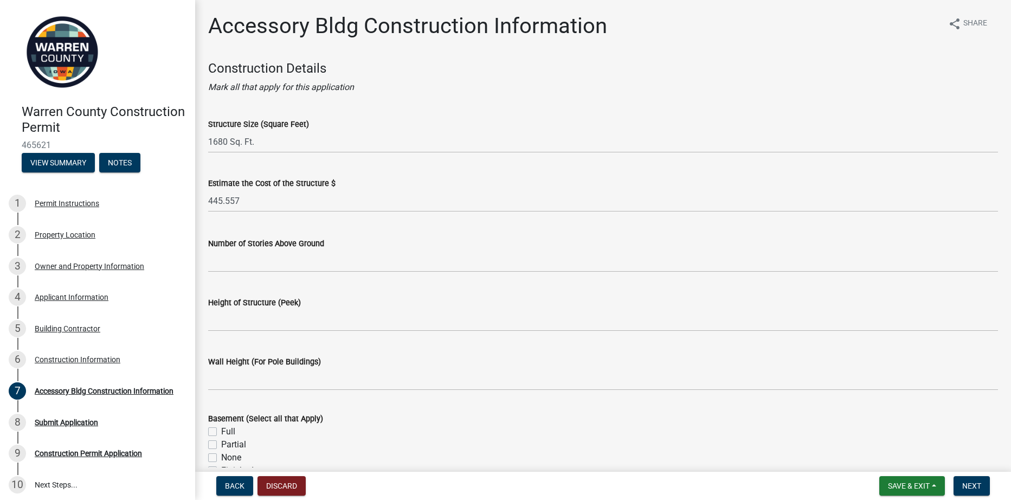
click at [208, 200] on div "Estimate the Cost of the Structure $ 445.557" at bounding box center [603, 187] width 806 height 50
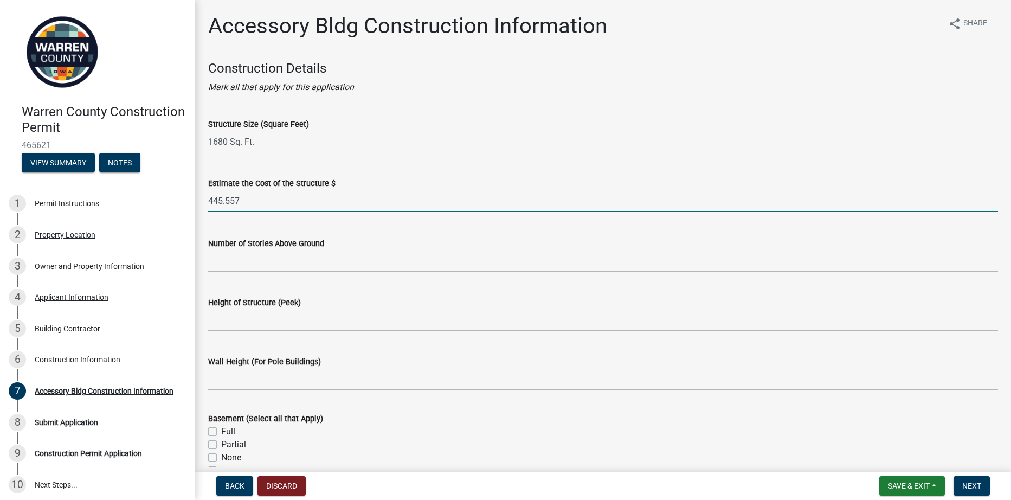
click at [209, 201] on input "445.557" at bounding box center [603, 201] width 790 height 22
click at [228, 204] on input "$445.557" at bounding box center [603, 201] width 790 height 22
click at [316, 204] on input "$445,557" at bounding box center [603, 201] width 790 height 22
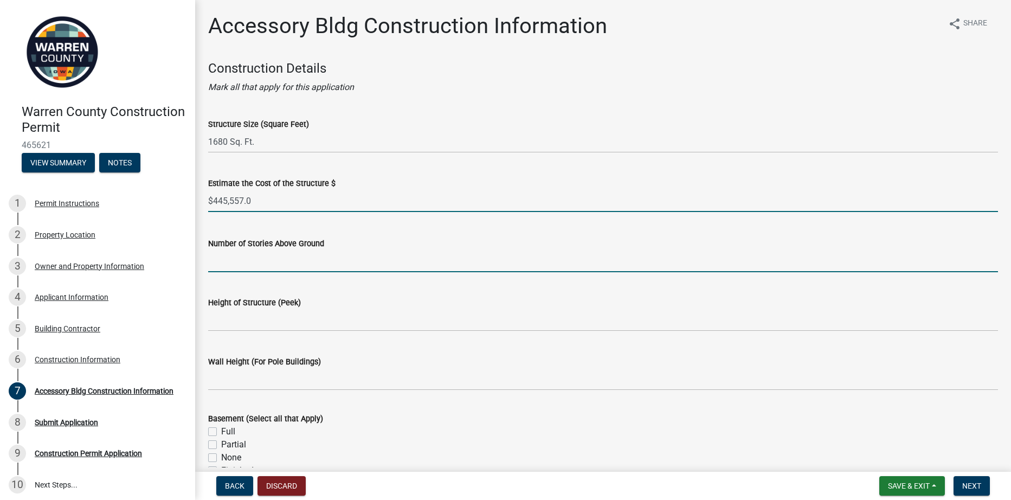
type input "445557"
click at [248, 270] on input "Number of Stories Above Ground" at bounding box center [603, 261] width 790 height 22
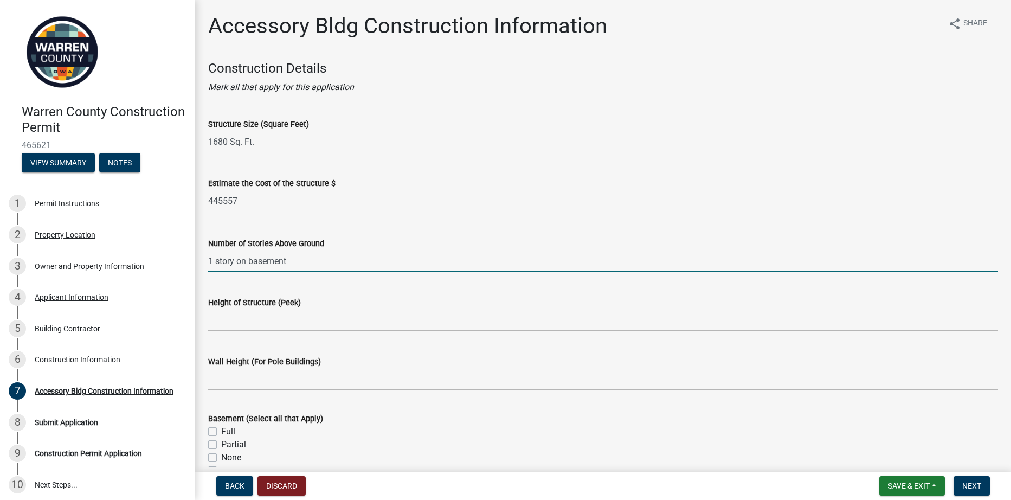
type input "1 story on basement"
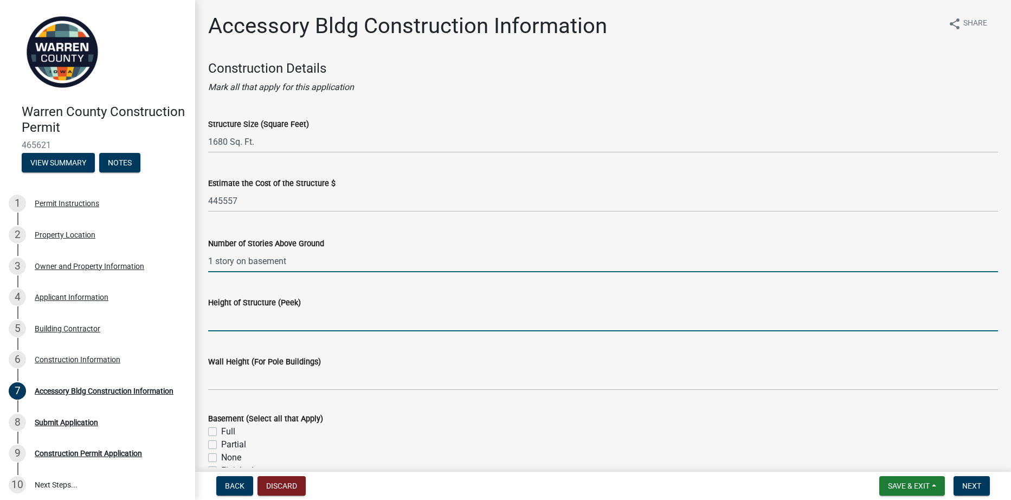
click at [269, 327] on input "Height of Structure (Peek)" at bounding box center [603, 320] width 790 height 22
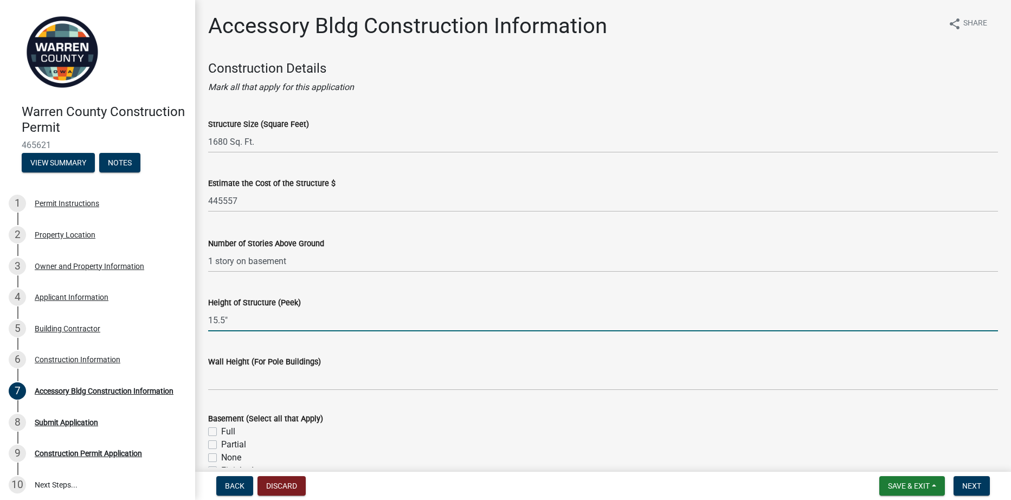
type input "15.5""
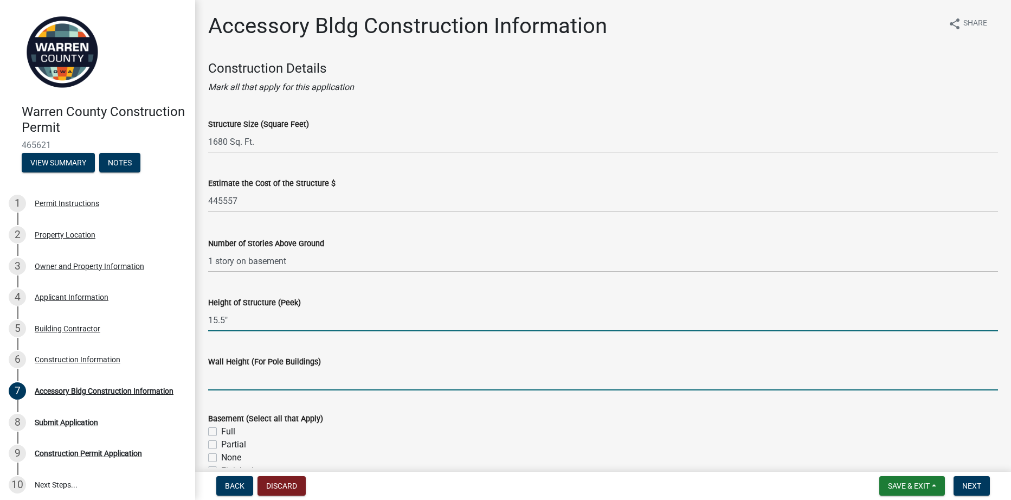
click at [292, 383] on input "Wall Height (For Pole Buildings)" at bounding box center [603, 379] width 790 height 22
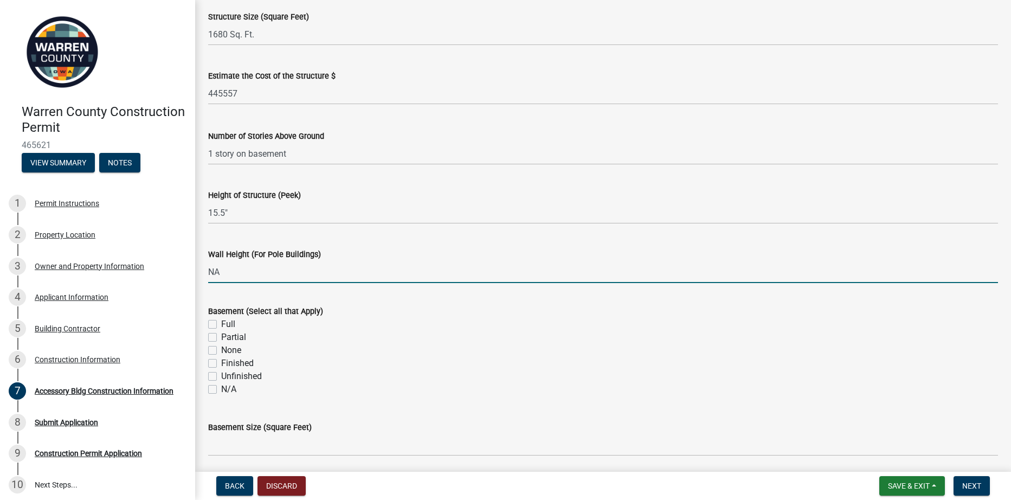
scroll to position [108, 0]
type input "NA"
click at [221, 324] on label "Full" at bounding box center [228, 323] width 14 height 13
click at [221, 324] on input "Full" at bounding box center [224, 320] width 7 height 7
checkbox input "true"
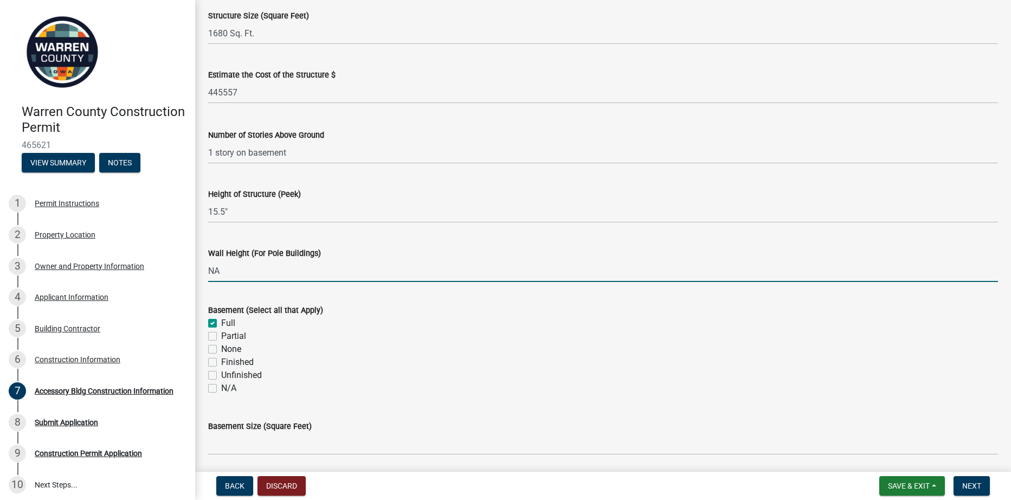
checkbox input "false"
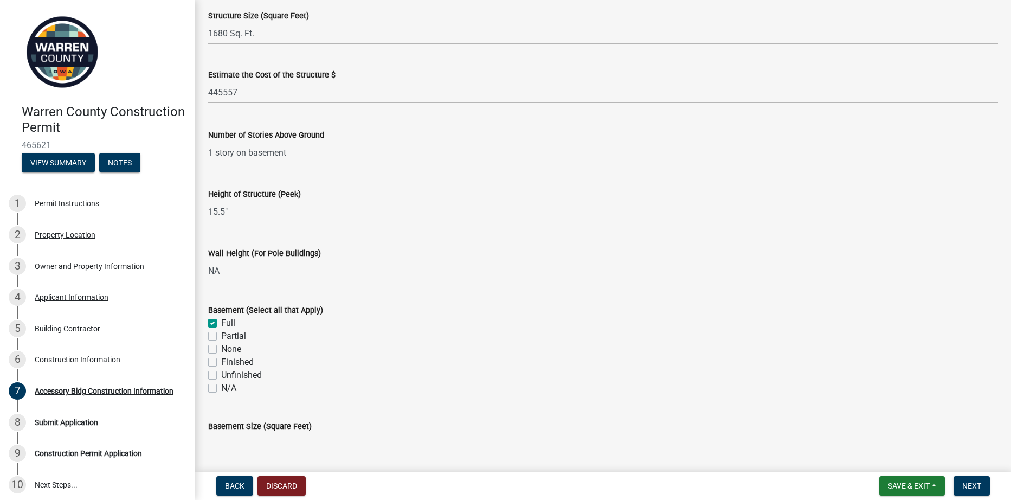
click at [221, 374] on label "Unfinished" at bounding box center [241, 375] width 41 height 13
click at [221, 374] on input "Unfinished" at bounding box center [224, 372] width 7 height 7
checkbox input "true"
checkbox input "false"
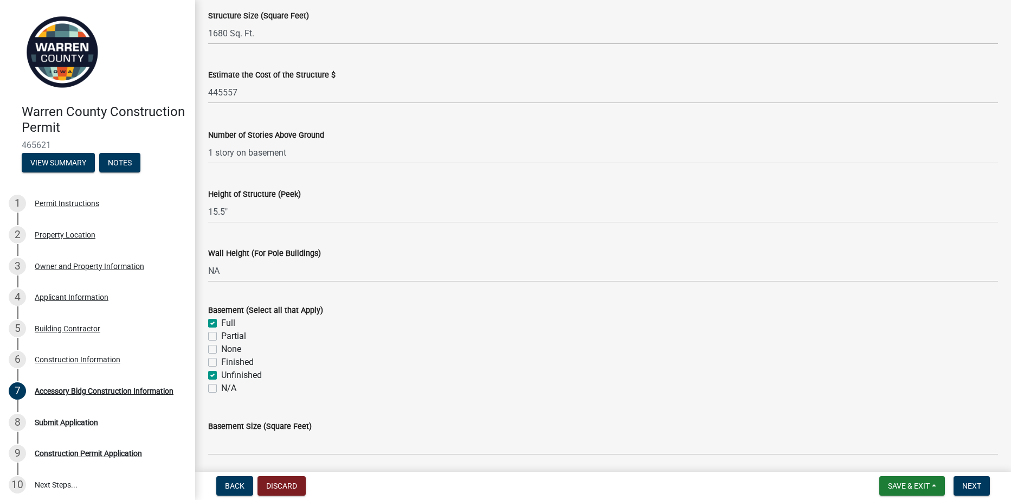
checkbox input "false"
checkbox input "true"
checkbox input "false"
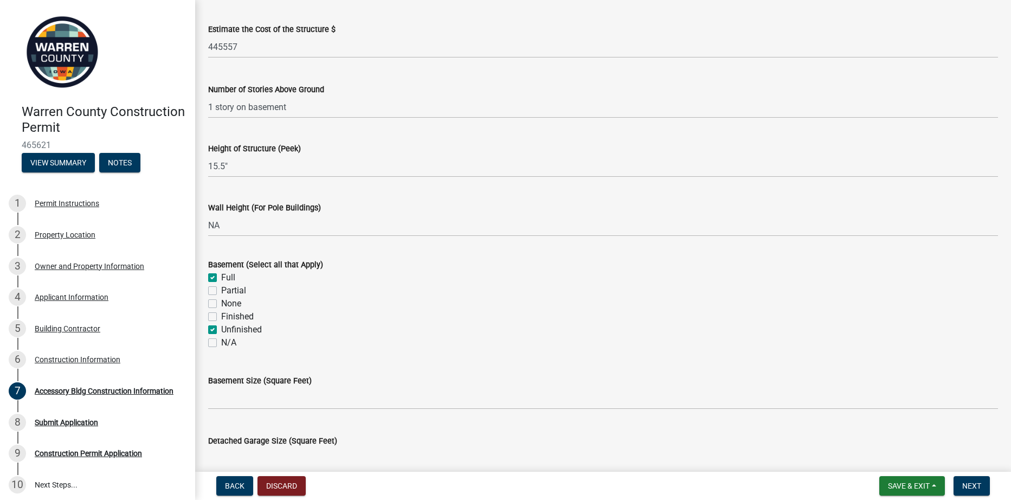
scroll to position [217, 0]
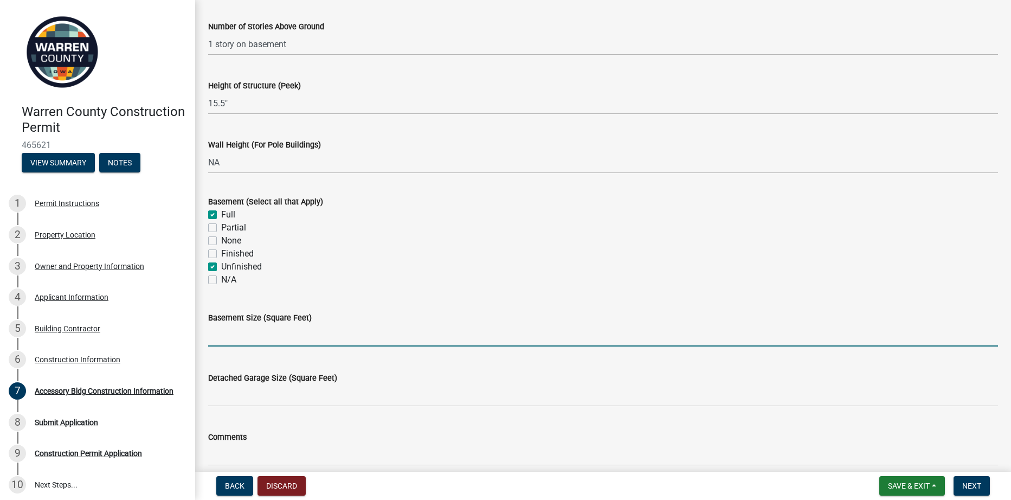
click at [231, 340] on input "text" at bounding box center [603, 335] width 790 height 22
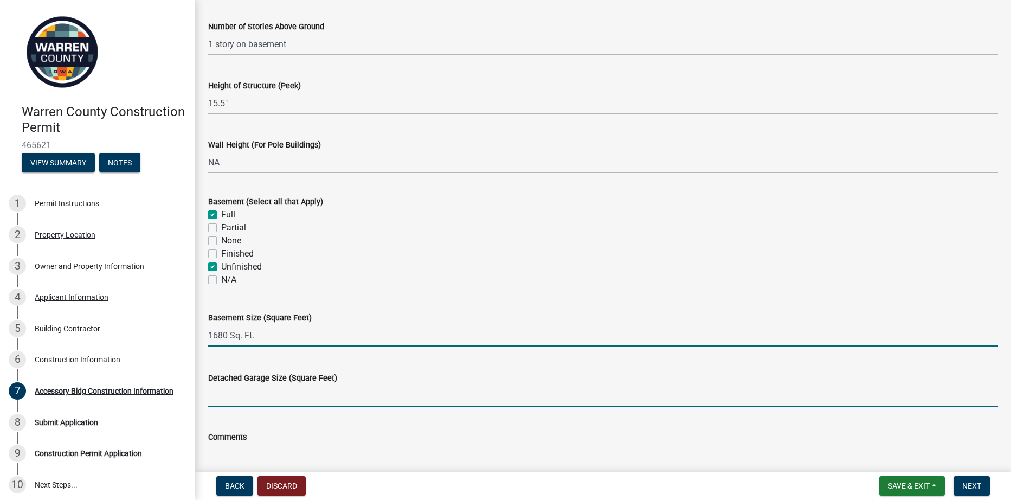
type input "0"
click at [262, 402] on input "Detached Garage Size (Square Feet)" at bounding box center [603, 395] width 790 height 22
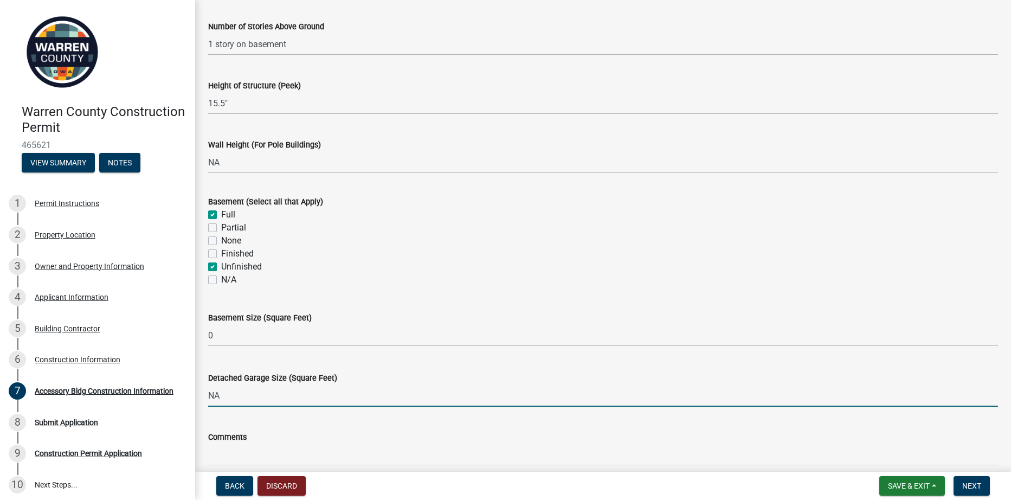
type input "NA"
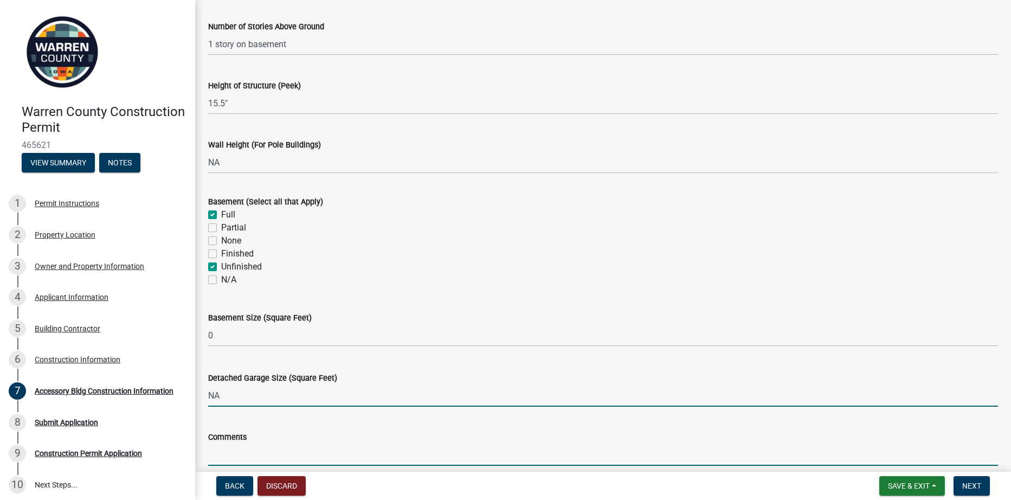
click at [237, 458] on input "Comments" at bounding box center [603, 454] width 790 height 22
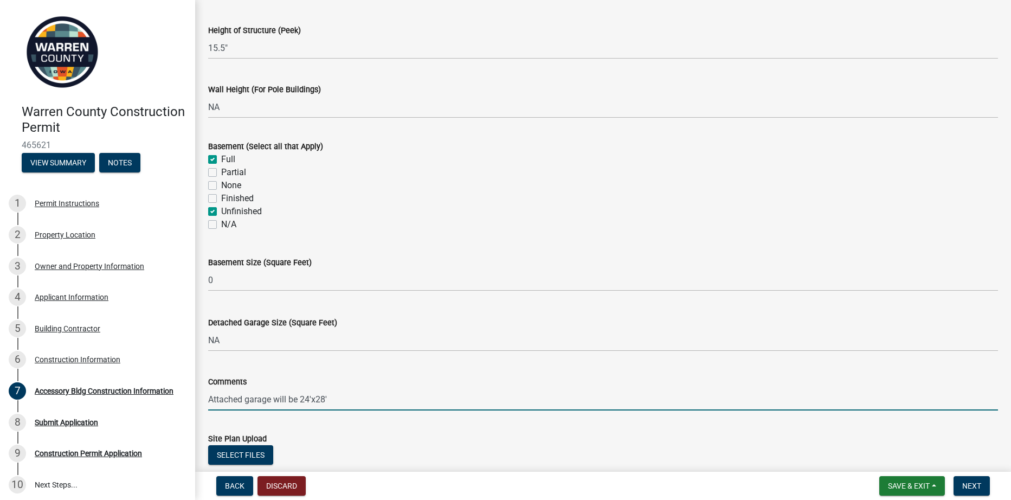
scroll to position [325, 0]
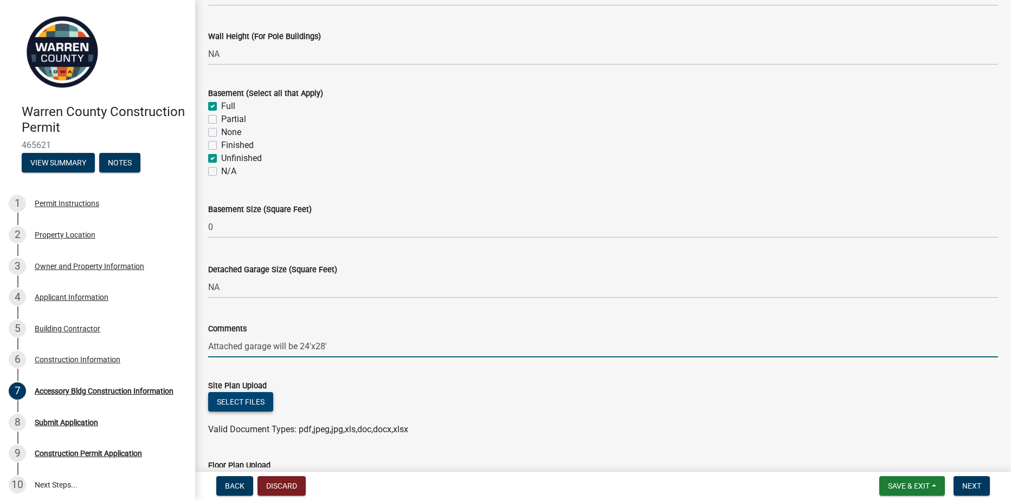
type input "Attached garage will be 24'x28'"
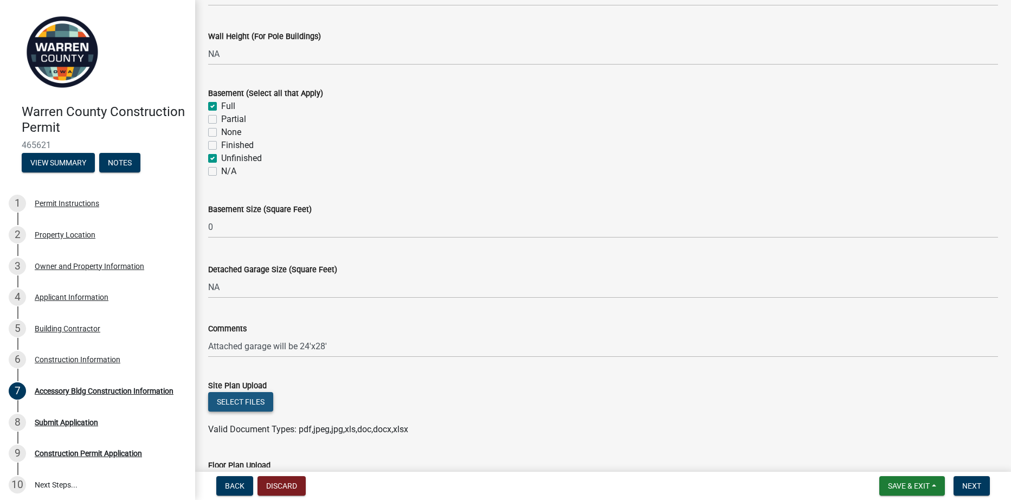
click at [253, 399] on button "Select files" at bounding box center [240, 402] width 65 height 20
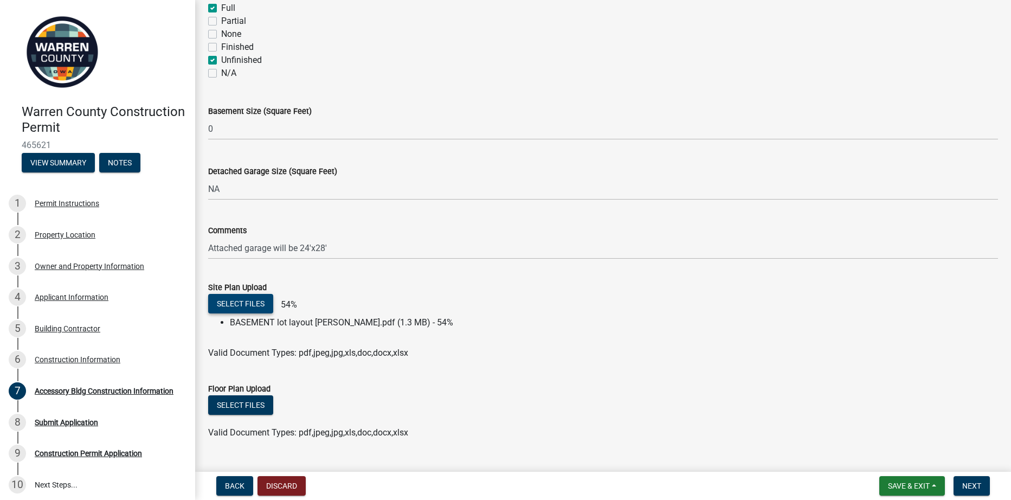
scroll to position [434, 0]
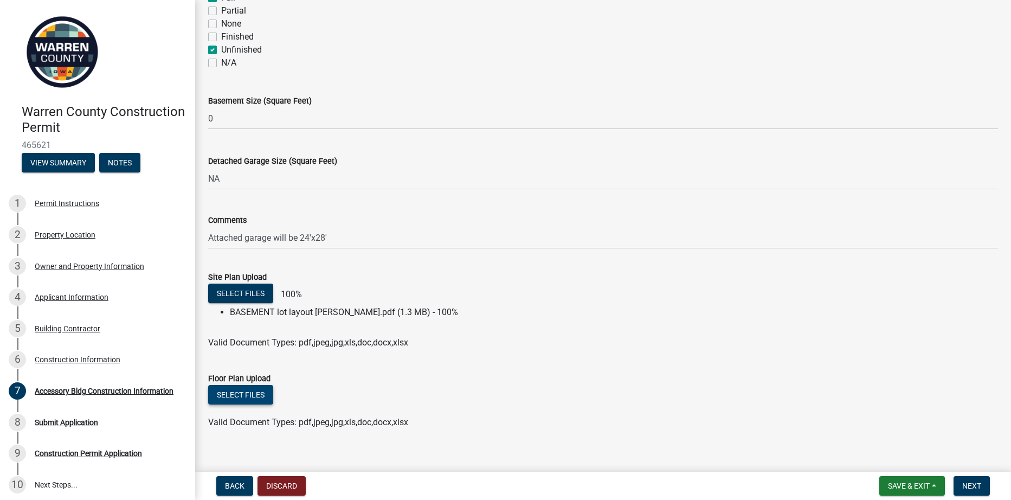
click at [253, 393] on button "Select files" at bounding box center [240, 395] width 65 height 20
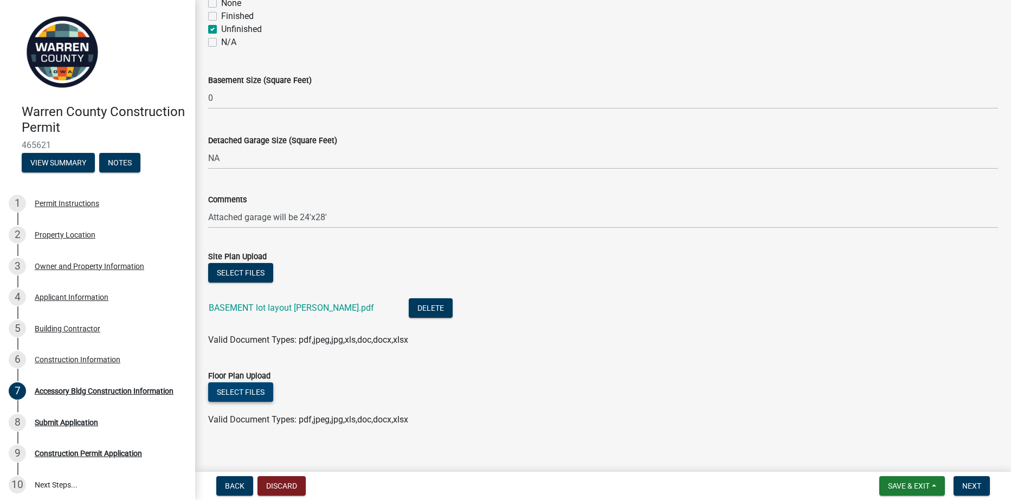
scroll to position [465, 0]
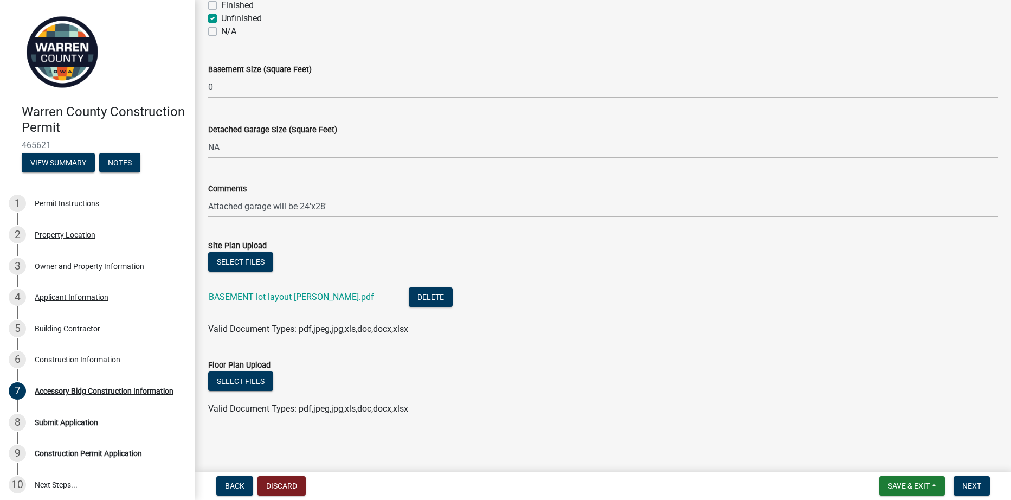
click at [692, 365] on div "Floor Plan Upload" at bounding box center [603, 364] width 790 height 13
click at [921, 483] on span "Save & Exit" at bounding box center [909, 485] width 42 height 9
click at [886, 429] on button "Save" at bounding box center [901, 432] width 87 height 26
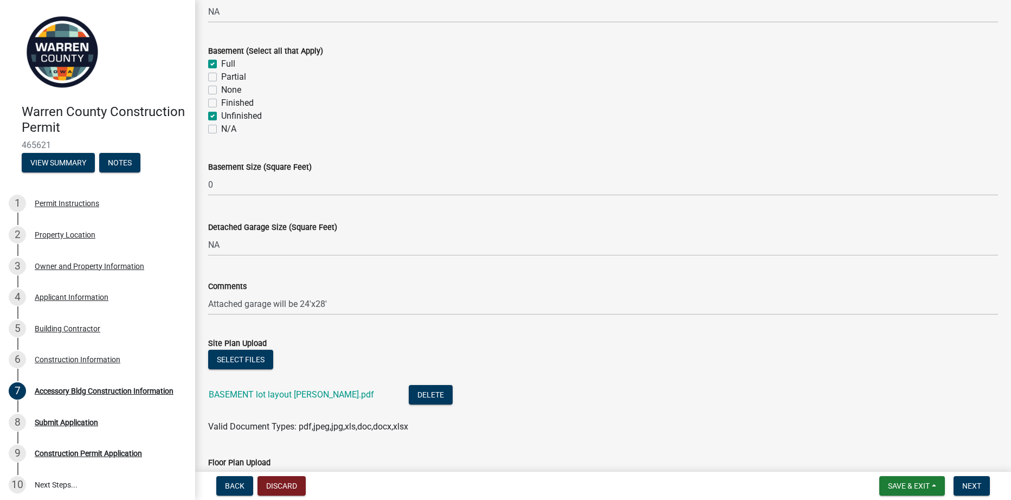
scroll to position [434, 0]
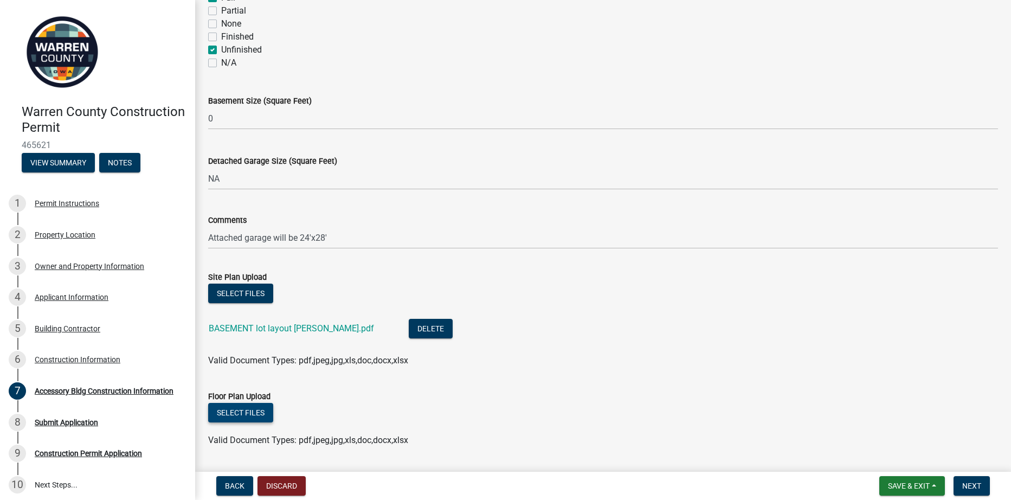
click at [247, 413] on button "Select files" at bounding box center [240, 413] width 65 height 20
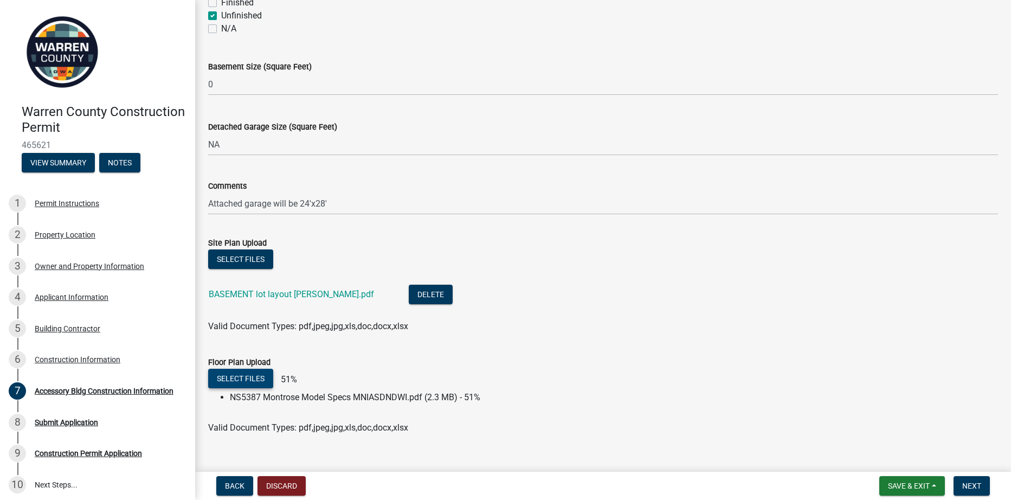
scroll to position [487, 0]
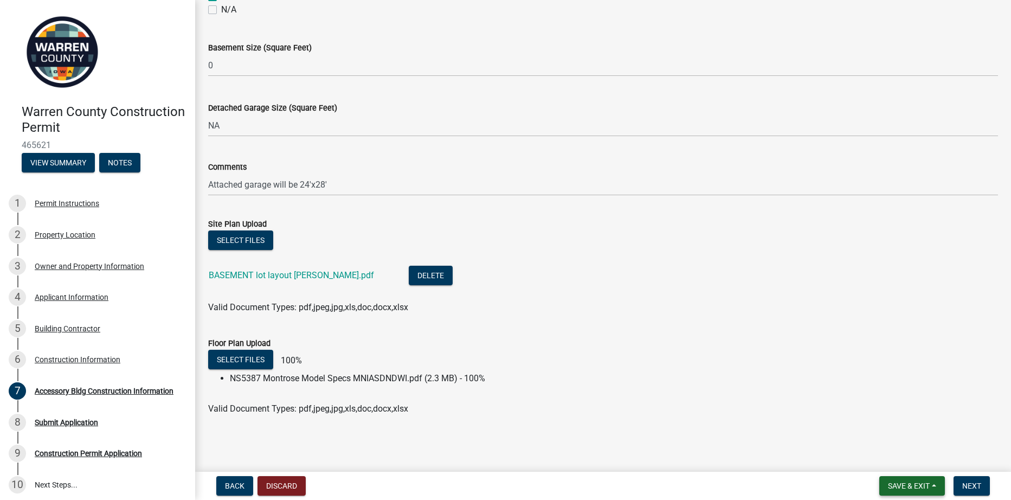
click at [909, 484] on span "Save & Exit" at bounding box center [909, 485] width 42 height 9
click at [879, 430] on button "Save" at bounding box center [901, 432] width 87 height 26
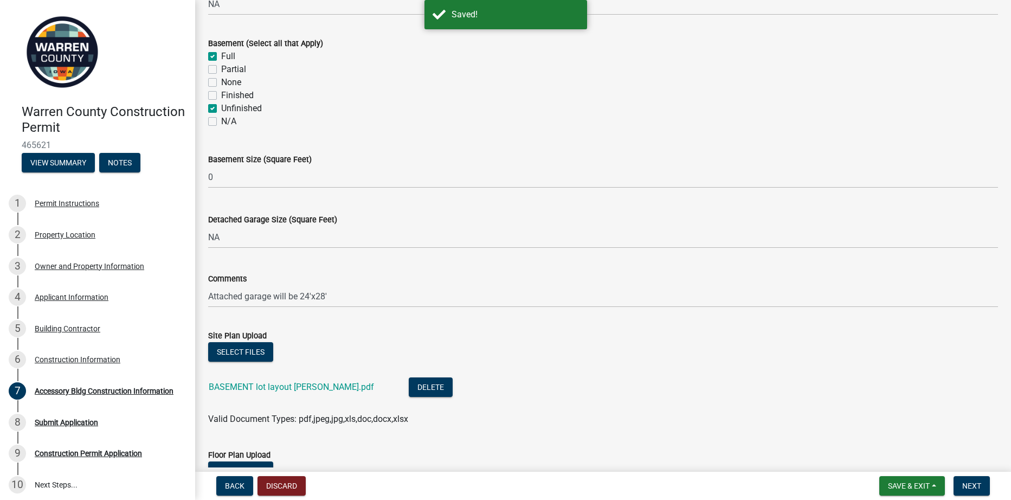
scroll to position [465, 0]
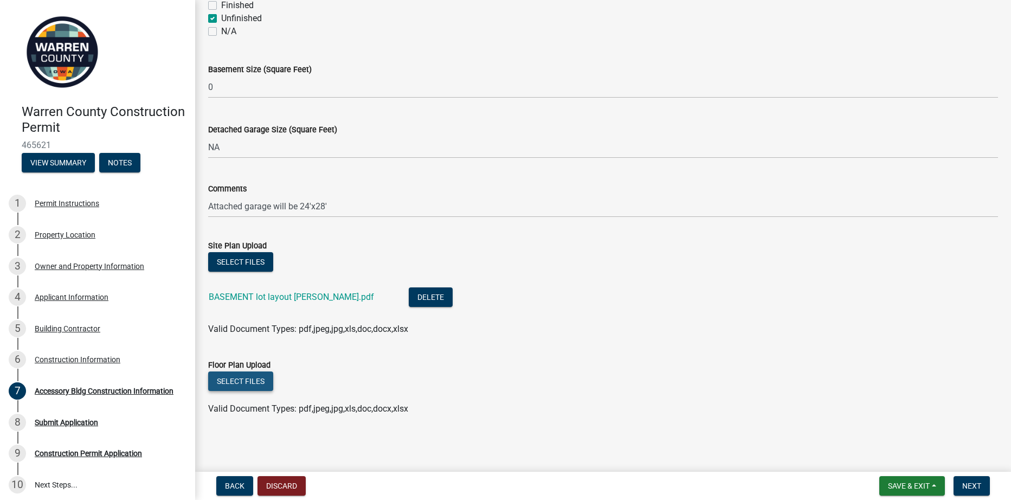
click at [252, 378] on button "Select files" at bounding box center [240, 381] width 65 height 20
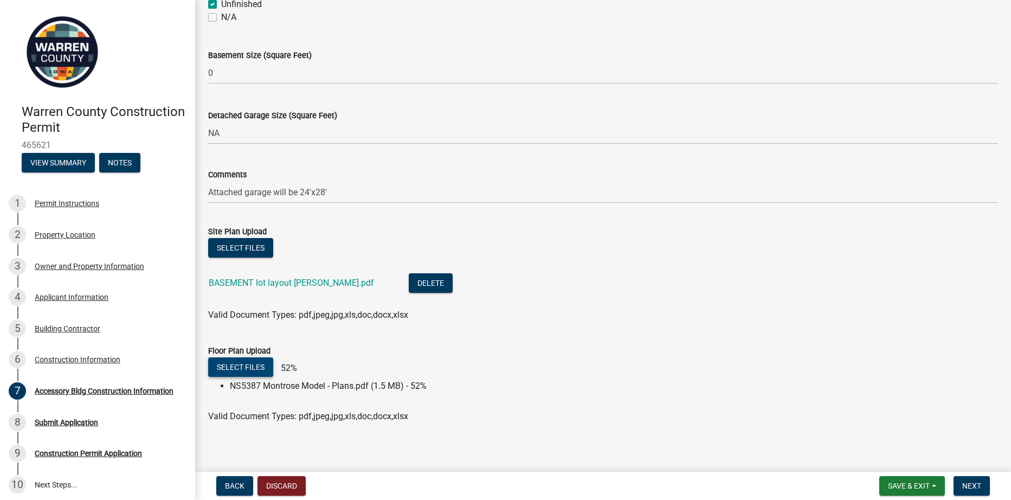
scroll to position [487, 0]
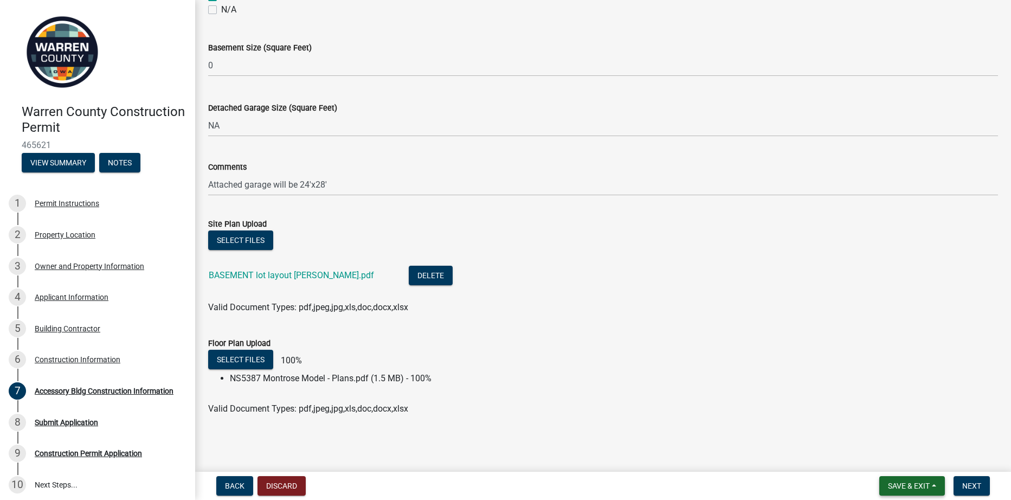
click at [901, 486] on span "Save & Exit" at bounding box center [909, 485] width 42 height 9
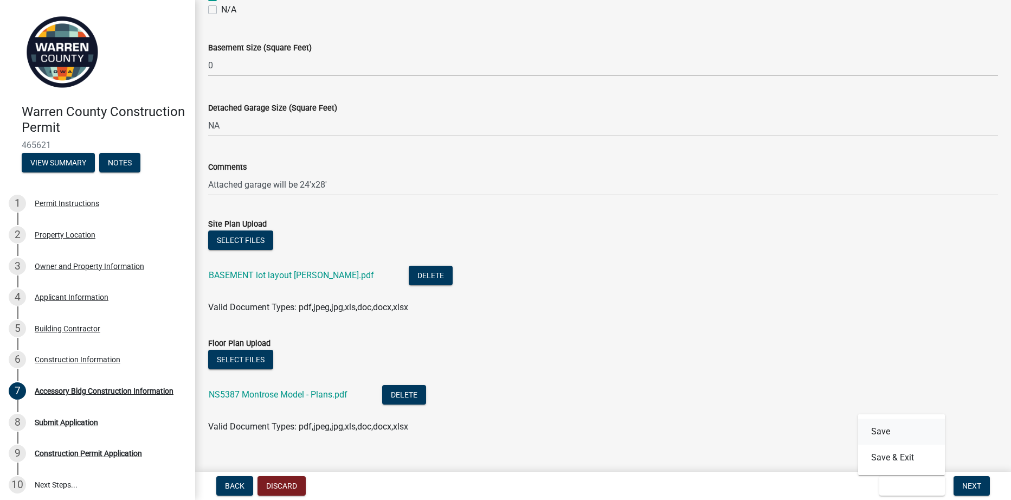
click at [885, 434] on button "Save" at bounding box center [901, 432] width 87 height 26
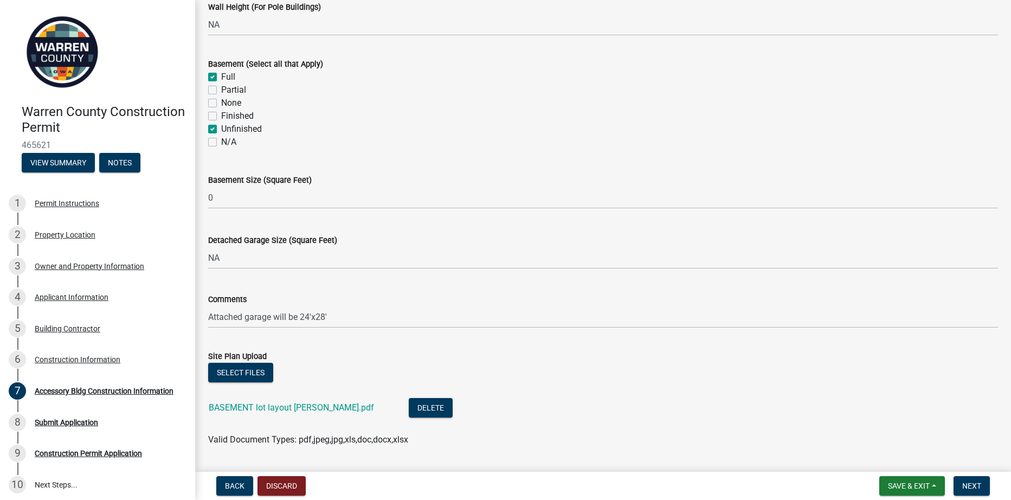
scroll to position [271, 0]
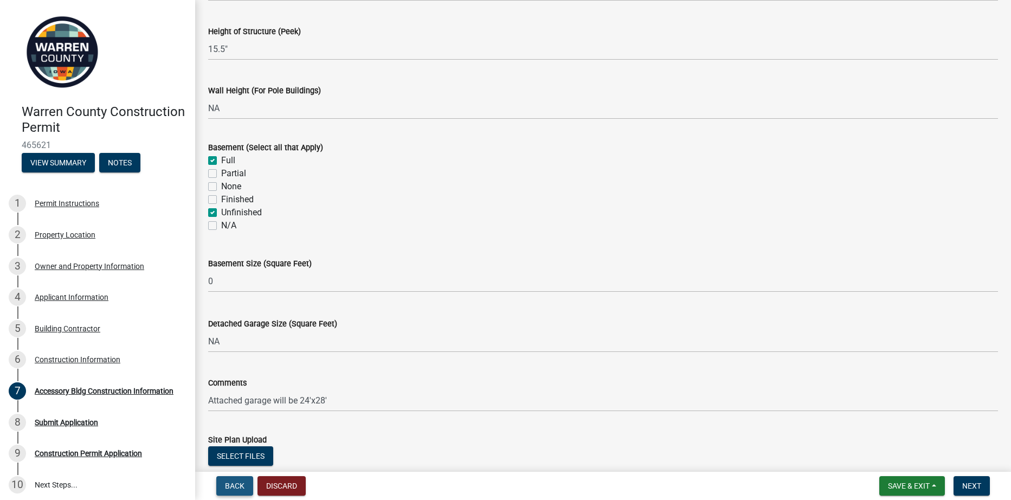
click at [239, 479] on button "Back" at bounding box center [234, 486] width 37 height 20
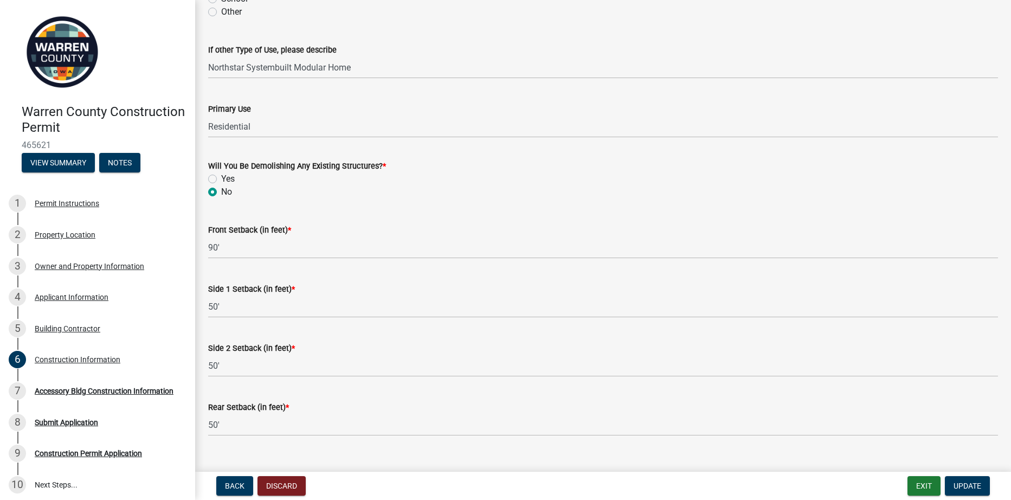
scroll to position [345, 0]
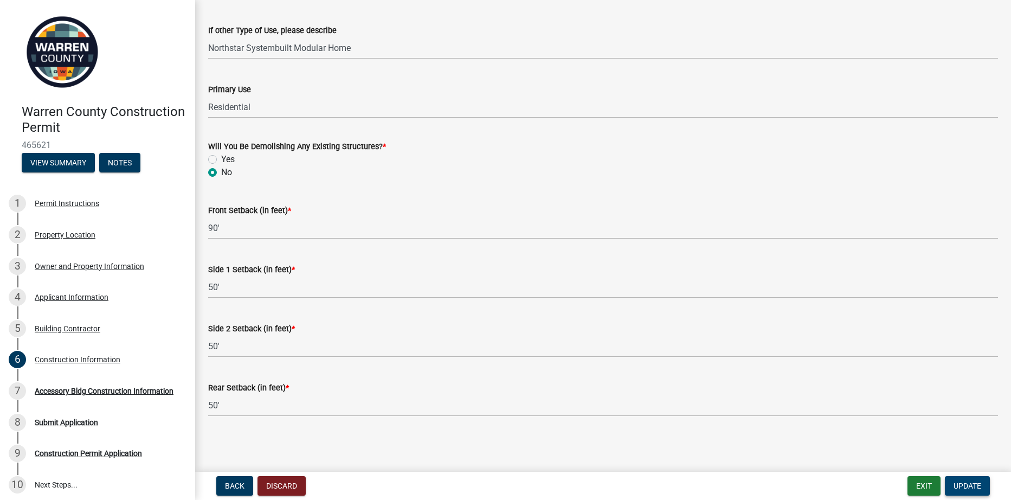
click at [982, 484] on button "Update" at bounding box center [967, 486] width 45 height 20
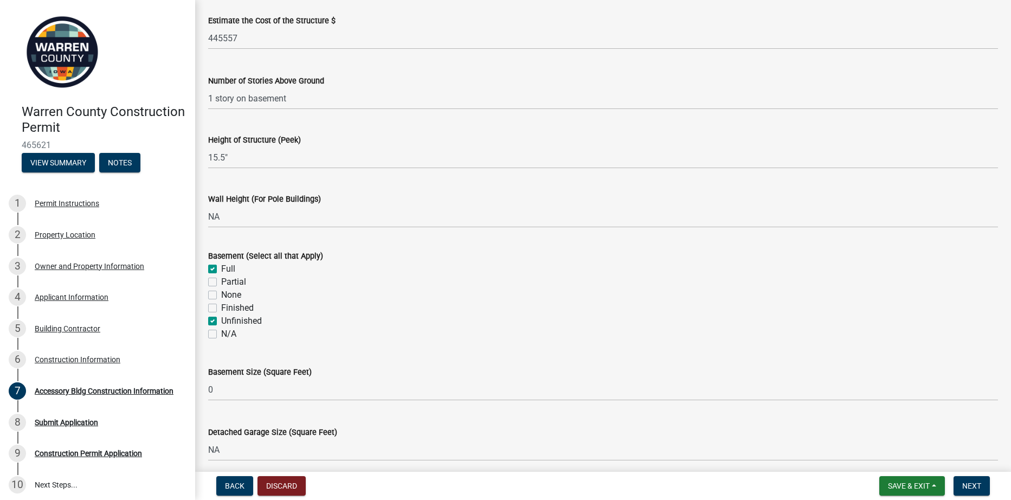
scroll to position [271, 0]
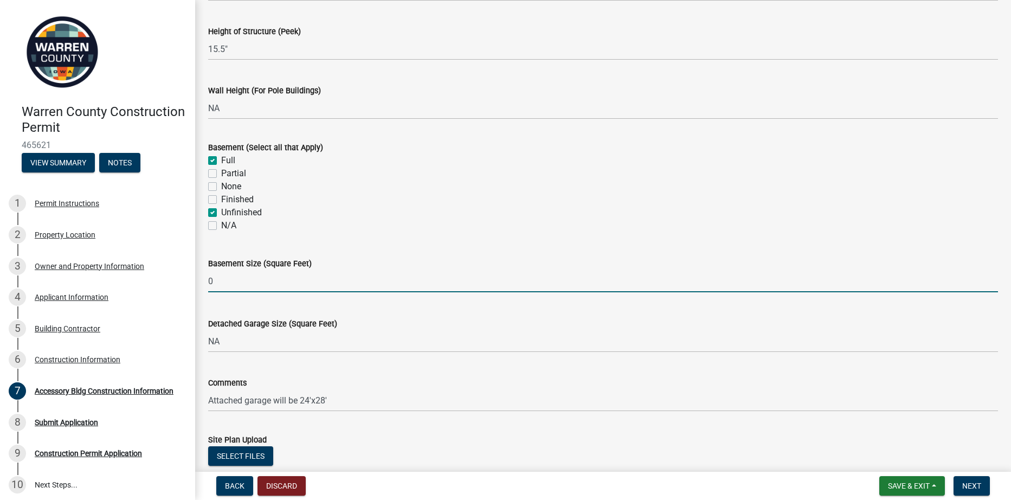
click at [214, 282] on input "0" at bounding box center [603, 281] width 790 height 22
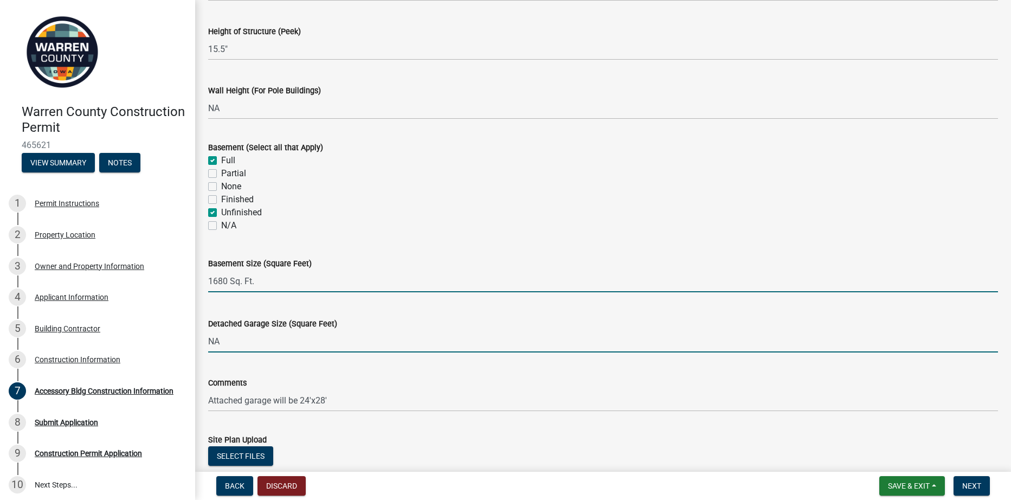
type input "0"
click at [245, 347] on input "NA" at bounding box center [603, 341] width 790 height 22
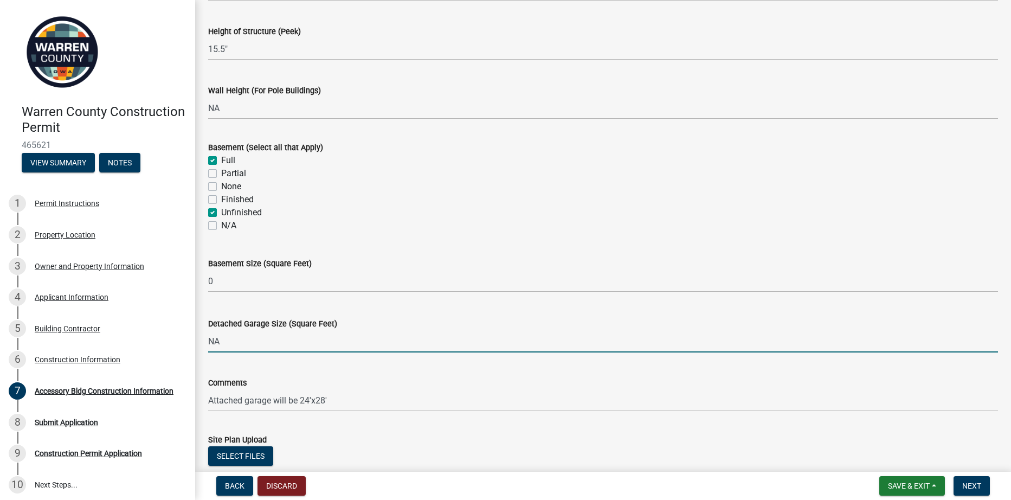
scroll to position [380, 0]
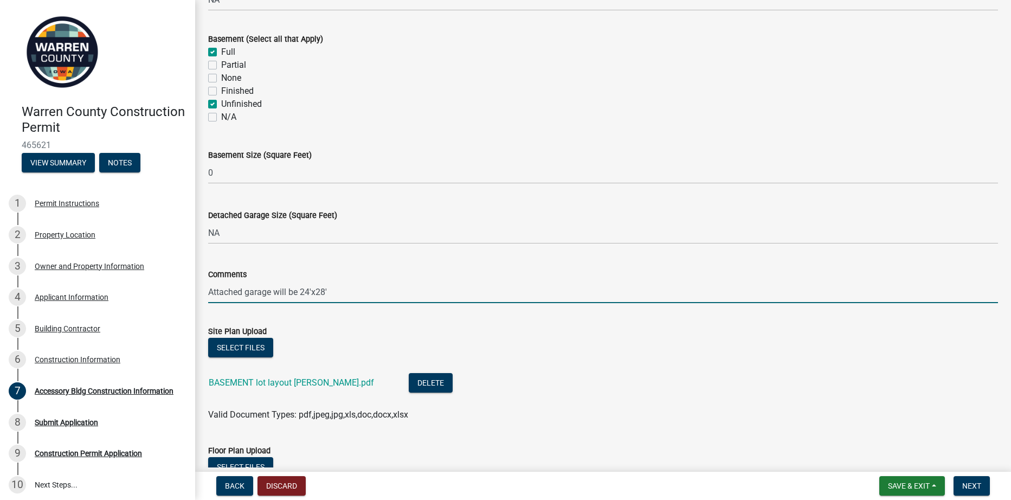
click at [346, 291] on input "Attached garage will be 24'x28'" at bounding box center [603, 292] width 790 height 22
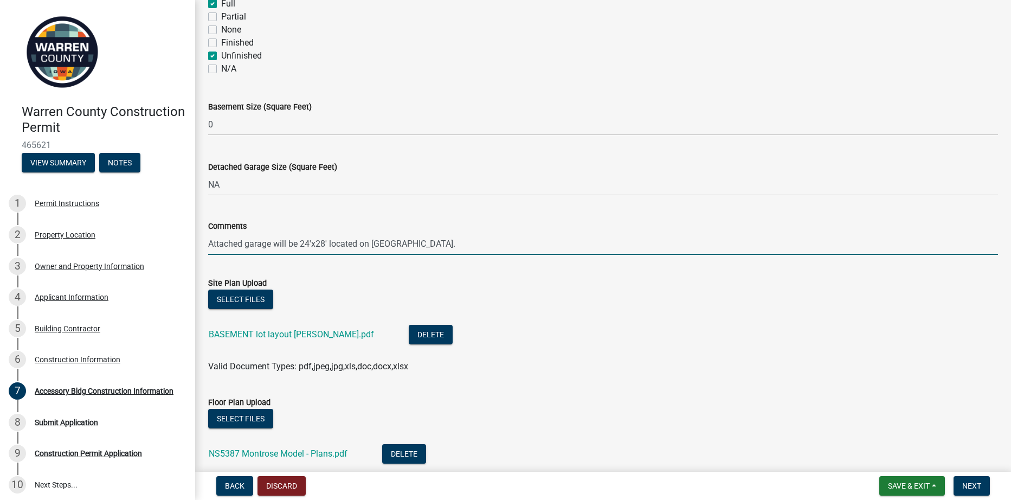
scroll to position [505, 0]
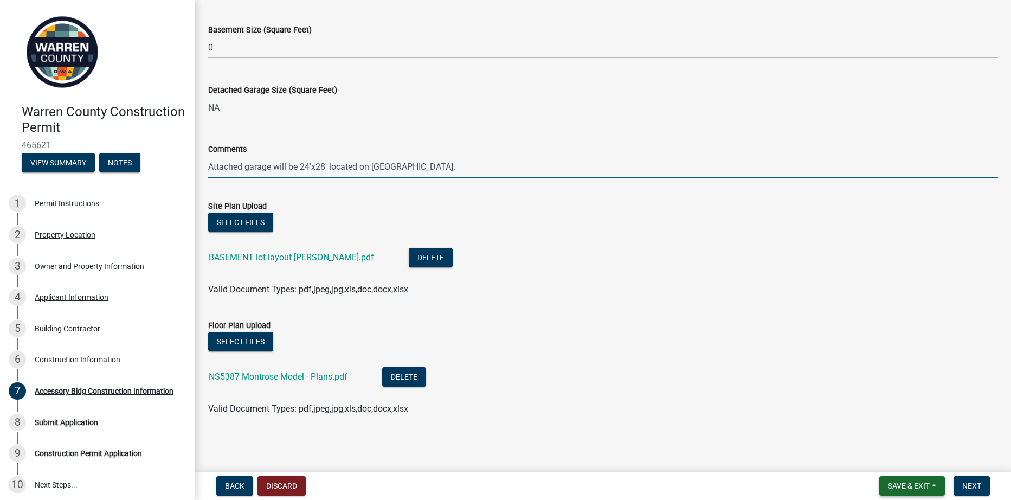
type input "Attached garage will be 24'x28' located on south end."
click at [901, 485] on span "Save & Exit" at bounding box center [909, 485] width 42 height 9
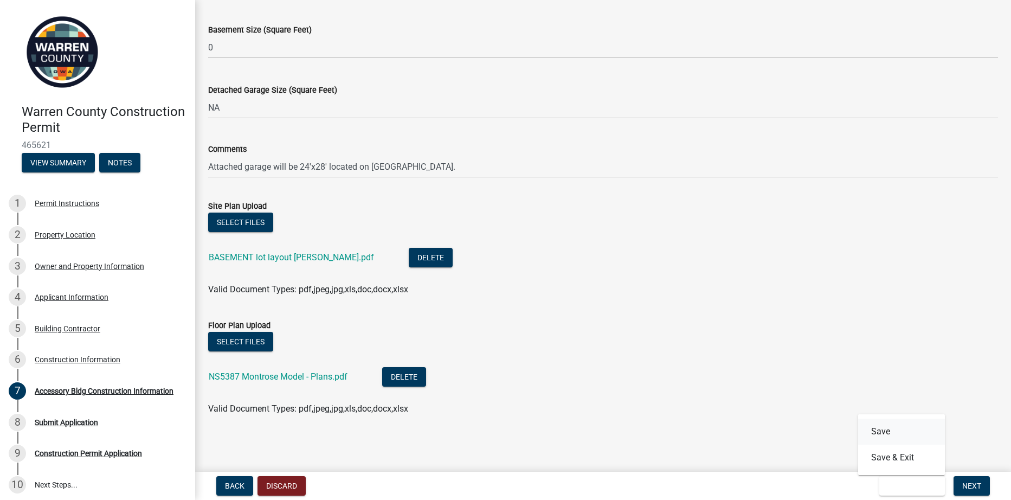
click at [890, 433] on button "Save" at bounding box center [901, 432] width 87 height 26
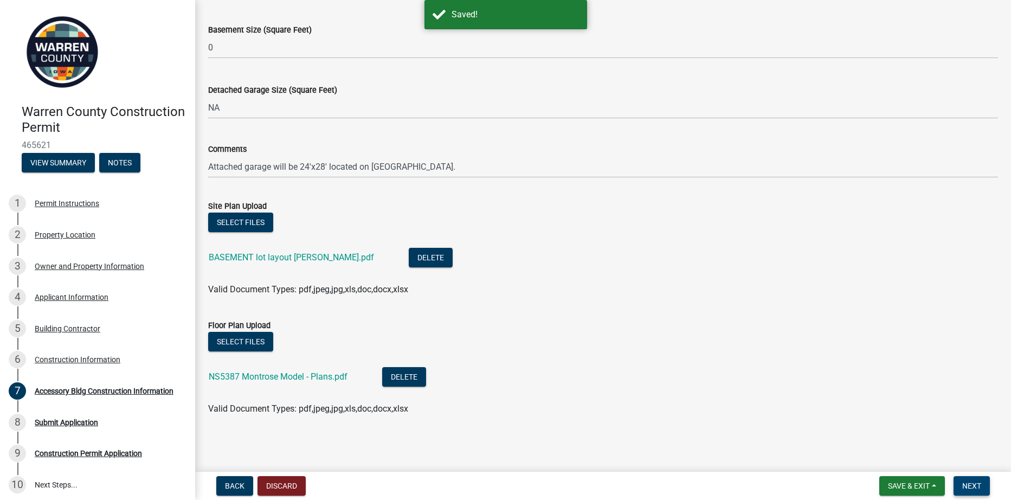
click at [966, 483] on span "Next" at bounding box center [971, 485] width 19 height 9
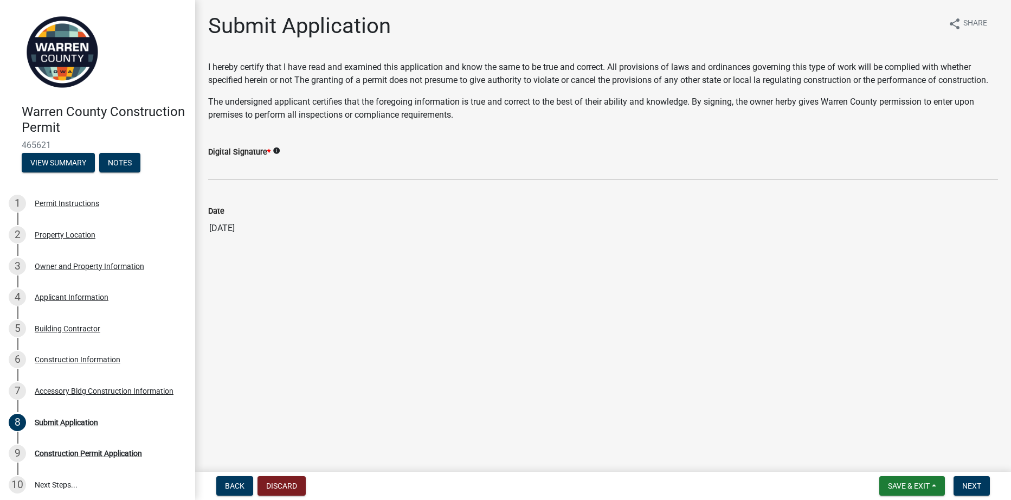
click at [252, 158] on div "Digital Signature * info" at bounding box center [603, 151] width 790 height 13
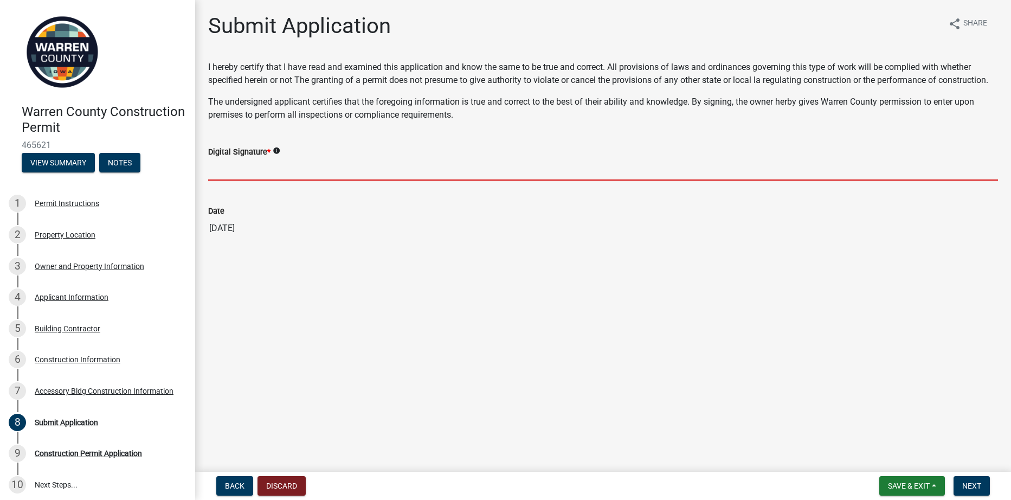
click at [257, 168] on input "Digital Signature *" at bounding box center [603, 169] width 790 height 22
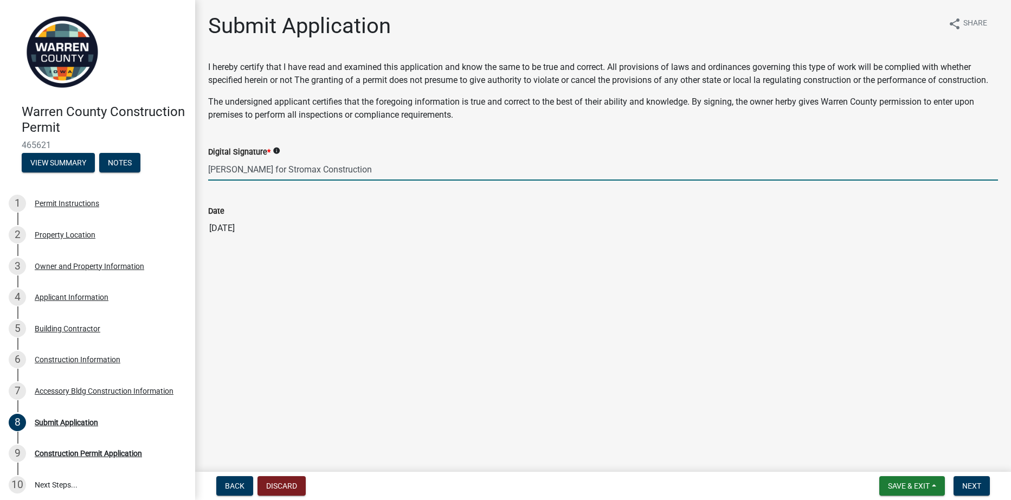
type input "Carmen Maxwell for Stromax Construction"
click at [276, 150] on icon "info" at bounding box center [277, 151] width 8 height 8
click at [426, 173] on input "Carmen Maxwell for Stromax Construction" at bounding box center [603, 169] width 790 height 22
click at [912, 484] on span "Save & Exit" at bounding box center [909, 485] width 42 height 9
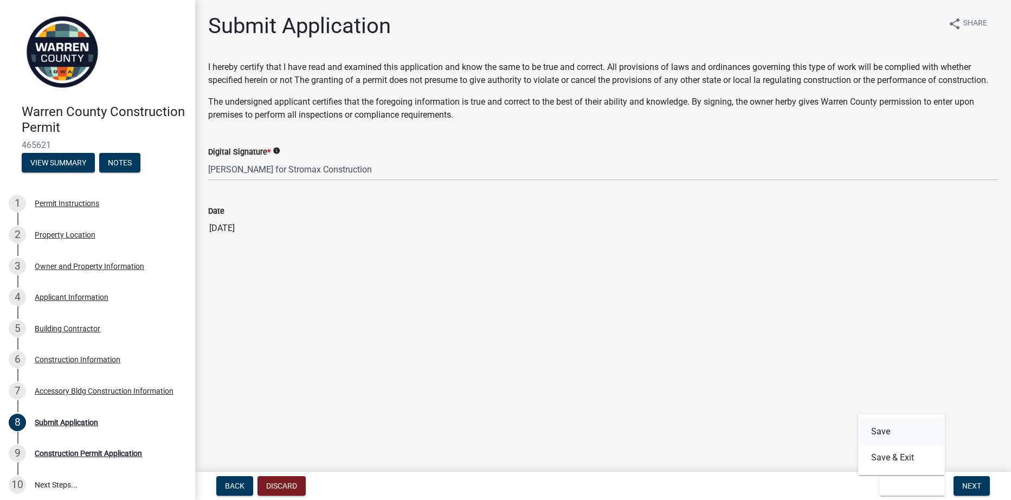
click at [907, 428] on button "Save" at bounding box center [901, 432] width 87 height 26
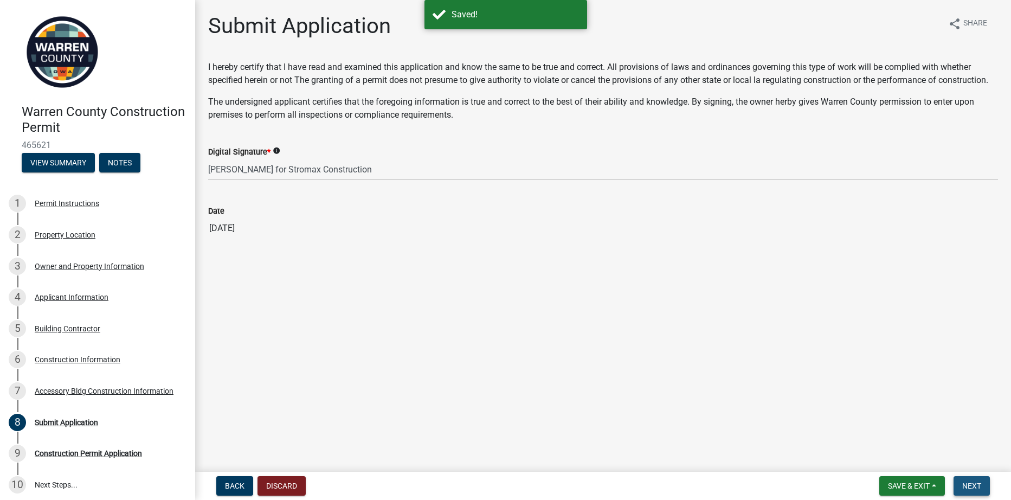
click at [974, 486] on span "Next" at bounding box center [971, 485] width 19 height 9
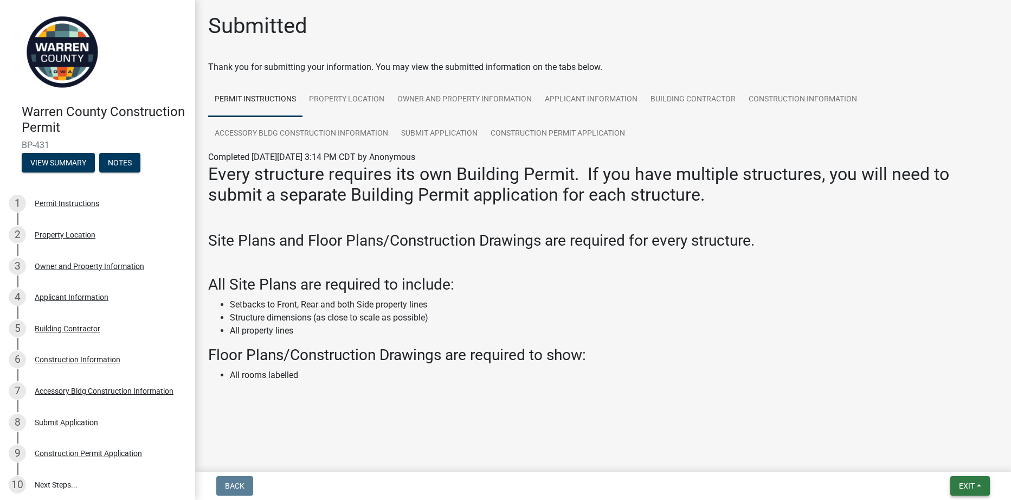
click at [962, 486] on span "Exit" at bounding box center [967, 485] width 16 height 9
click at [933, 455] on button "Save & Exit" at bounding box center [946, 458] width 87 height 26
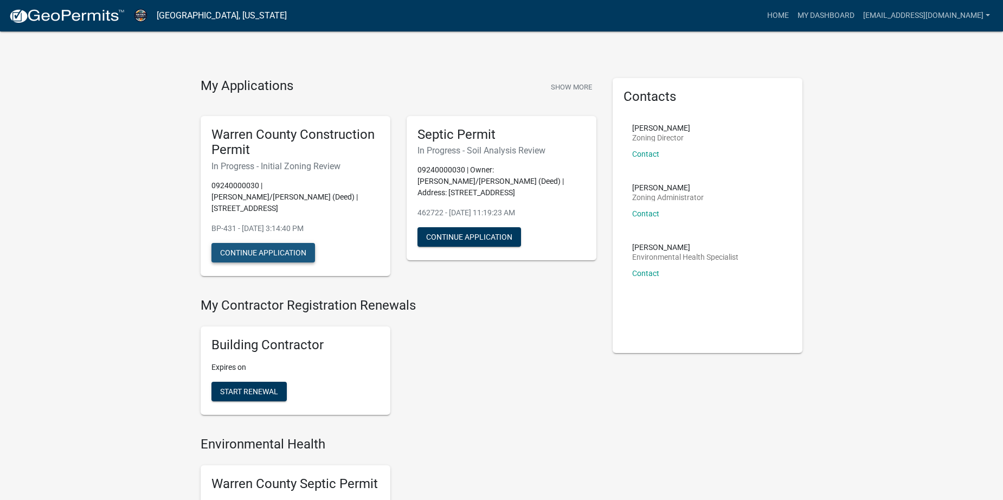
click at [277, 243] on button "Continue Application" at bounding box center [263, 253] width 104 height 20
